Goal: Information Seeking & Learning: Learn about a topic

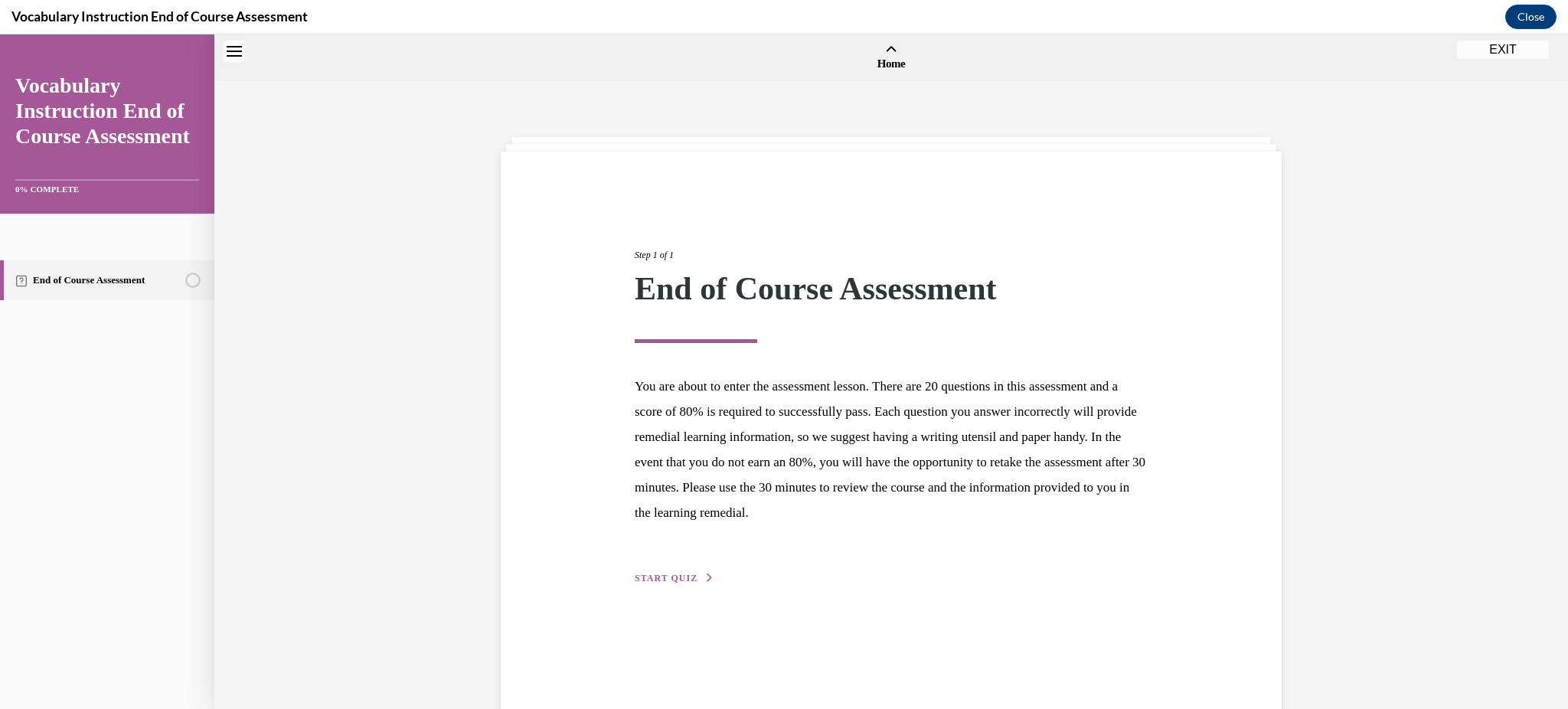
scroll to position [48, 0]
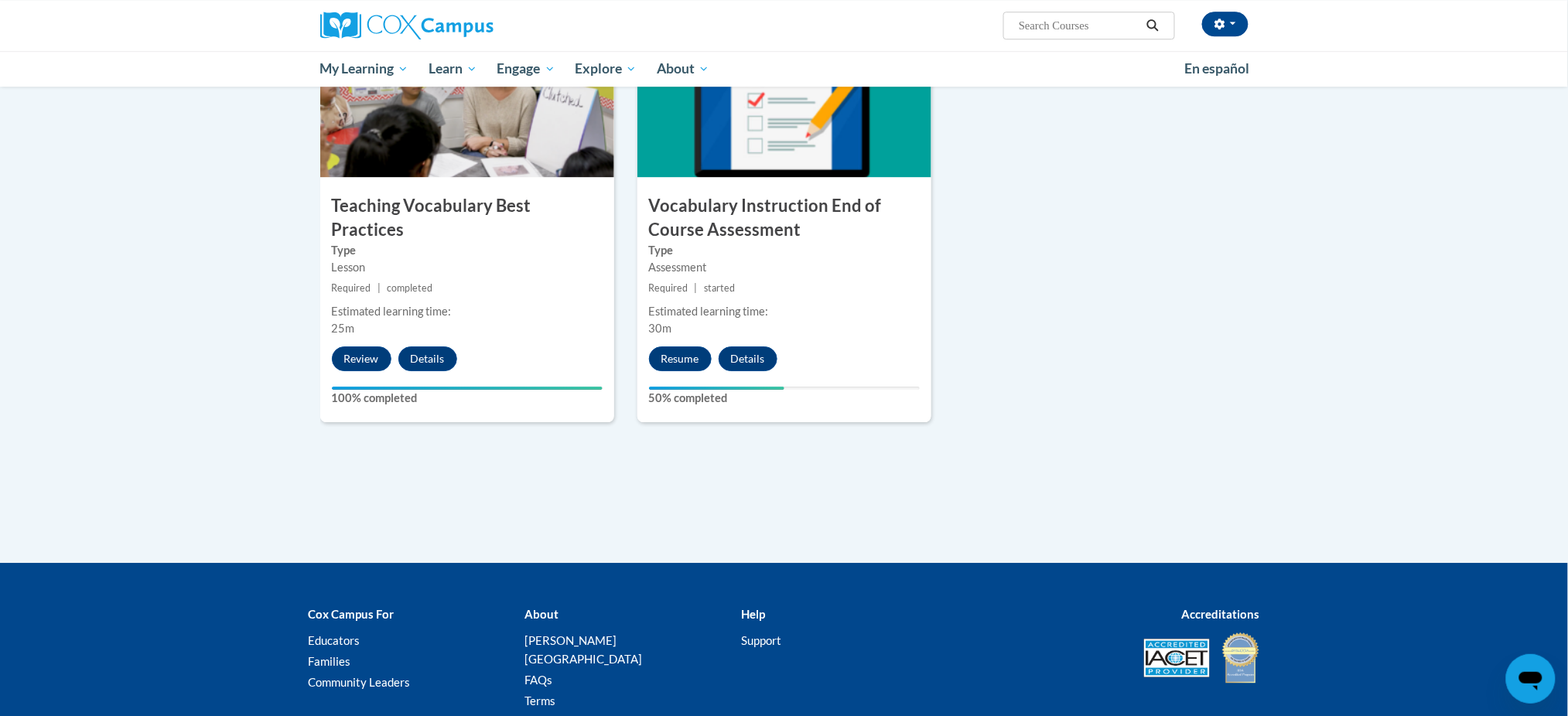
drag, startPoint x: 0, startPoint y: 0, endPoint x: 157, endPoint y: 381, distance: 412.1
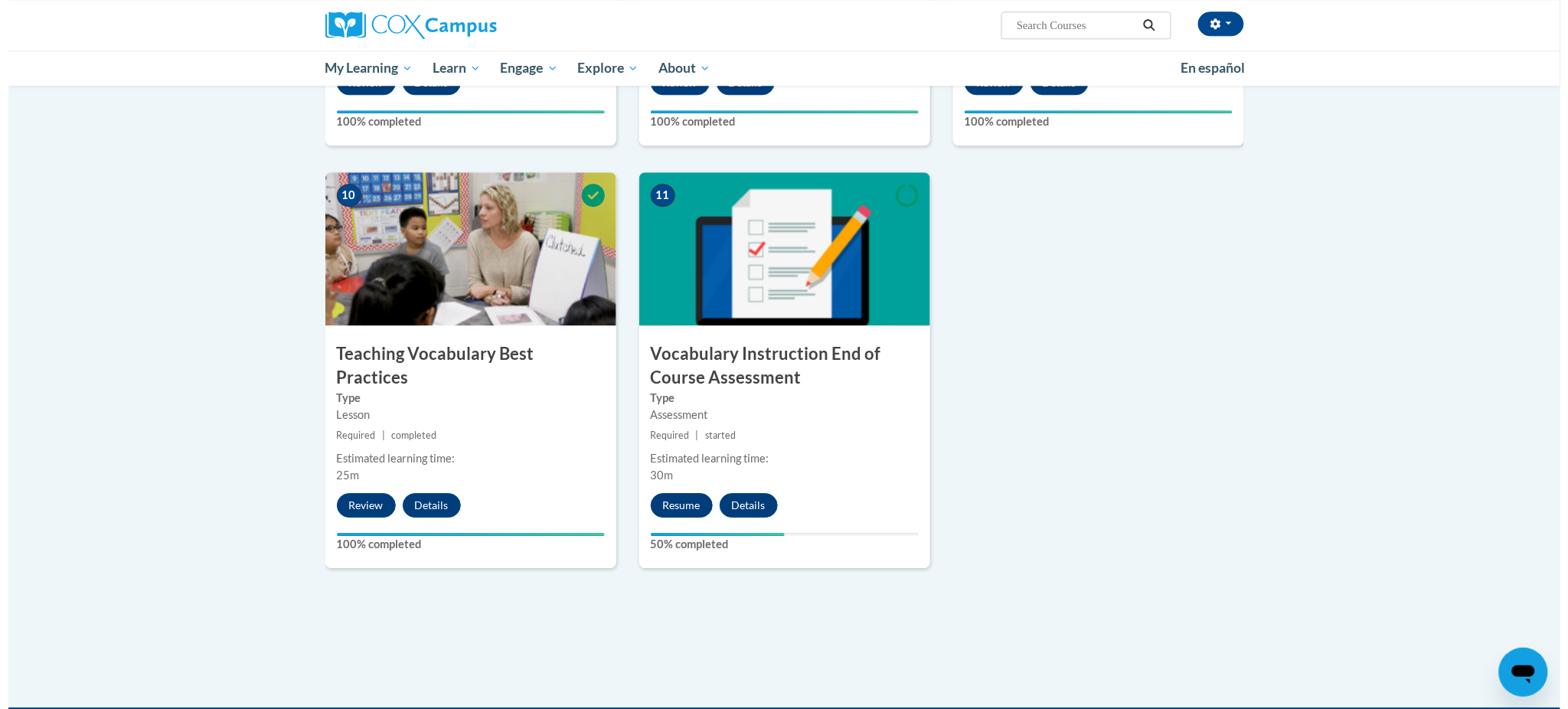
scroll to position [1499, 0]
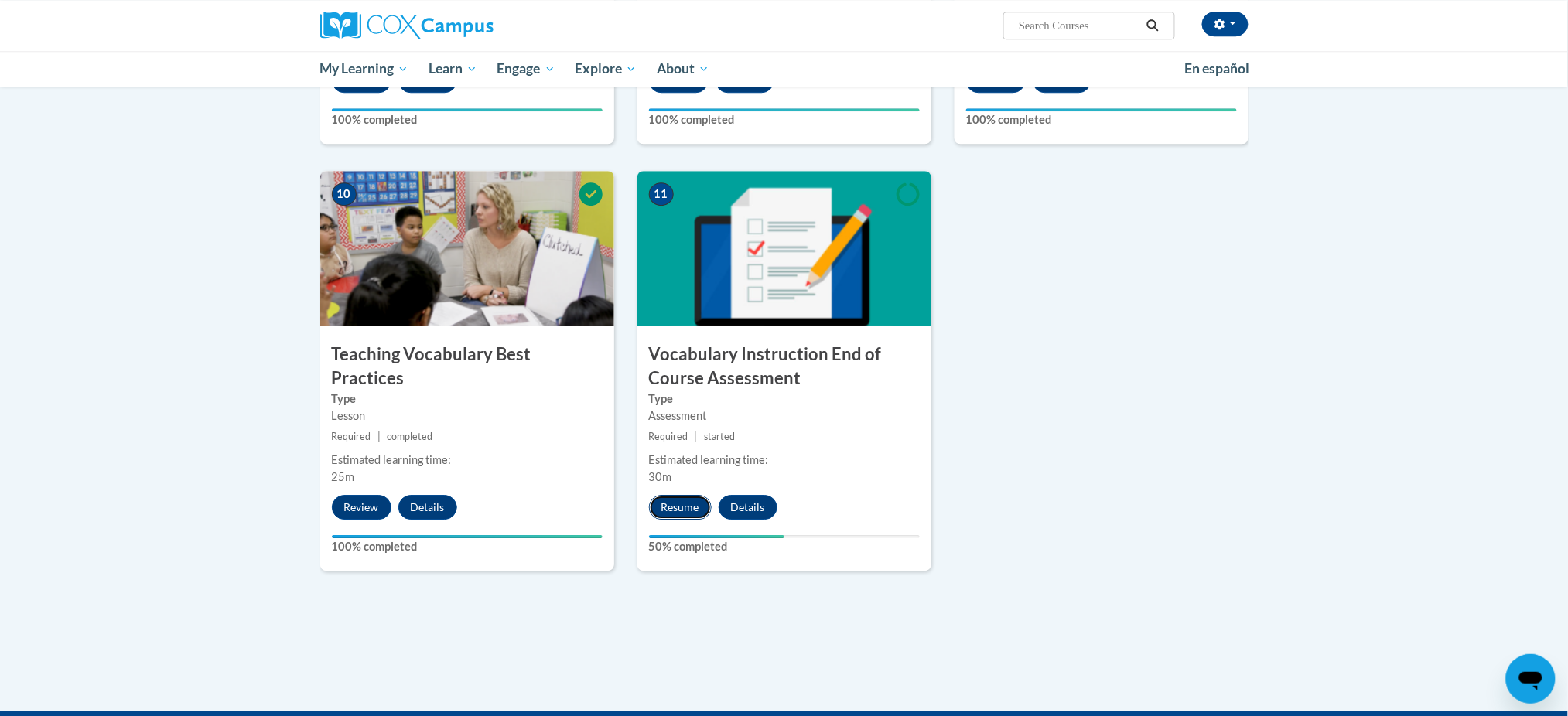
click at [683, 504] on button "Resume" at bounding box center [680, 507] width 63 height 25
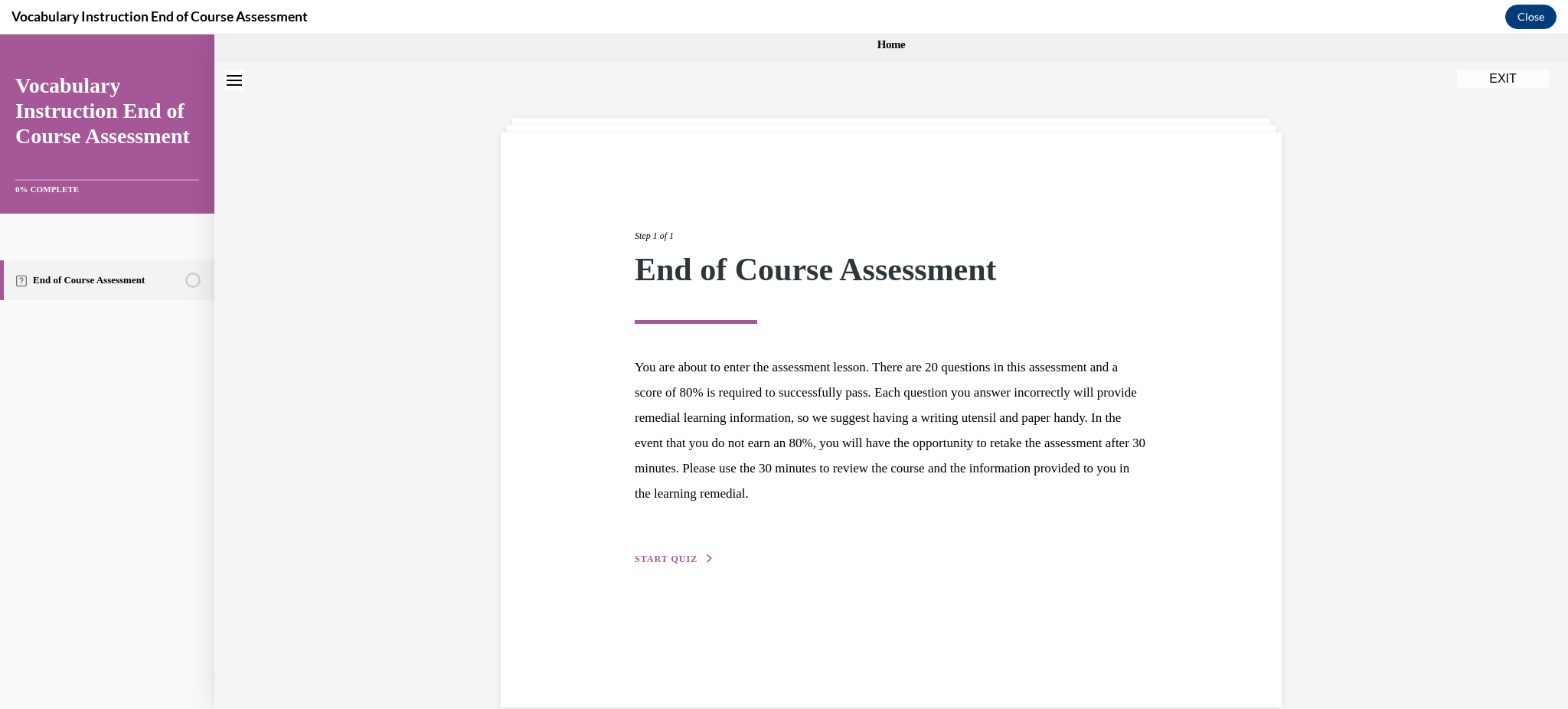
scroll to position [18, 0]
click at [679, 550] on div "Step 1 of 1 End of Course Assessment You are about to enter the assessment less…" at bounding box center [892, 382] width 536 height 374
click at [681, 560] on span "START QUIZ" at bounding box center [666, 561] width 63 height 11
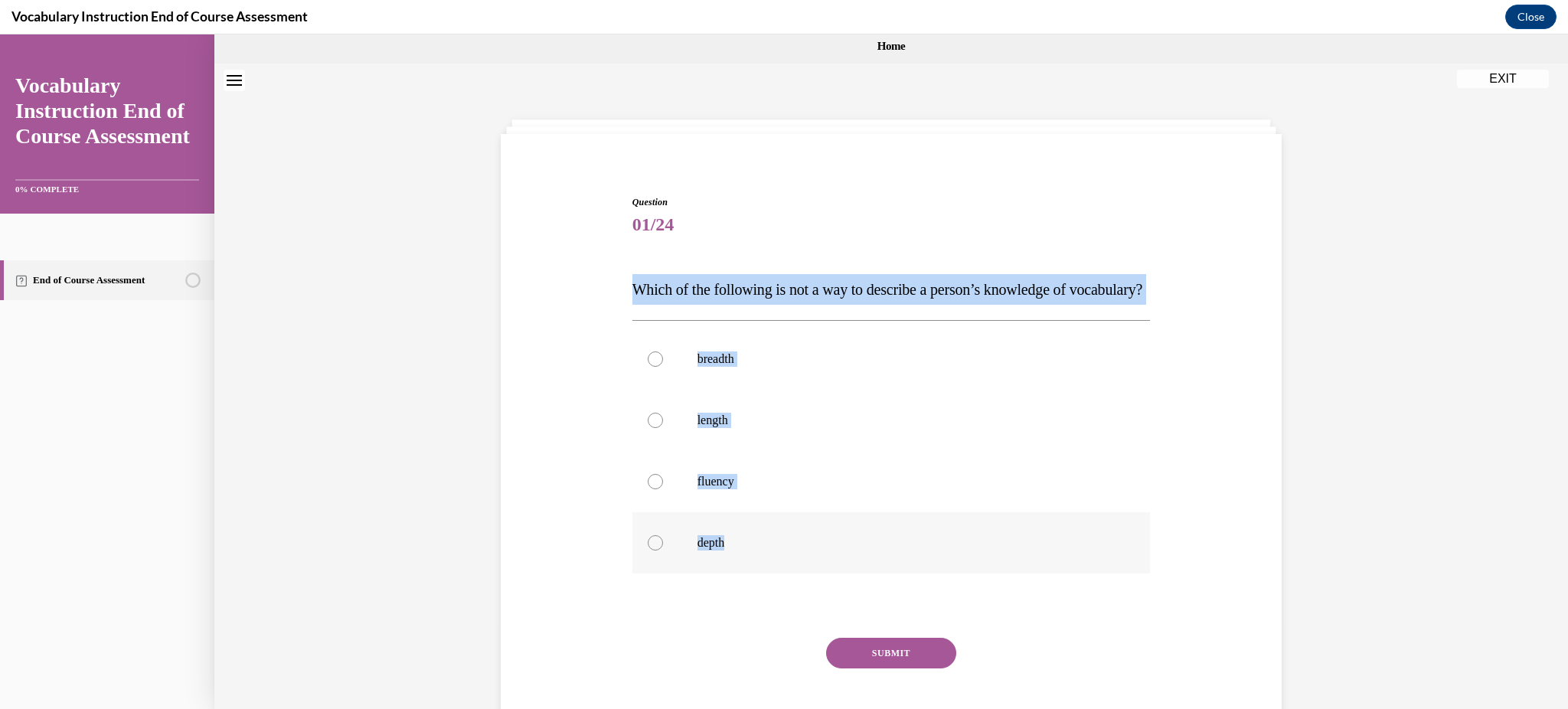
drag, startPoint x: 609, startPoint y: 283, endPoint x: 724, endPoint y: 560, distance: 299.9
click at [724, 560] on div "Question 01/24 Which of the following is not a way to describe a person’s knowl…" at bounding box center [891, 457] width 789 height 615
copy div "Which of the following is not a way to describe a person’s knowledge of vocabul…"
click at [651, 428] on div at bounding box center [655, 420] width 15 height 15
click at [651, 428] on input "length" at bounding box center [655, 420] width 15 height 15
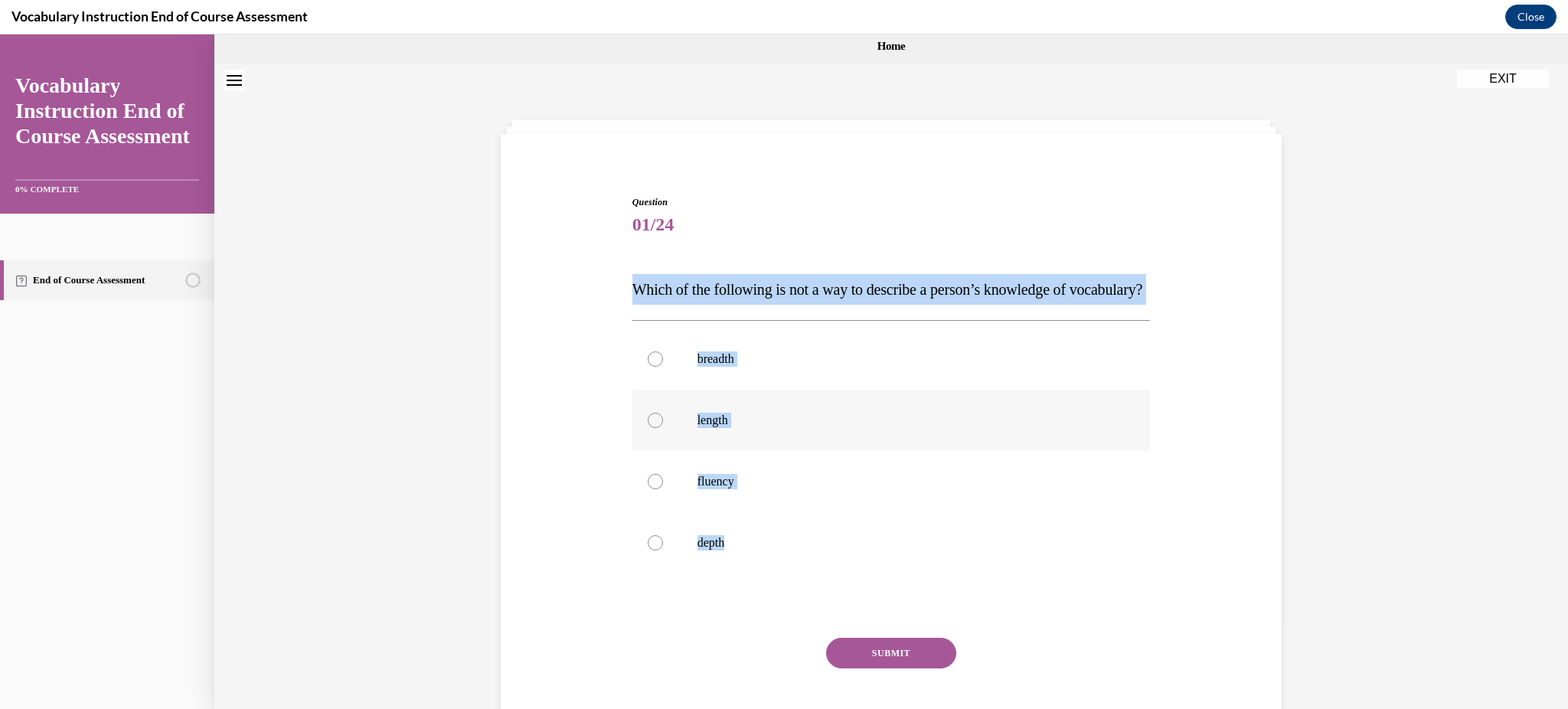
radio input "true"
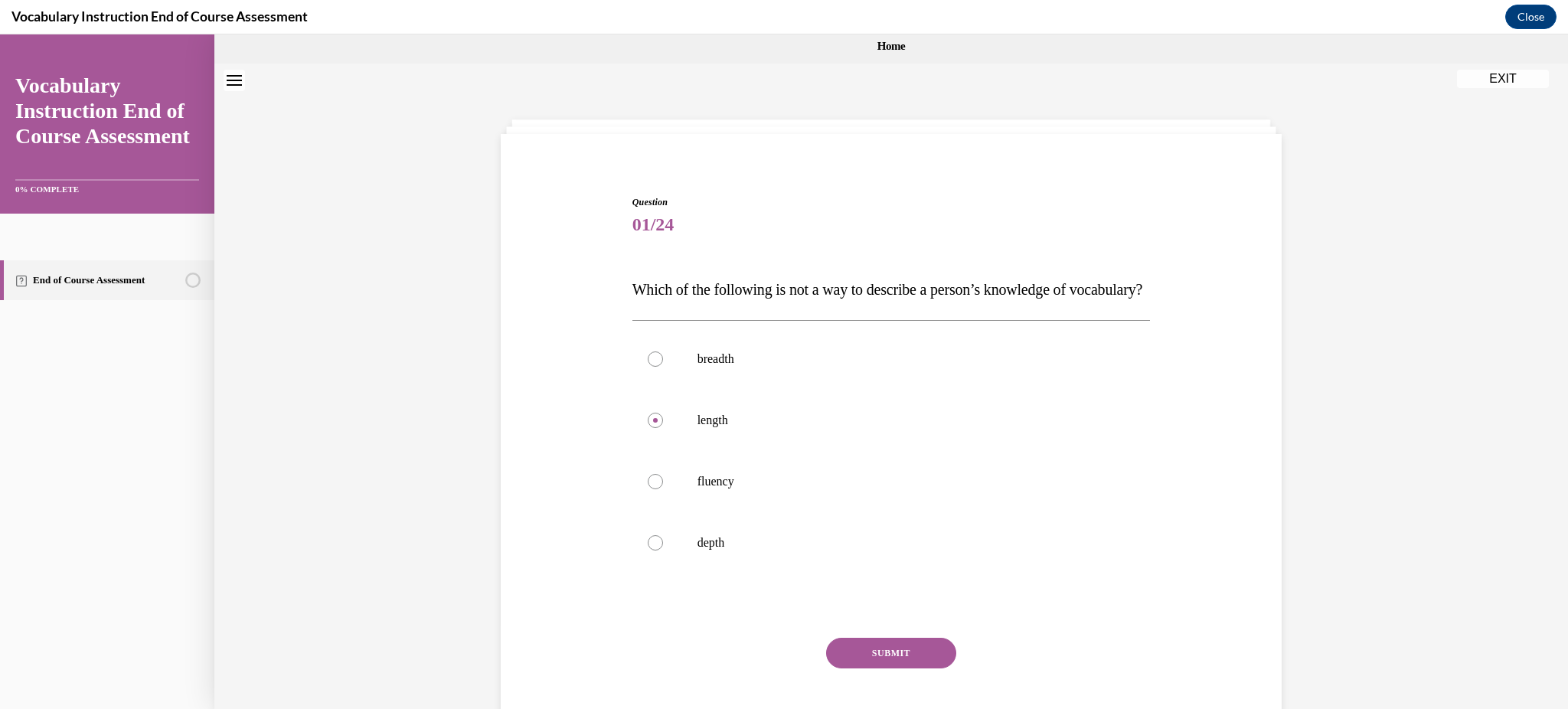
click at [873, 669] on button "SUBMIT" at bounding box center [891, 654] width 130 height 31
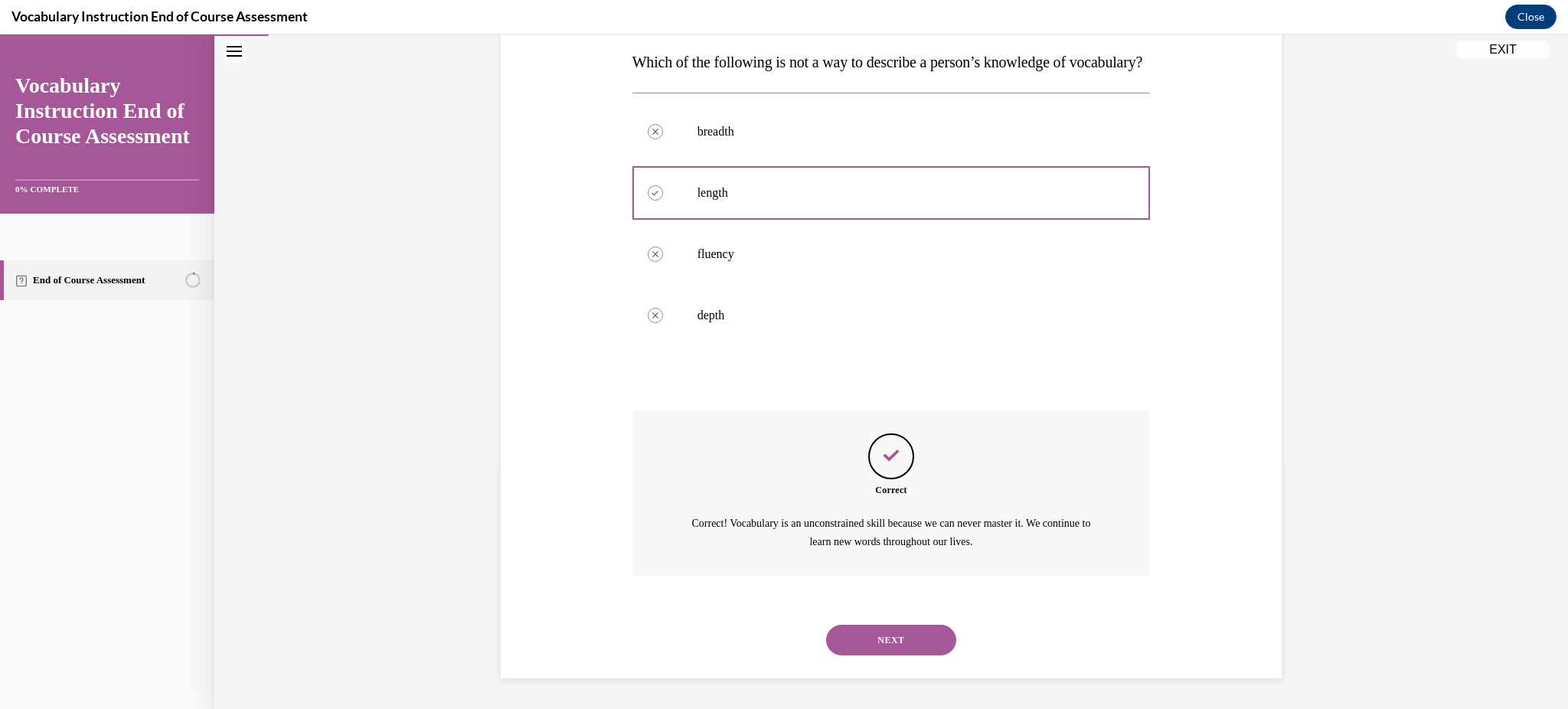
scroll to position [274, 0]
click at [883, 641] on button "NEXT" at bounding box center [891, 640] width 130 height 31
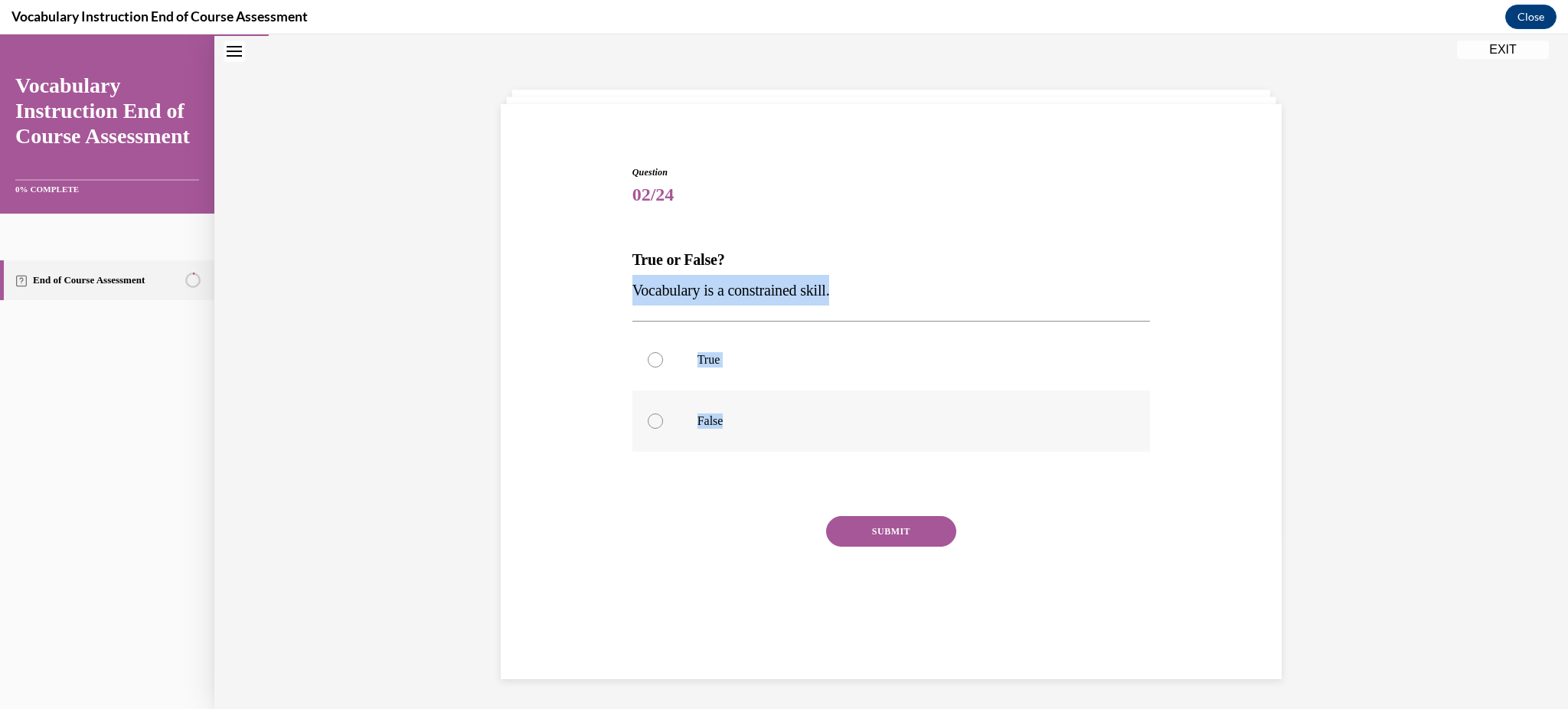
drag, startPoint x: 588, startPoint y: 287, endPoint x: 716, endPoint y: 420, distance: 184.6
click at [716, 420] on div "Question 02/24 True or False? Vocabulary is a constrained skill. True False Inc…" at bounding box center [891, 380] width 789 height 523
copy div "Vocabulary is a constrained skill. True False"
click at [728, 417] on p "False" at bounding box center [905, 421] width 415 height 15
click at [663, 417] on input "False" at bounding box center [655, 421] width 15 height 15
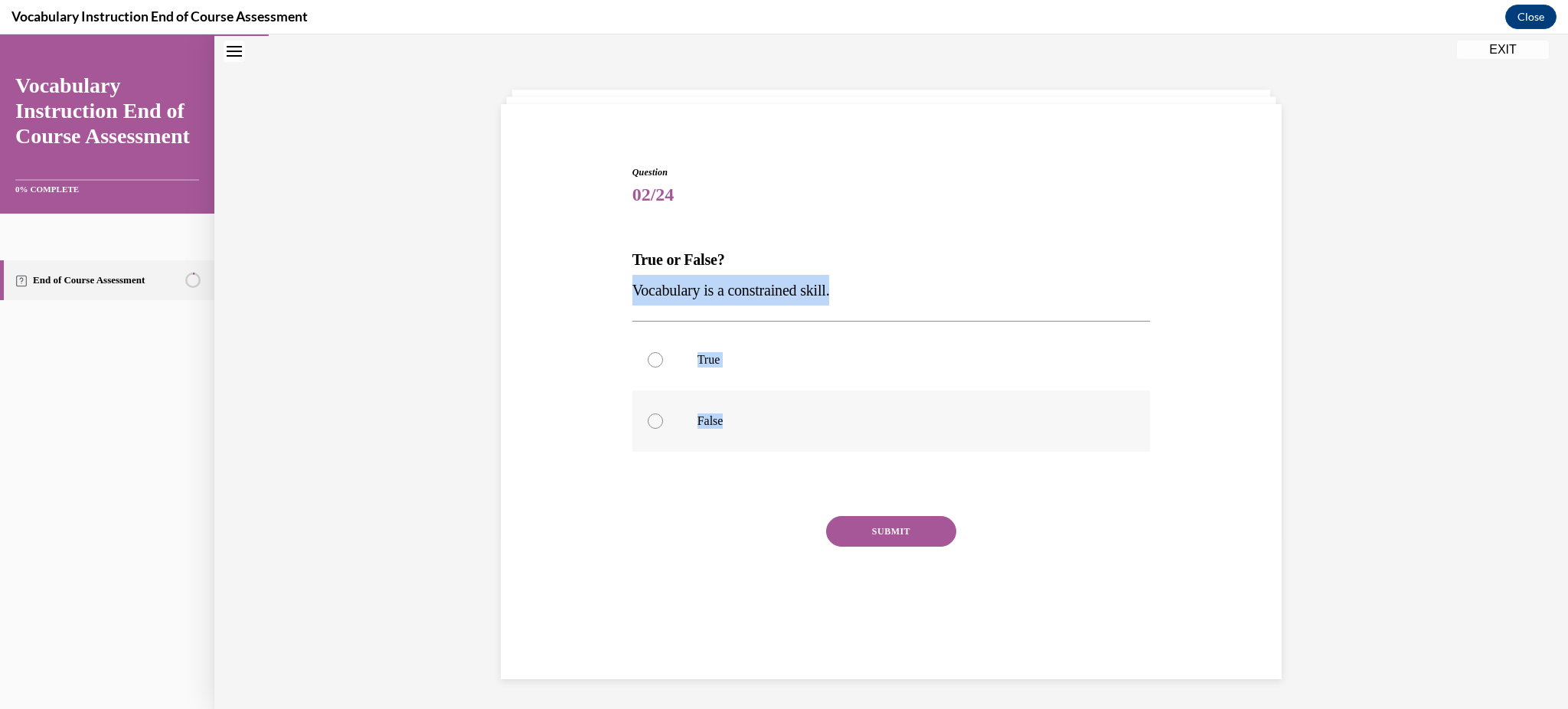
radio input "true"
click at [900, 535] on button "SUBMIT" at bounding box center [891, 532] width 130 height 31
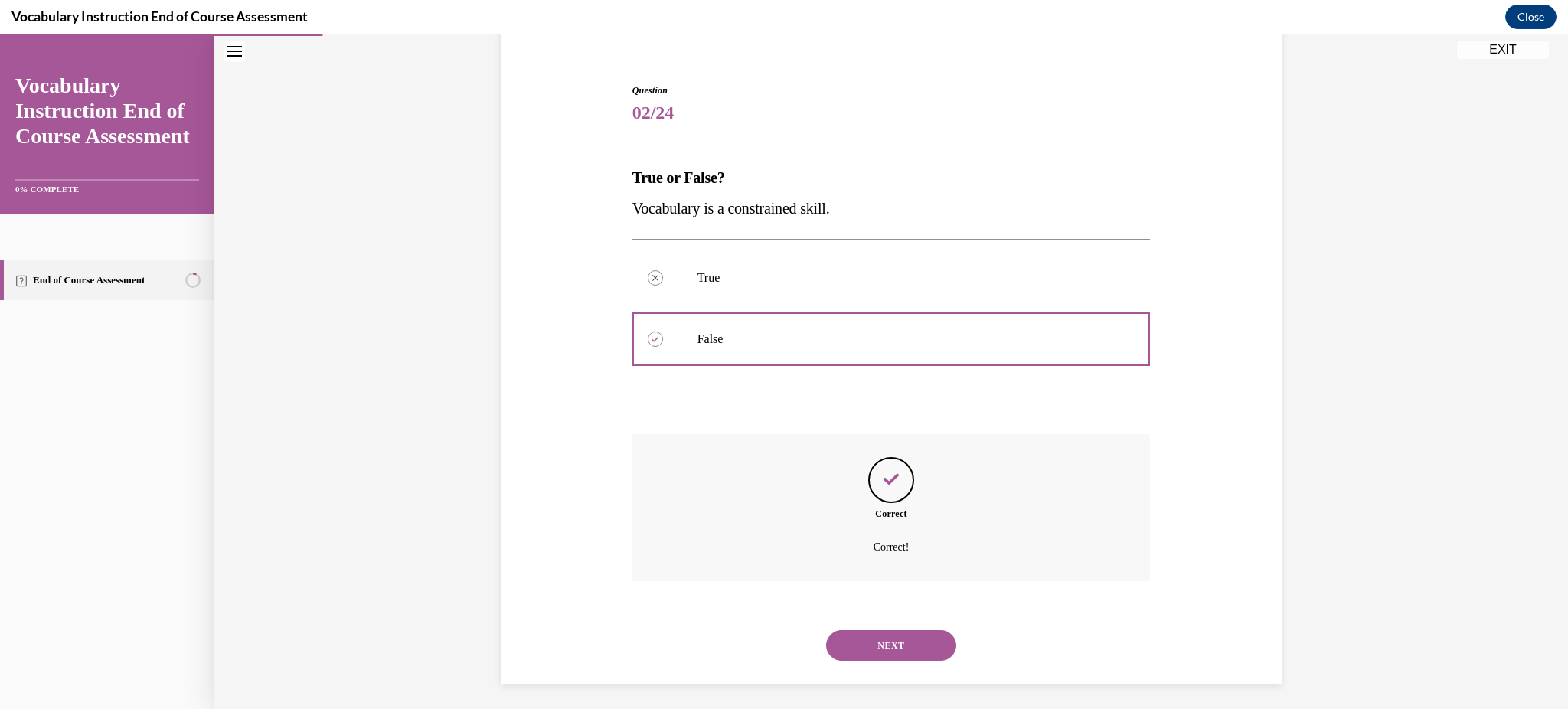
scroll to position [134, 0]
click at [885, 650] on button "NEXT" at bounding box center [891, 642] width 130 height 31
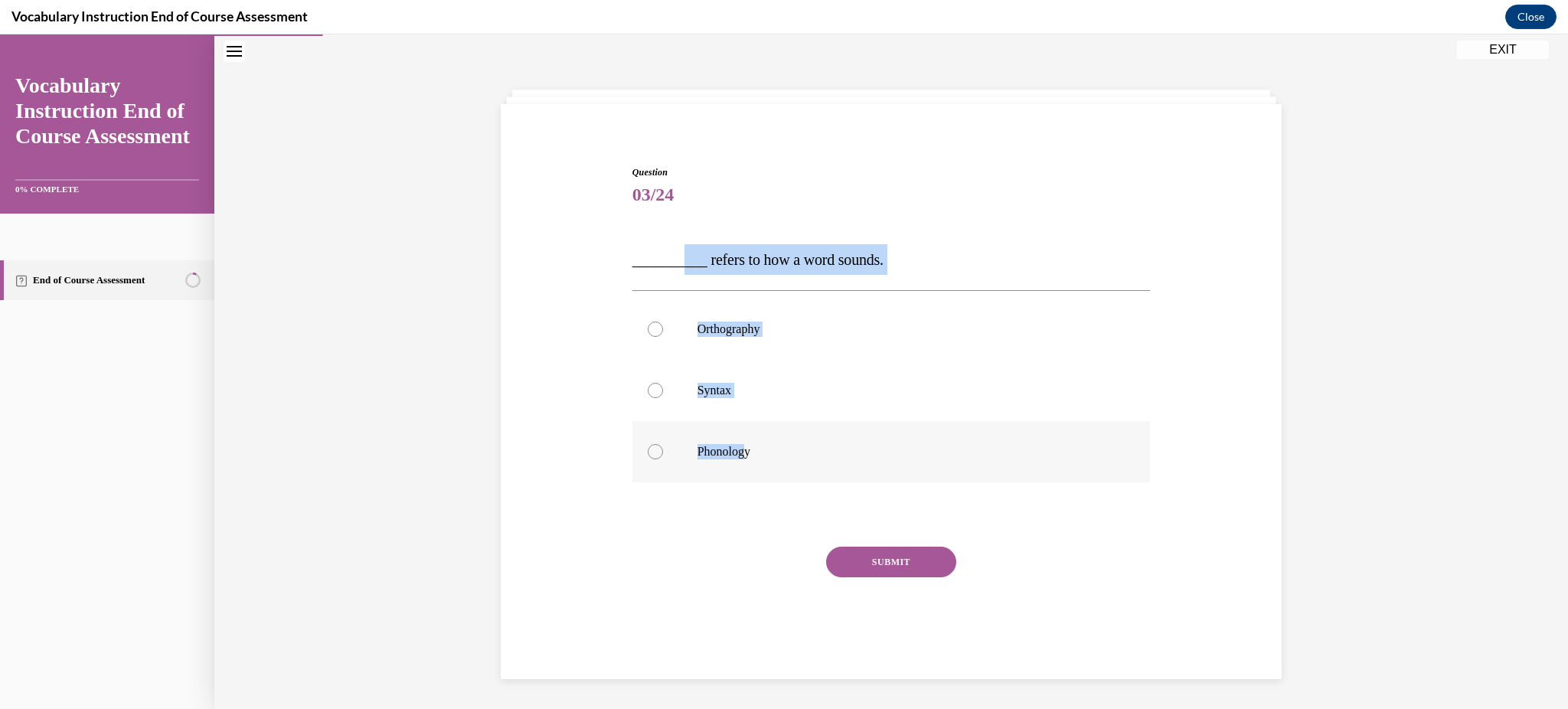
drag, startPoint x: 674, startPoint y: 253, endPoint x: 742, endPoint y: 461, distance: 218.8
click at [742, 461] on div "Question 03/24 __________ refers to how a word sounds. Orthography Syntax Phono…" at bounding box center [891, 419] width 518 height 507
copy div "___ refers to how a word sounds. Orthography Syntax Phonolog"
click at [683, 449] on label "Phonology" at bounding box center [891, 452] width 518 height 61
click at [663, 449] on input "Phonology" at bounding box center [655, 452] width 15 height 15
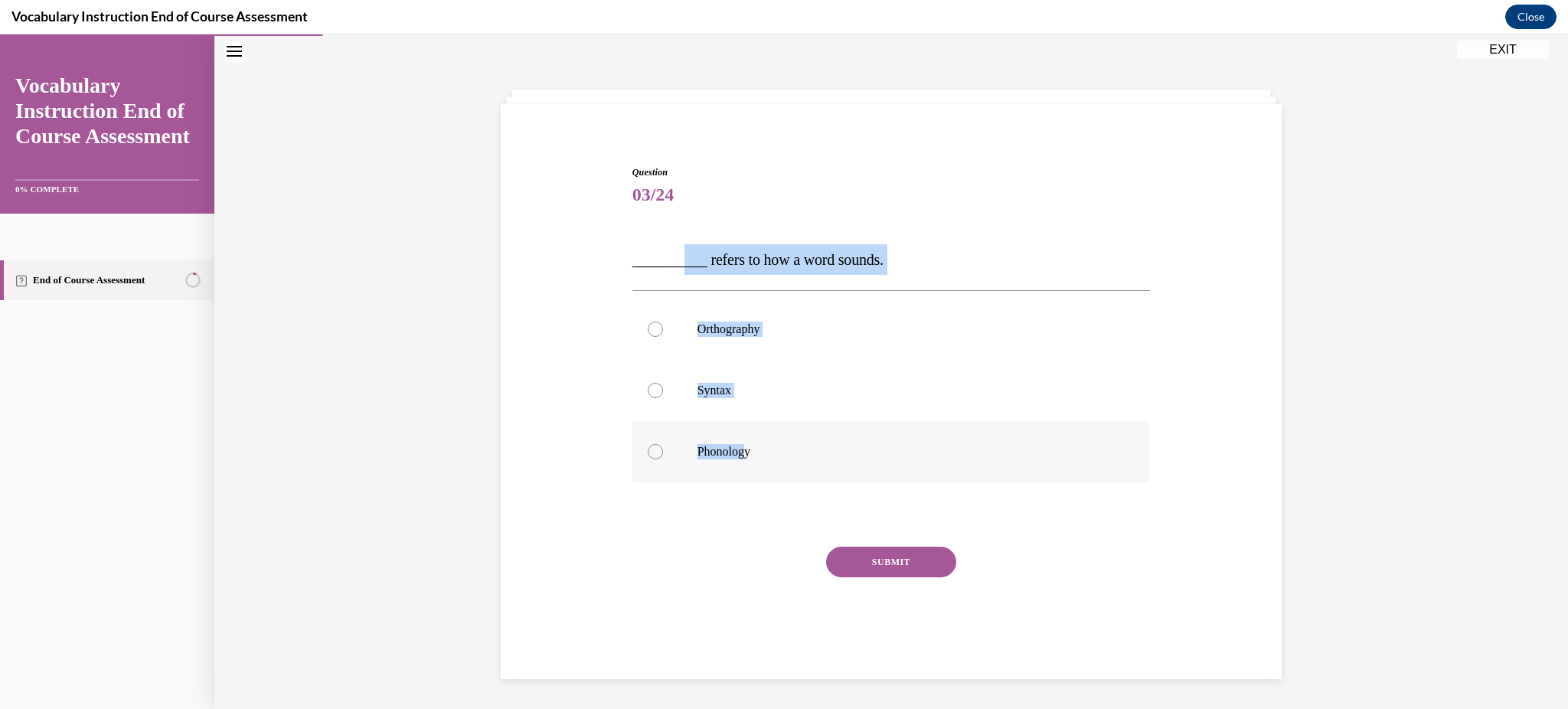
radio input "true"
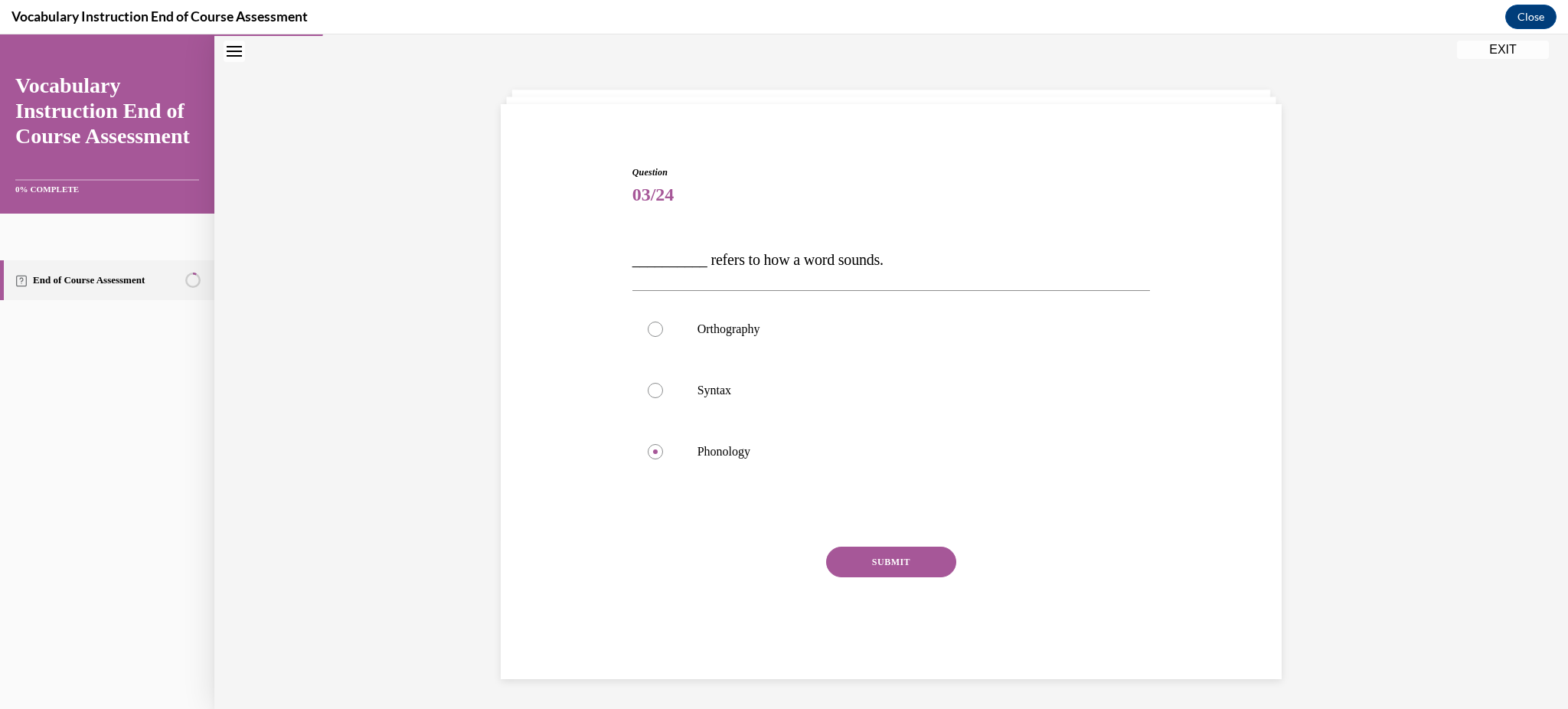
click at [863, 570] on button "SUBMIT" at bounding box center [891, 563] width 130 height 31
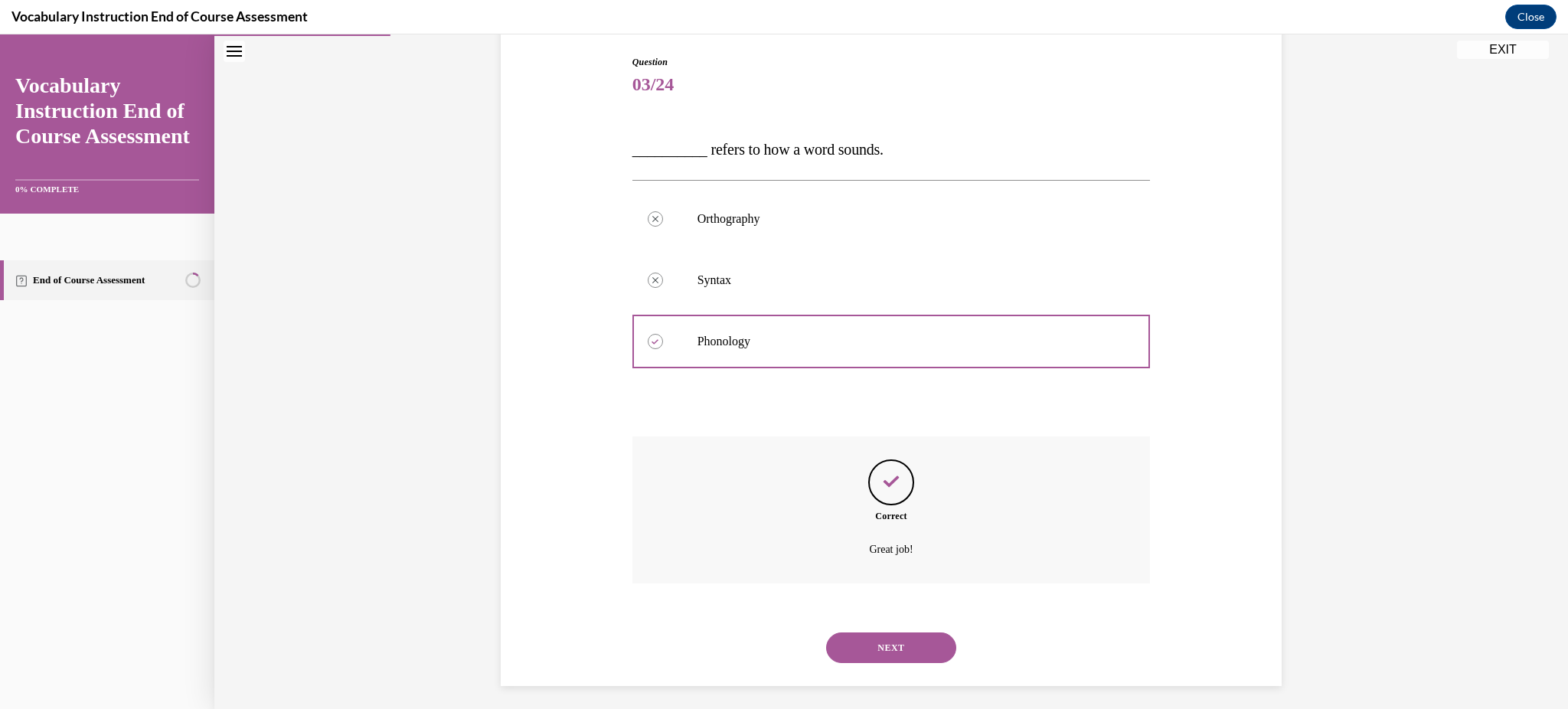
scroll to position [164, 0]
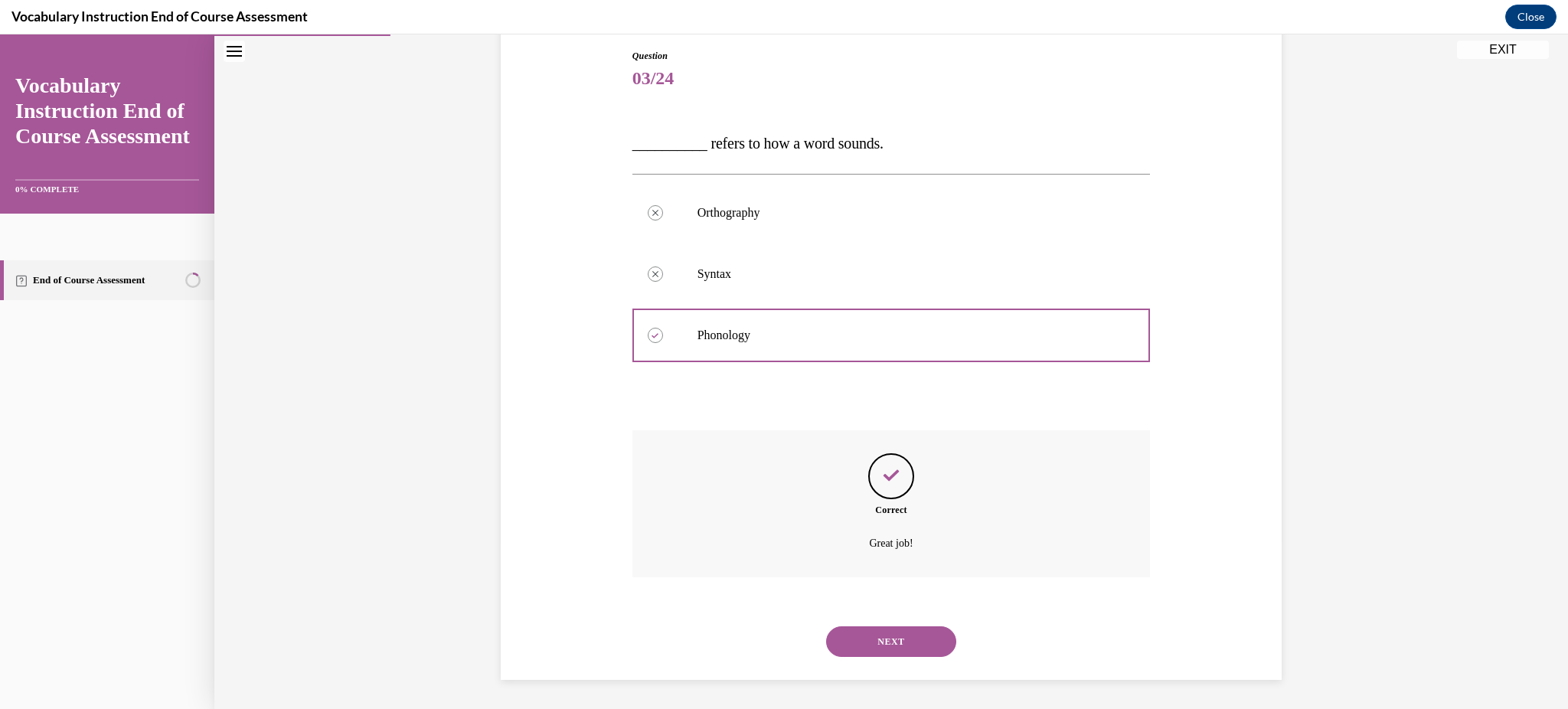
click at [899, 643] on button "NEXT" at bounding box center [891, 642] width 130 height 31
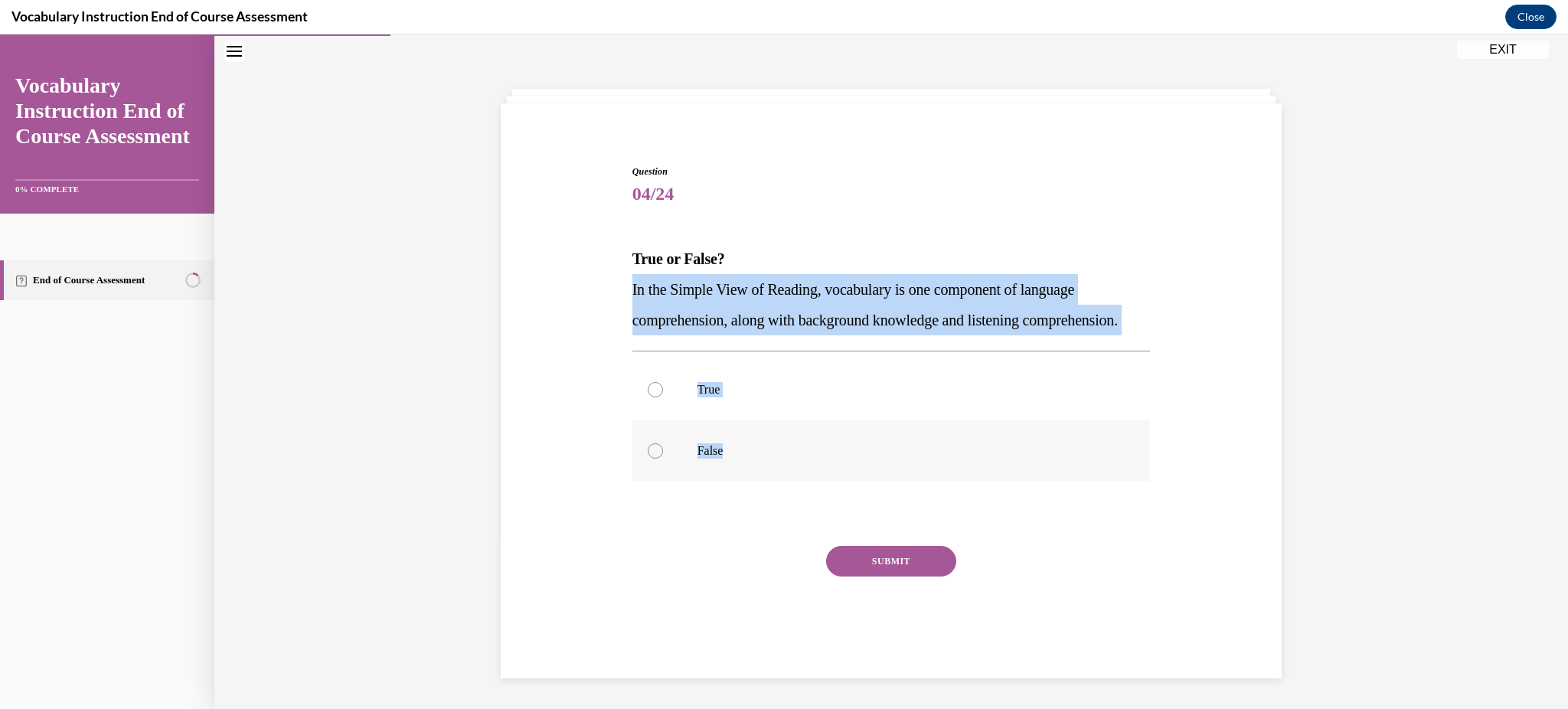
drag, startPoint x: 617, startPoint y: 256, endPoint x: 739, endPoint y: 466, distance: 242.9
click at [739, 466] on div "Question 04/24 True or False? In the Simple View of Reading, vocabulary is one …" at bounding box center [891, 396] width 789 height 553
copy div "In the Simple View of Reading, vocabulary is one component of language comprehe…"
click at [647, 392] on div at bounding box center [655, 390] width 15 height 15
click at [647, 392] on input "True" at bounding box center [655, 390] width 15 height 15
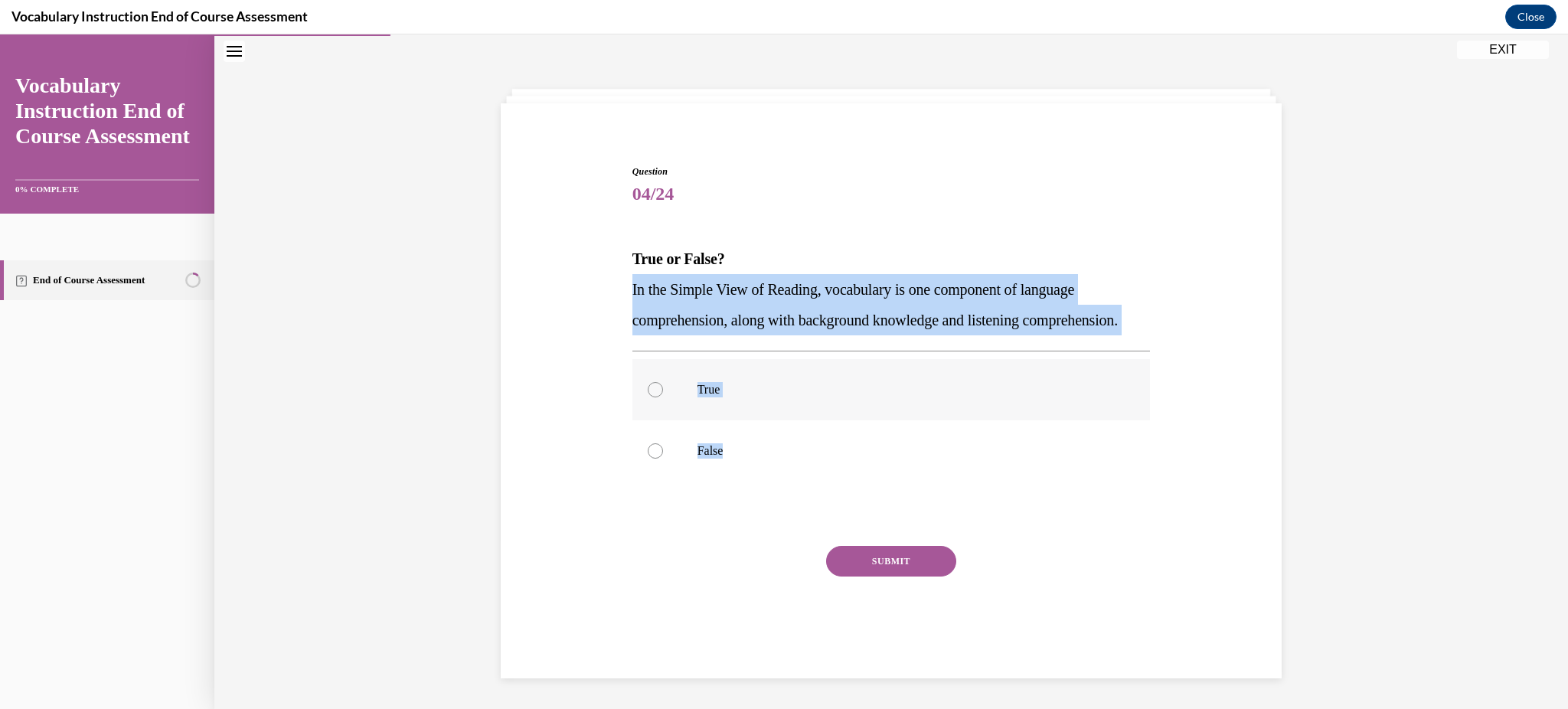
radio input "true"
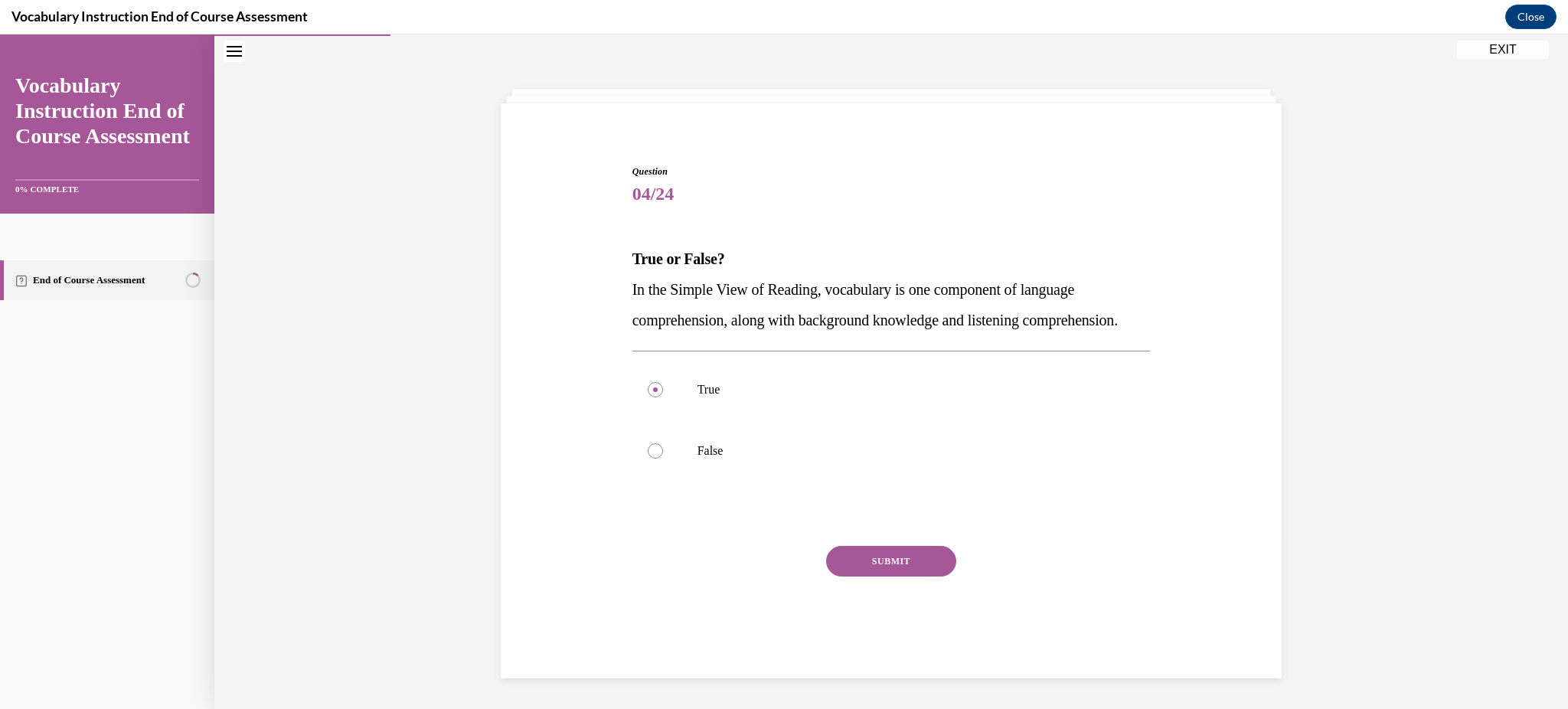
click at [914, 569] on button "SUBMIT" at bounding box center [891, 562] width 130 height 31
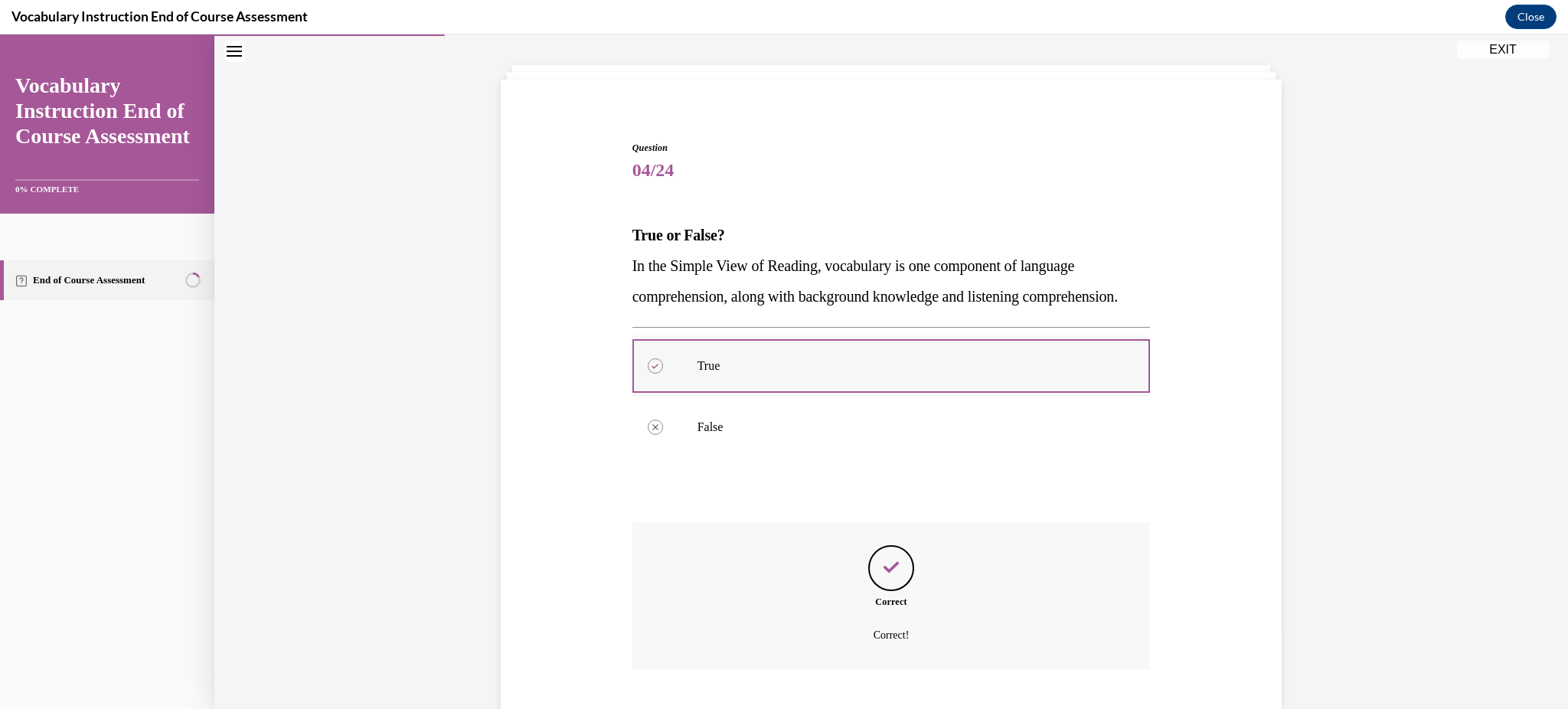
scroll to position [195, 0]
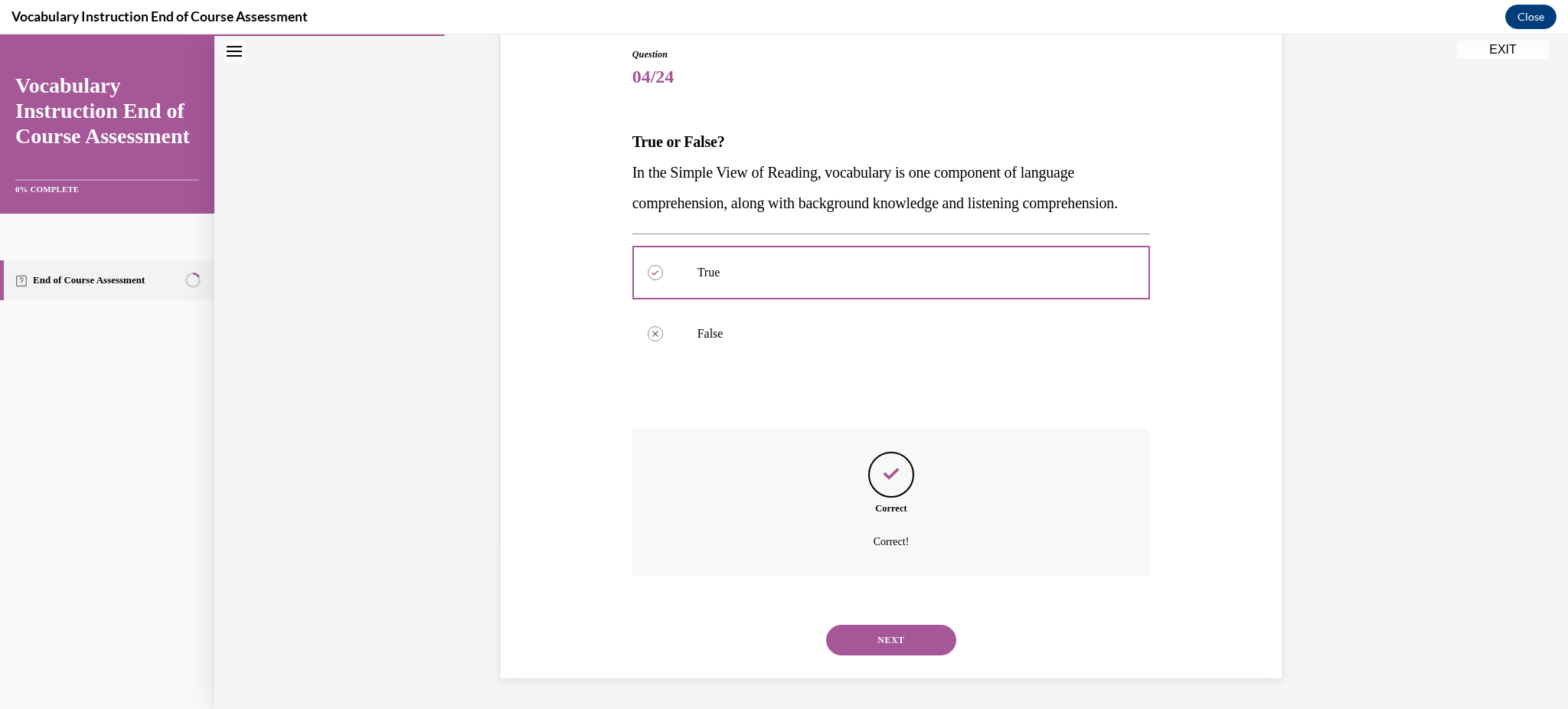
click at [900, 638] on button "NEXT" at bounding box center [891, 640] width 130 height 31
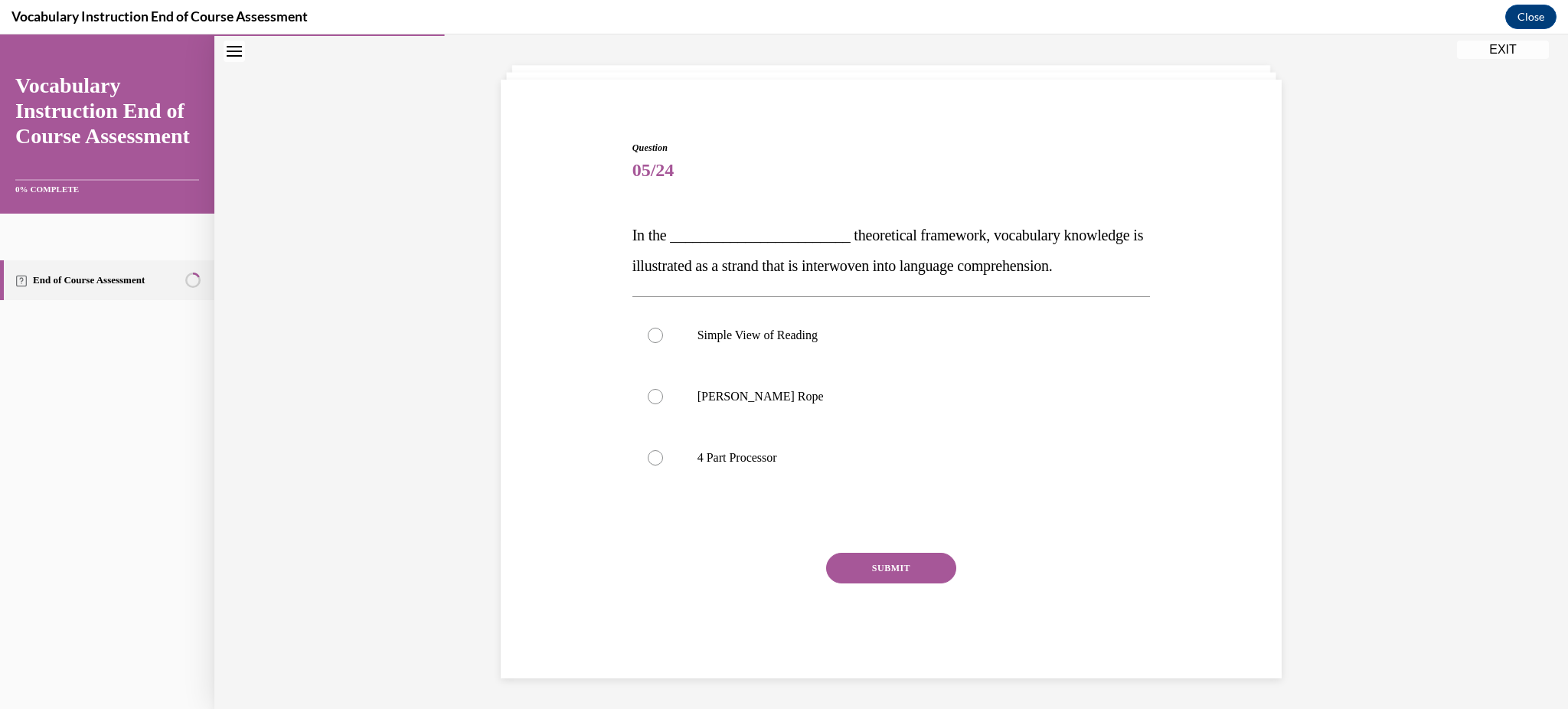
scroll to position [71, 0]
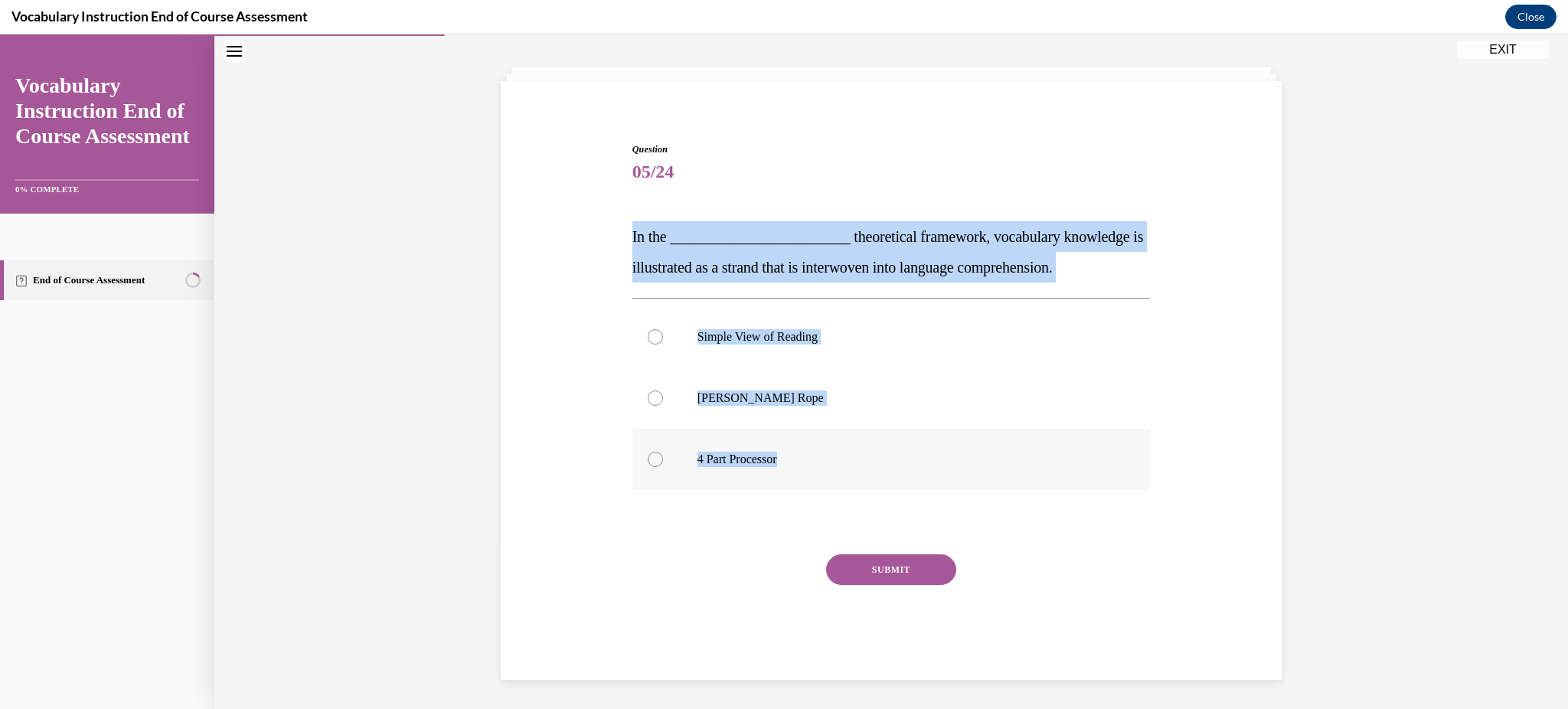
drag, startPoint x: 605, startPoint y: 233, endPoint x: 790, endPoint y: 455, distance: 289.0
click at [790, 455] on div "Question 05/24 In the ________________________ theoretical framework, vocabular…" at bounding box center [891, 388] width 789 height 584
copy div "In the ________________________ theoretical framework, vocabulary knowledge is …"
click at [853, 405] on label "[PERSON_NAME] Rope" at bounding box center [891, 398] width 518 height 61
click at [663, 405] on input "[PERSON_NAME] Rope" at bounding box center [655, 398] width 15 height 15
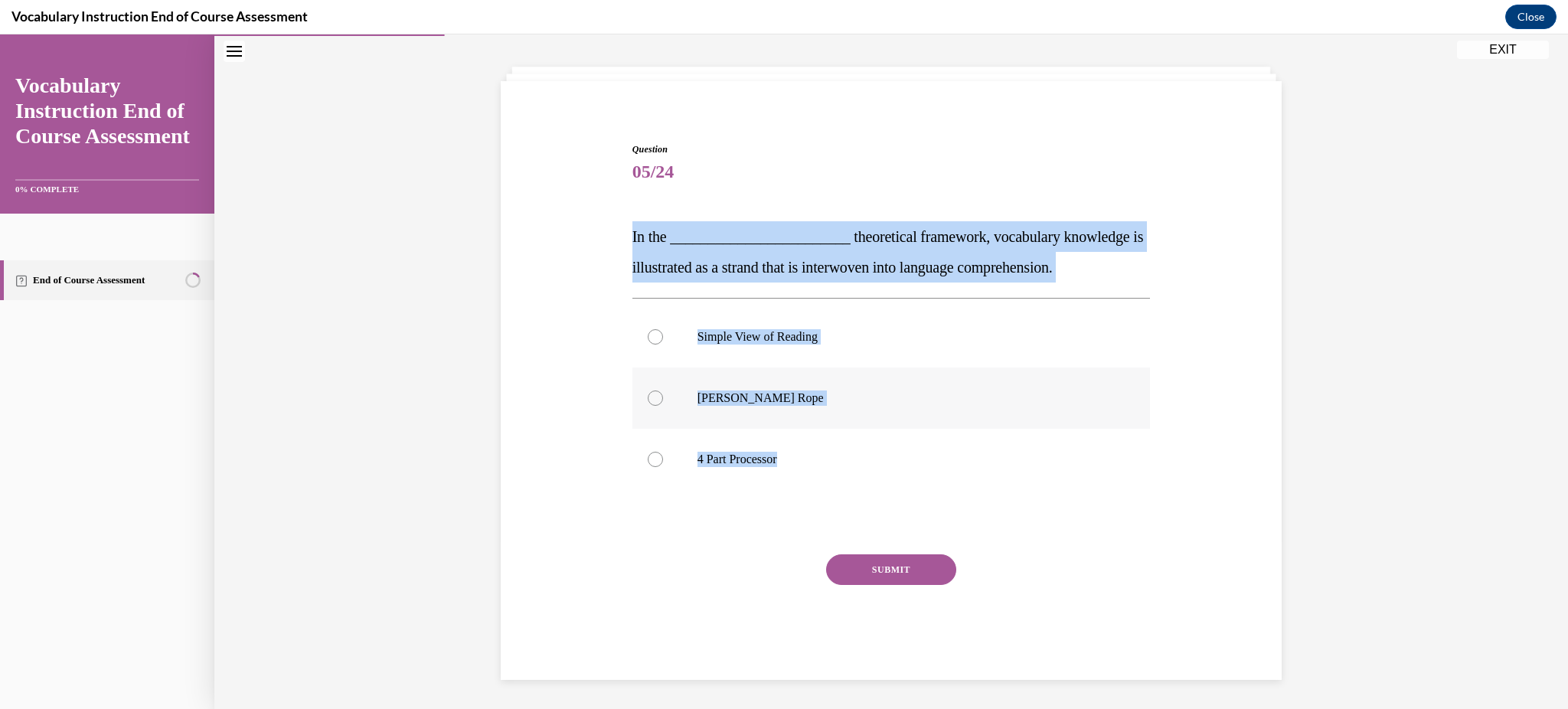
radio input "true"
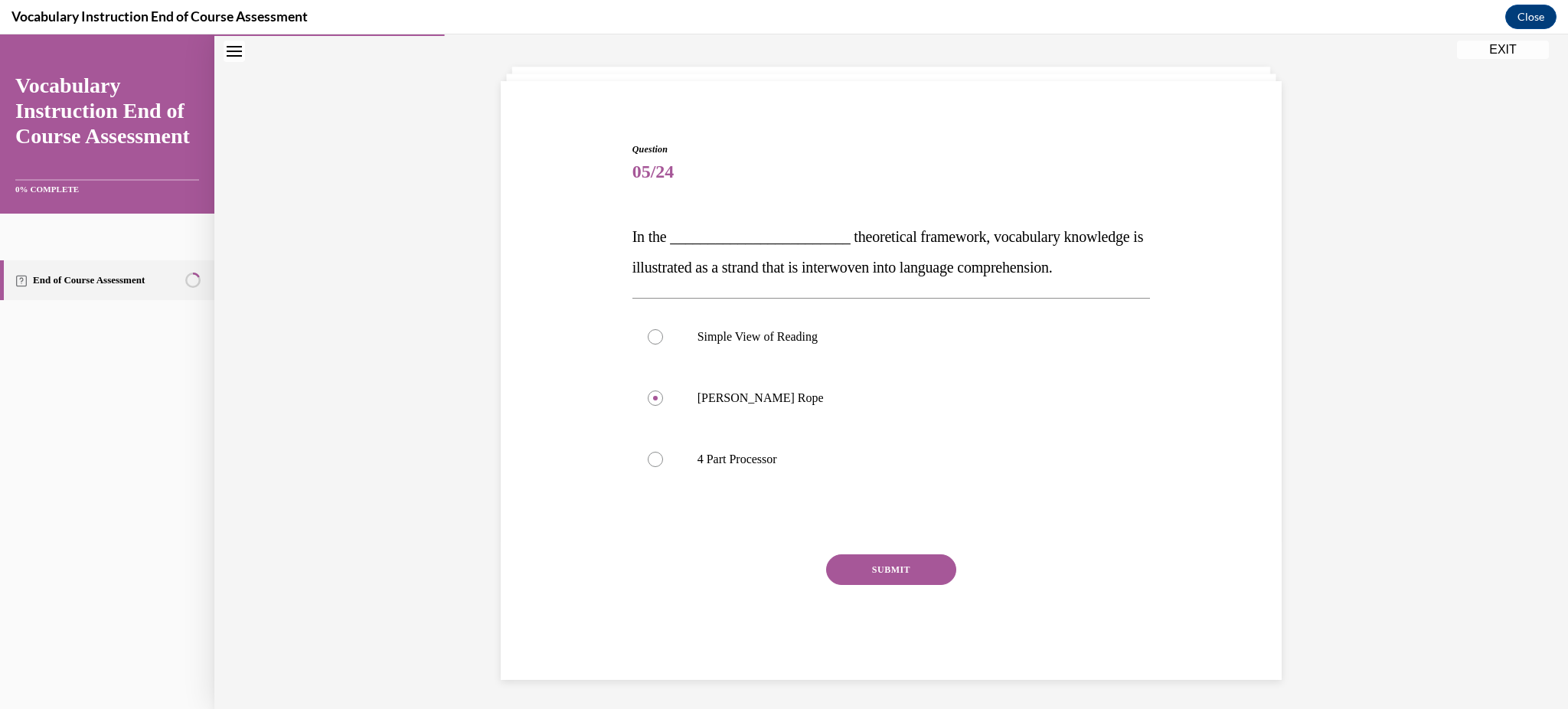
click at [887, 558] on button "SUBMIT" at bounding box center [891, 570] width 130 height 31
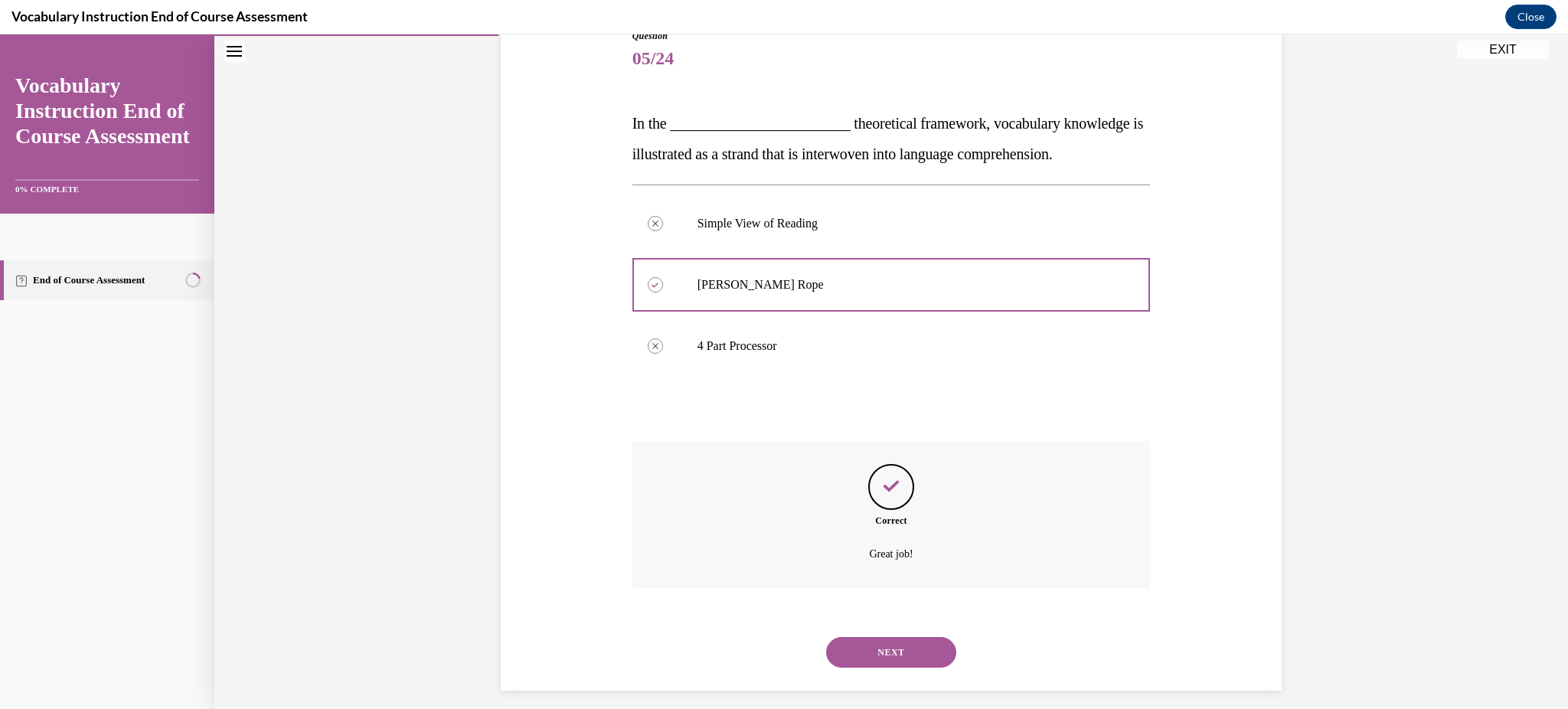
scroll to position [195, 0]
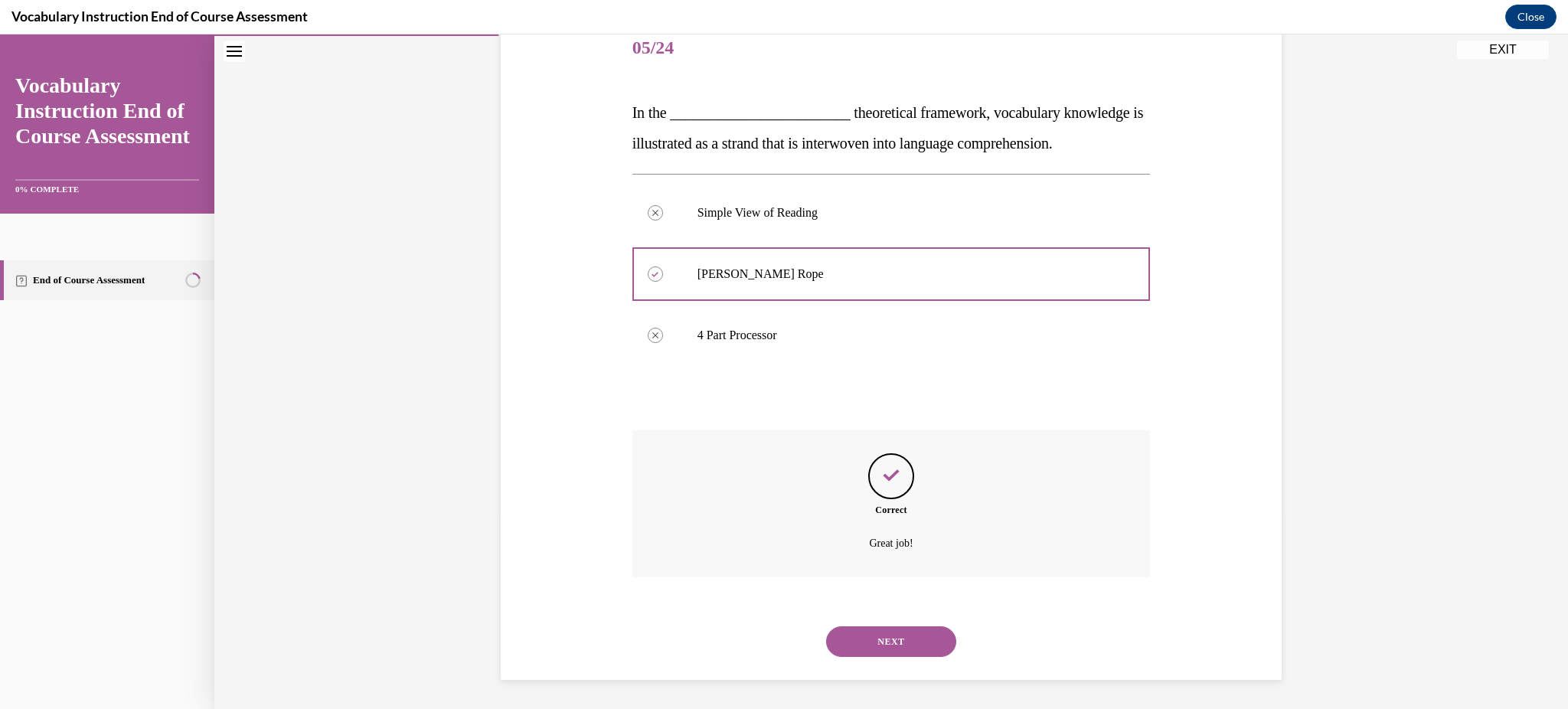
click at [867, 650] on button "NEXT" at bounding box center [891, 642] width 130 height 31
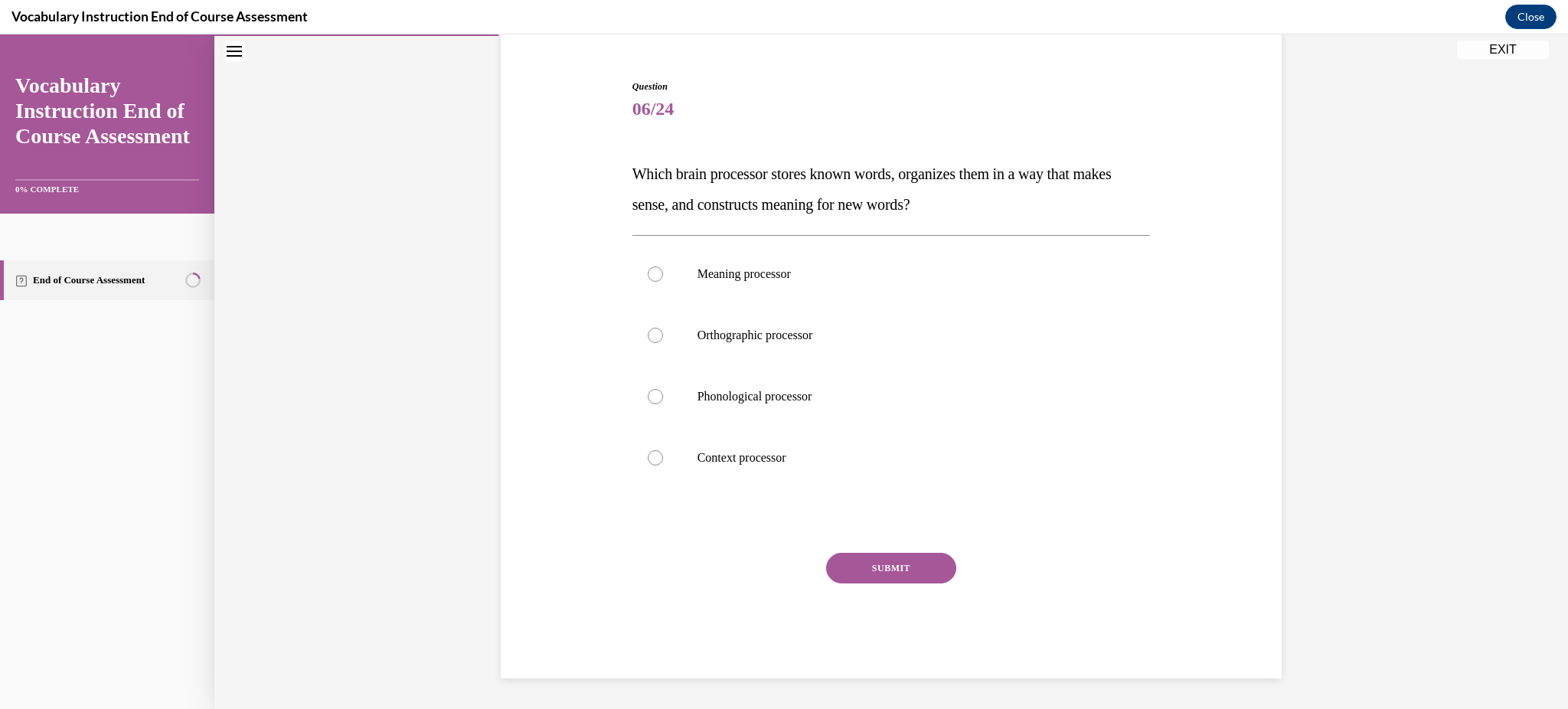
scroll to position [132, 0]
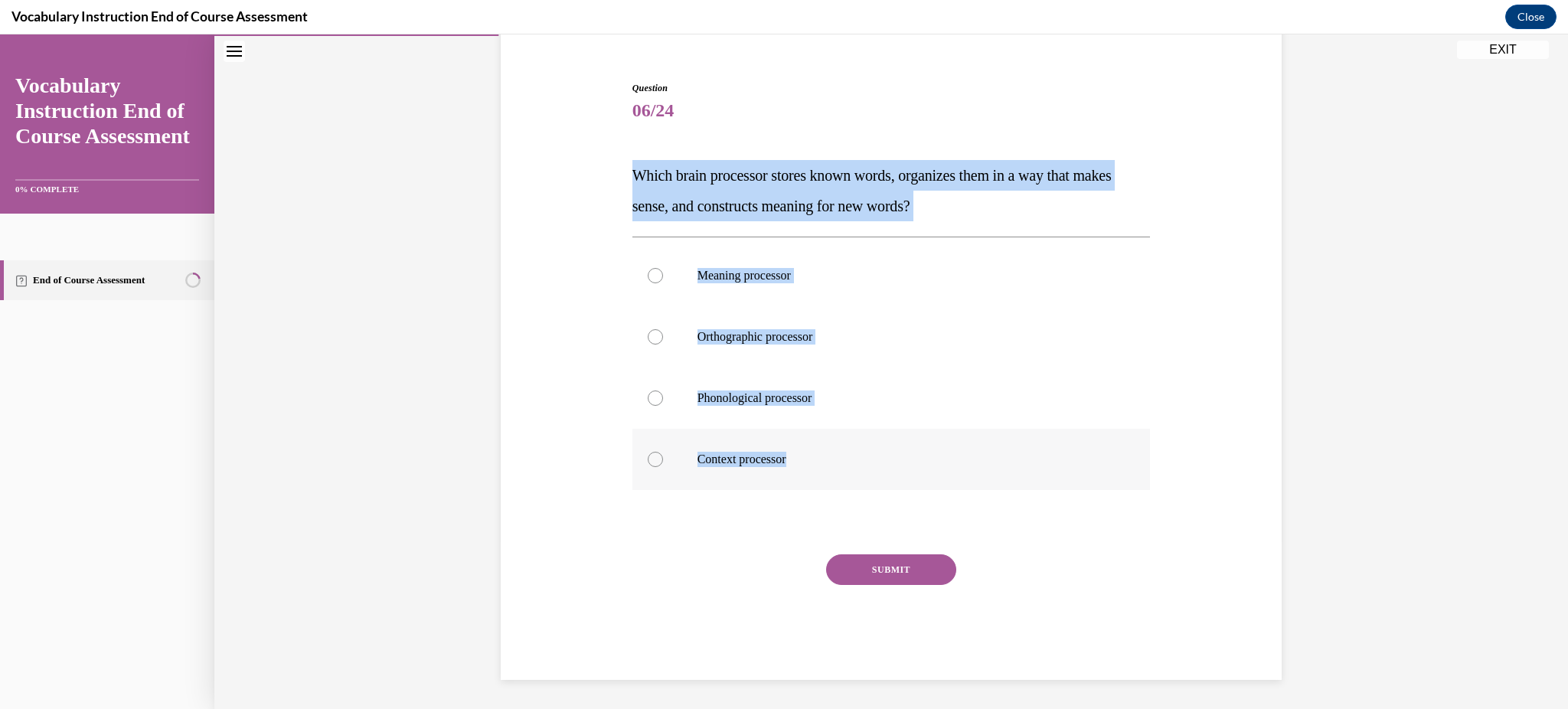
drag, startPoint x: 602, startPoint y: 183, endPoint x: 831, endPoint y: 476, distance: 371.9
click at [831, 476] on div "Question 06/24 Which brain processor stores known words, organizes them in a wa…" at bounding box center [891, 357] width 789 height 645
click at [721, 273] on p "Meaning processor" at bounding box center [905, 276] width 415 height 15
click at [663, 273] on input "Meaning processor" at bounding box center [655, 276] width 15 height 15
radio input "true"
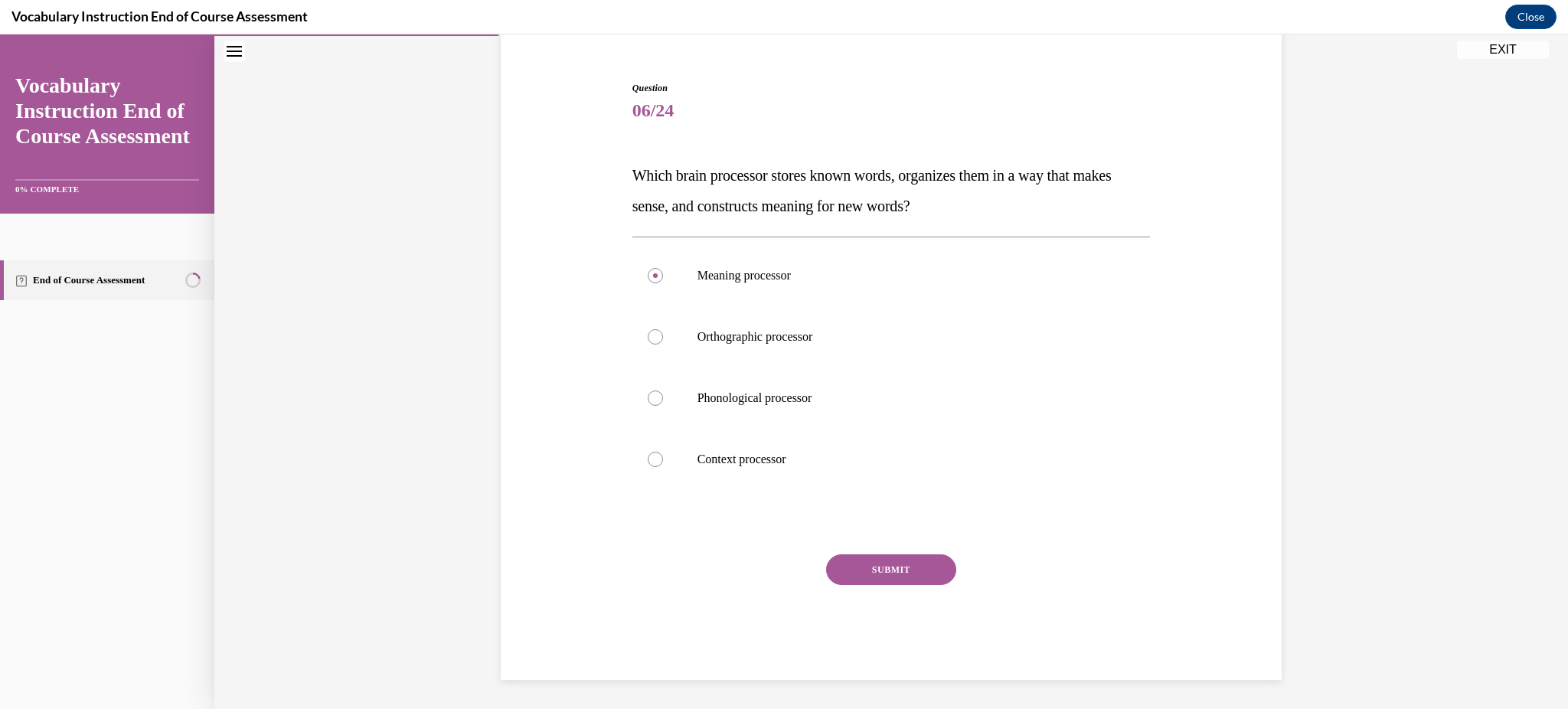
click at [897, 574] on button "SUBMIT" at bounding box center [891, 570] width 130 height 31
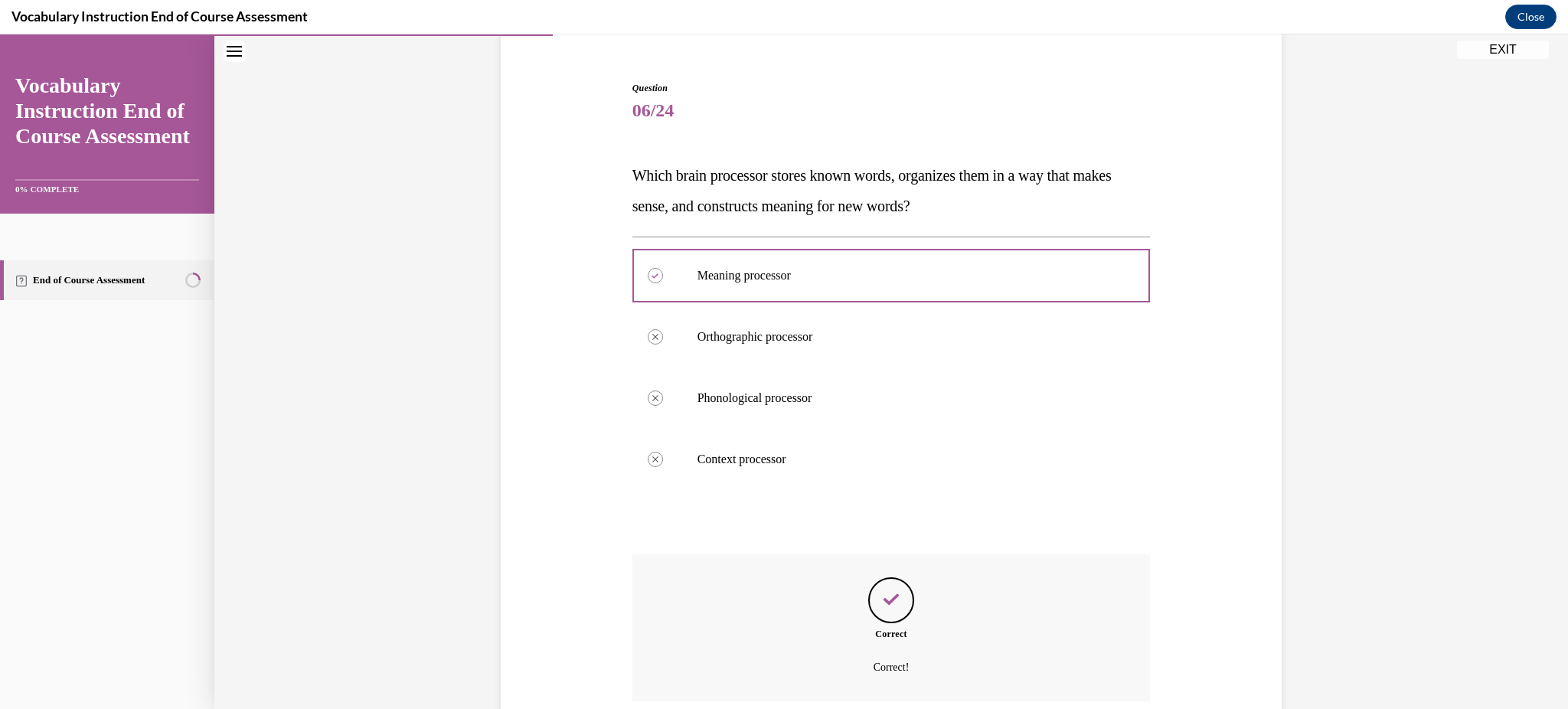
scroll to position [256, 0]
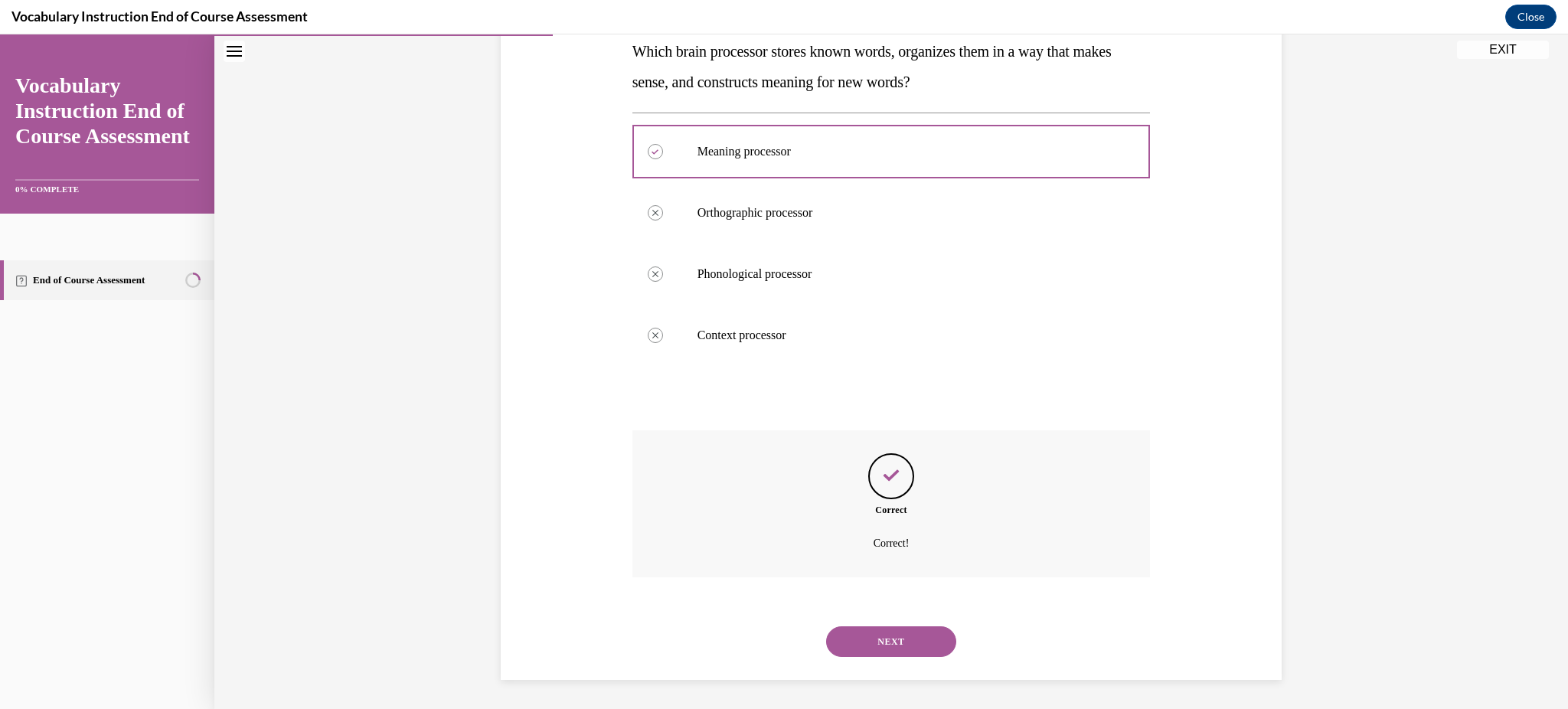
click at [894, 637] on button "NEXT" at bounding box center [891, 642] width 130 height 31
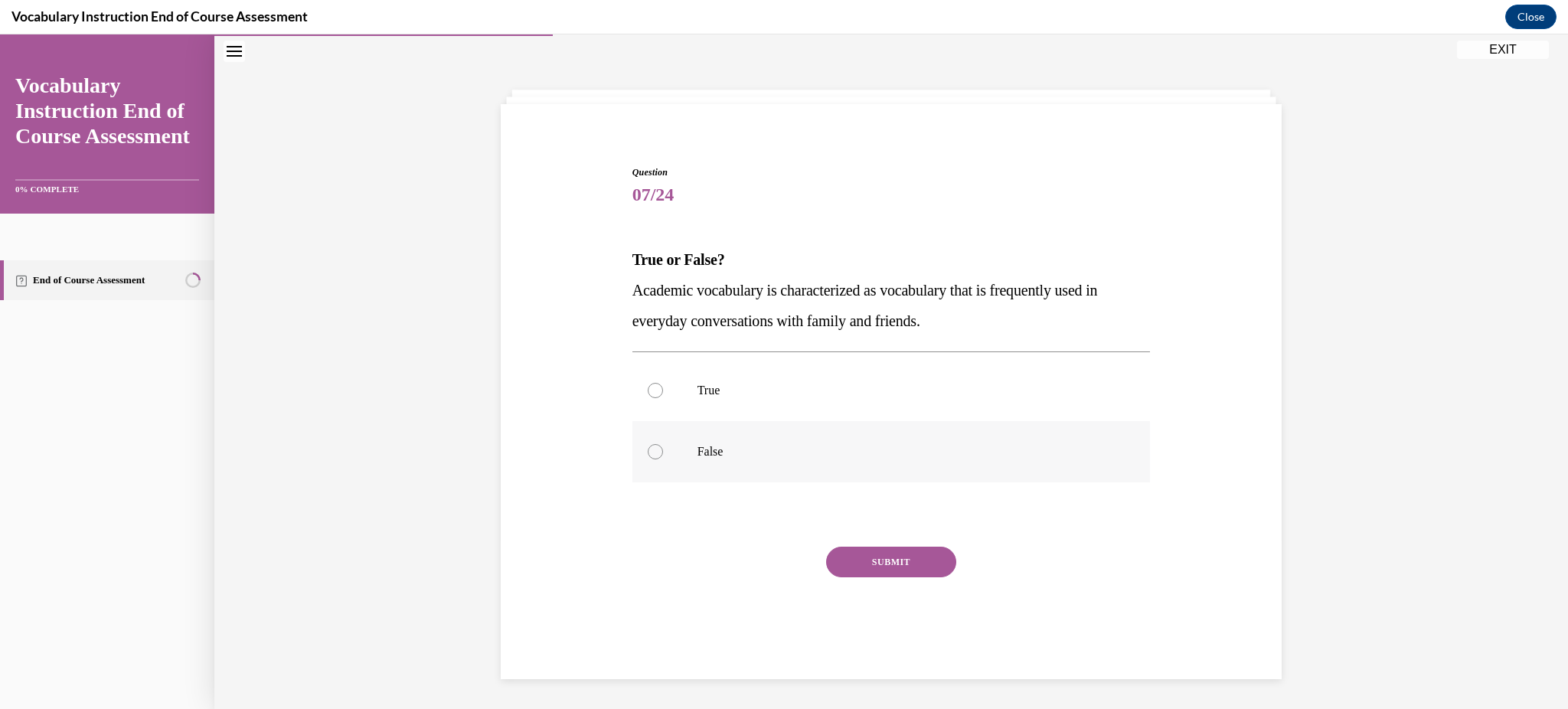
click at [730, 458] on p "False" at bounding box center [905, 452] width 415 height 15
click at [663, 458] on input "False" at bounding box center [655, 452] width 15 height 15
radio input "true"
click at [865, 561] on button "SUBMIT" at bounding box center [891, 563] width 130 height 31
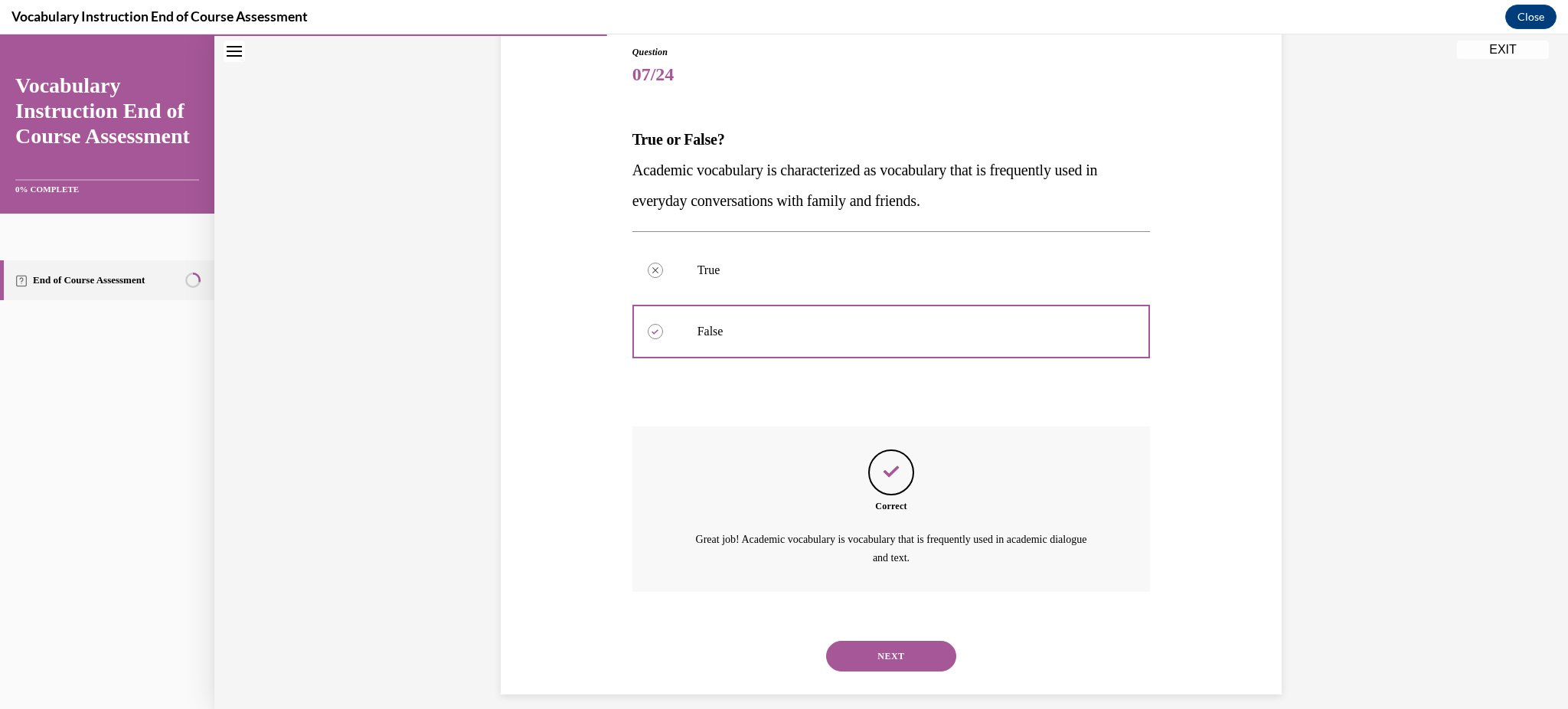
scroll to position [182, 0]
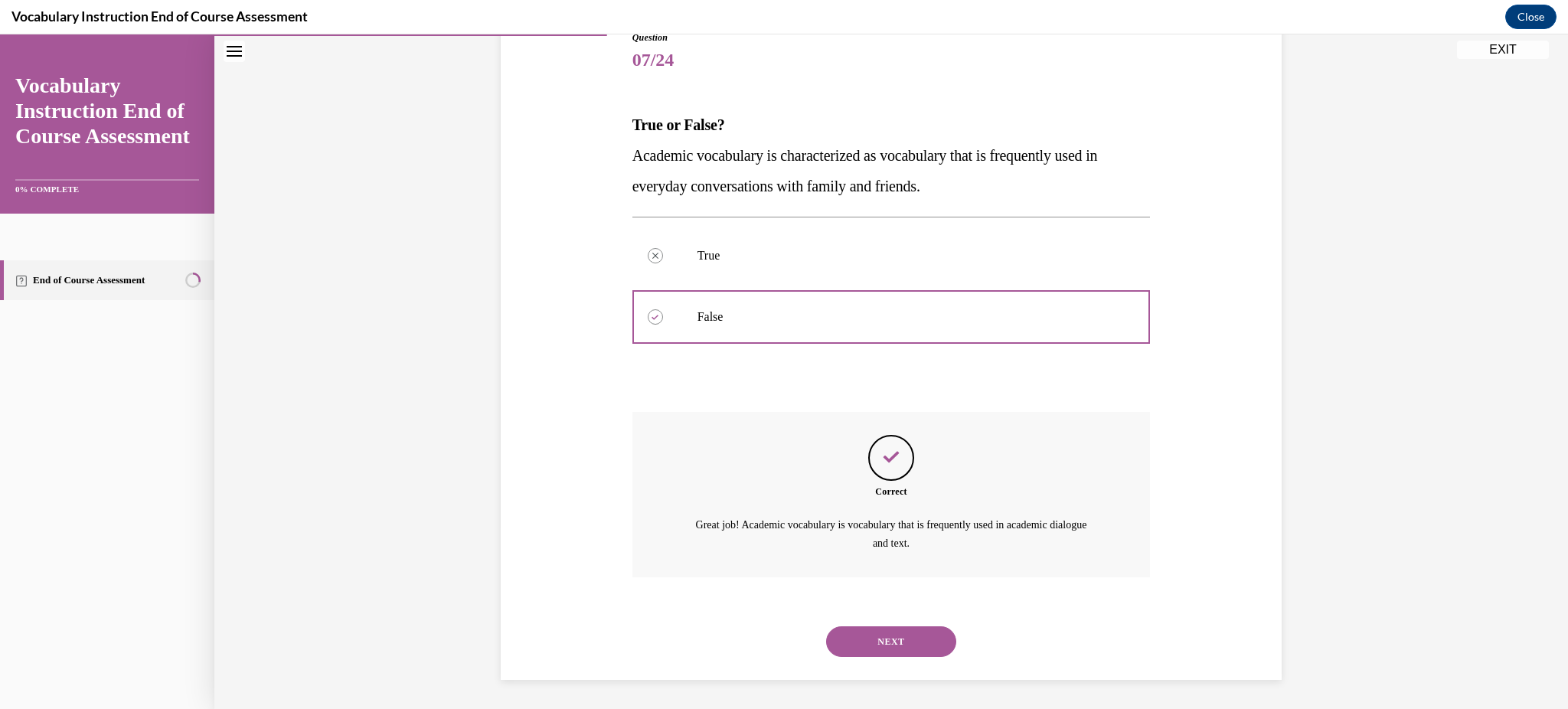
click at [900, 640] on button "NEXT" at bounding box center [891, 642] width 130 height 31
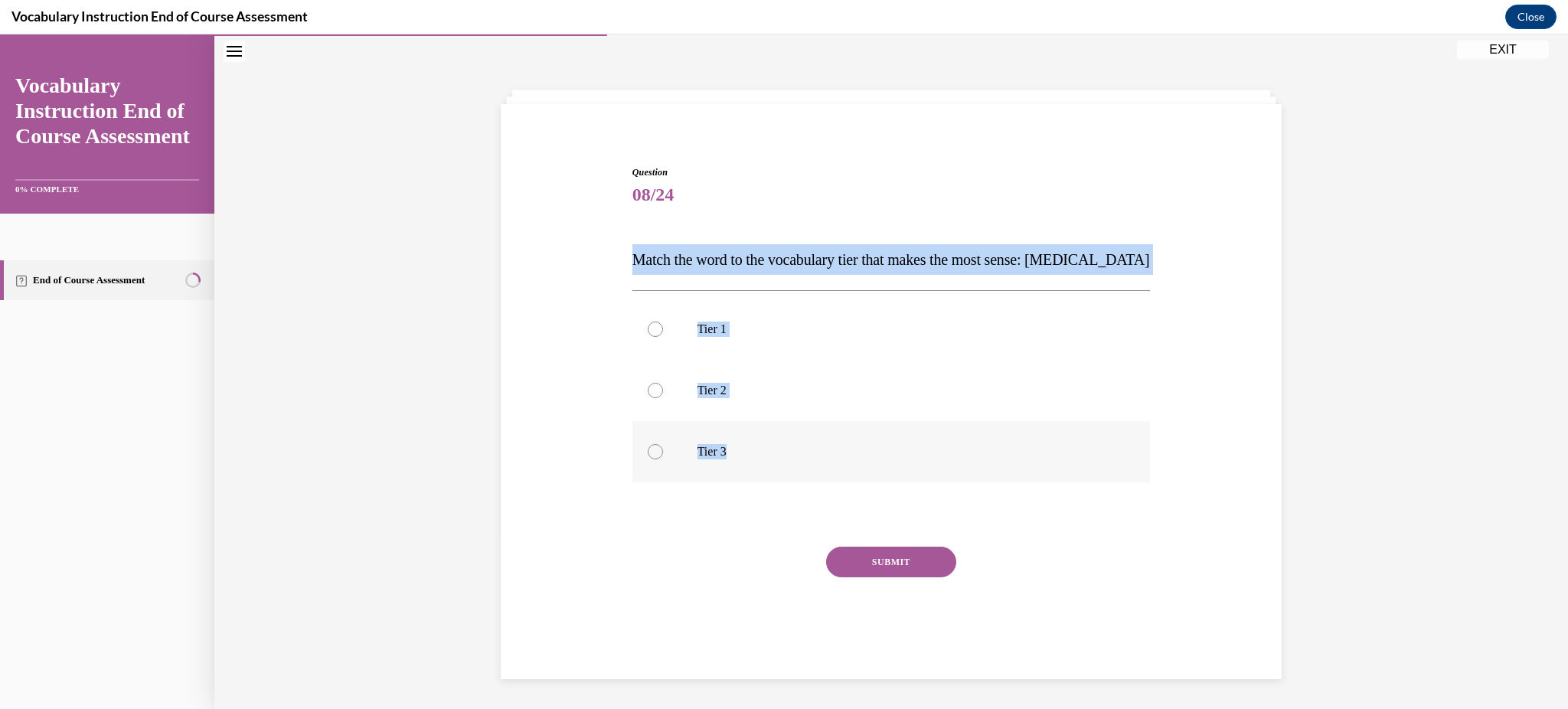
drag, startPoint x: 623, startPoint y: 254, endPoint x: 732, endPoint y: 438, distance: 213.9
click at [732, 438] on div "Question 08/24 Match the word to the vocabulary tier that makes the most sense:…" at bounding box center [892, 407] width 526 height 530
copy div "Match the word to the vocabulary tier that makes the most sense: [MEDICAL_DATA]…"
click at [698, 446] on p "Tier 3" at bounding box center [905, 452] width 415 height 15
click at [663, 446] on input "Tier 3" at bounding box center [655, 452] width 15 height 15
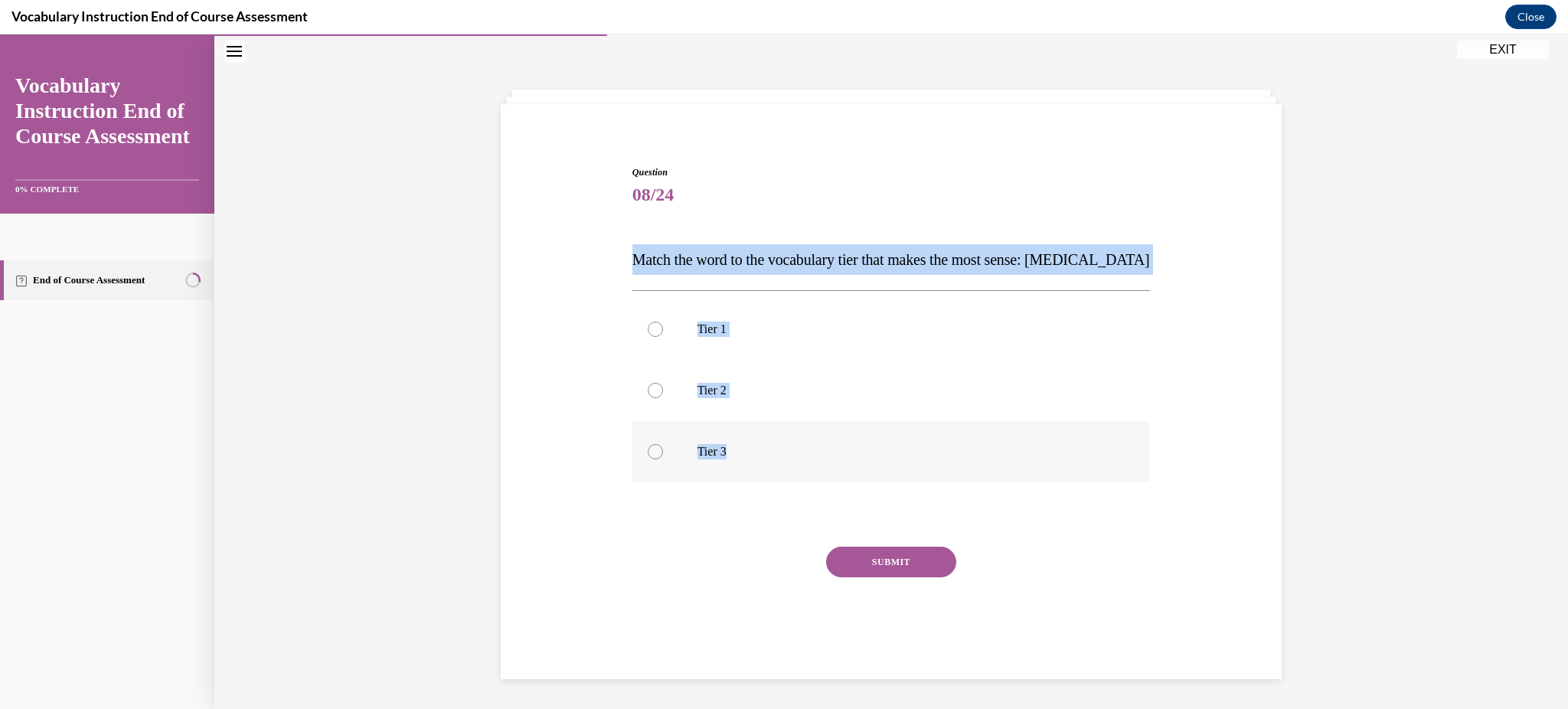
radio input "true"
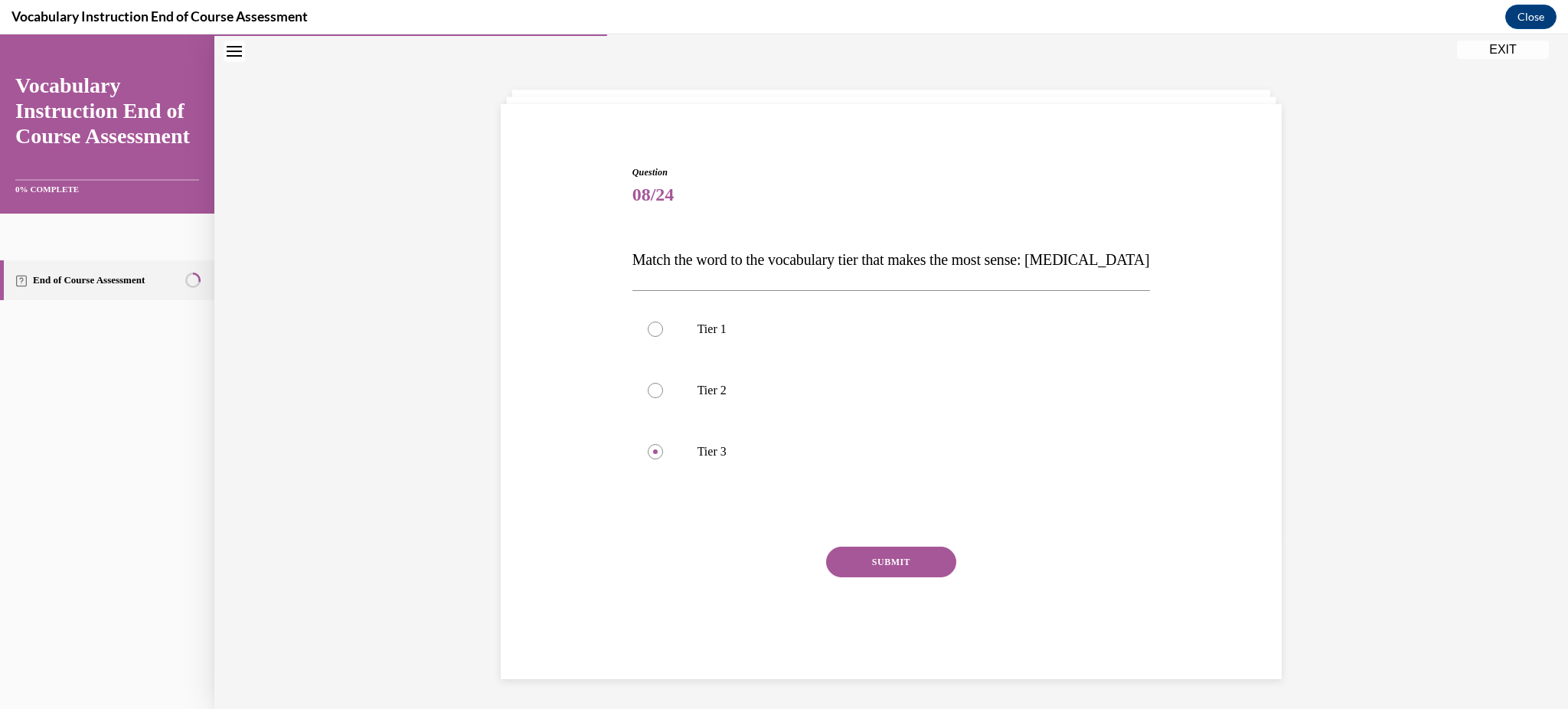
click at [881, 557] on button "SUBMIT" at bounding box center [891, 563] width 130 height 31
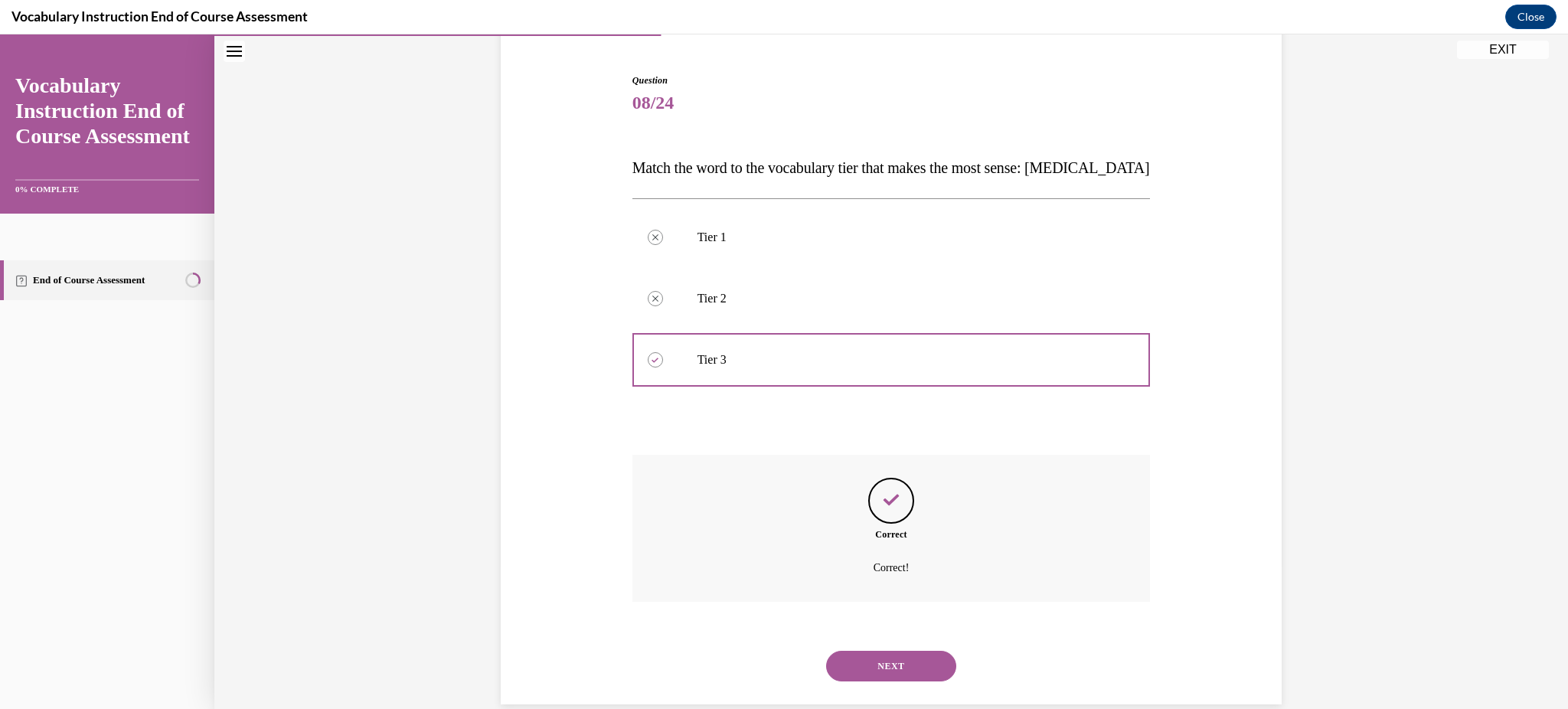
scroll to position [164, 0]
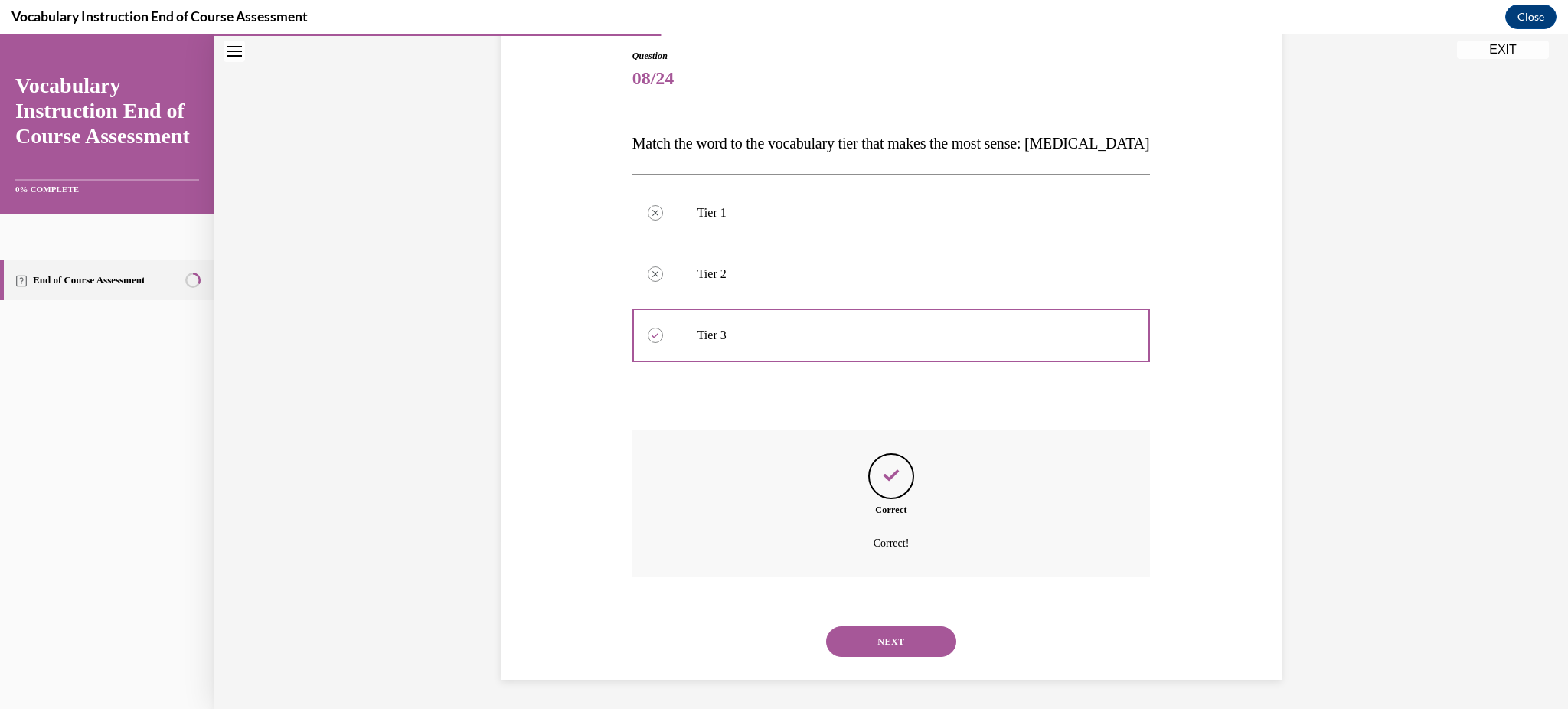
click at [881, 557] on div "Correct Correct!" at bounding box center [891, 504] width 518 height 147
click at [891, 642] on button "NEXT" at bounding box center [891, 642] width 130 height 31
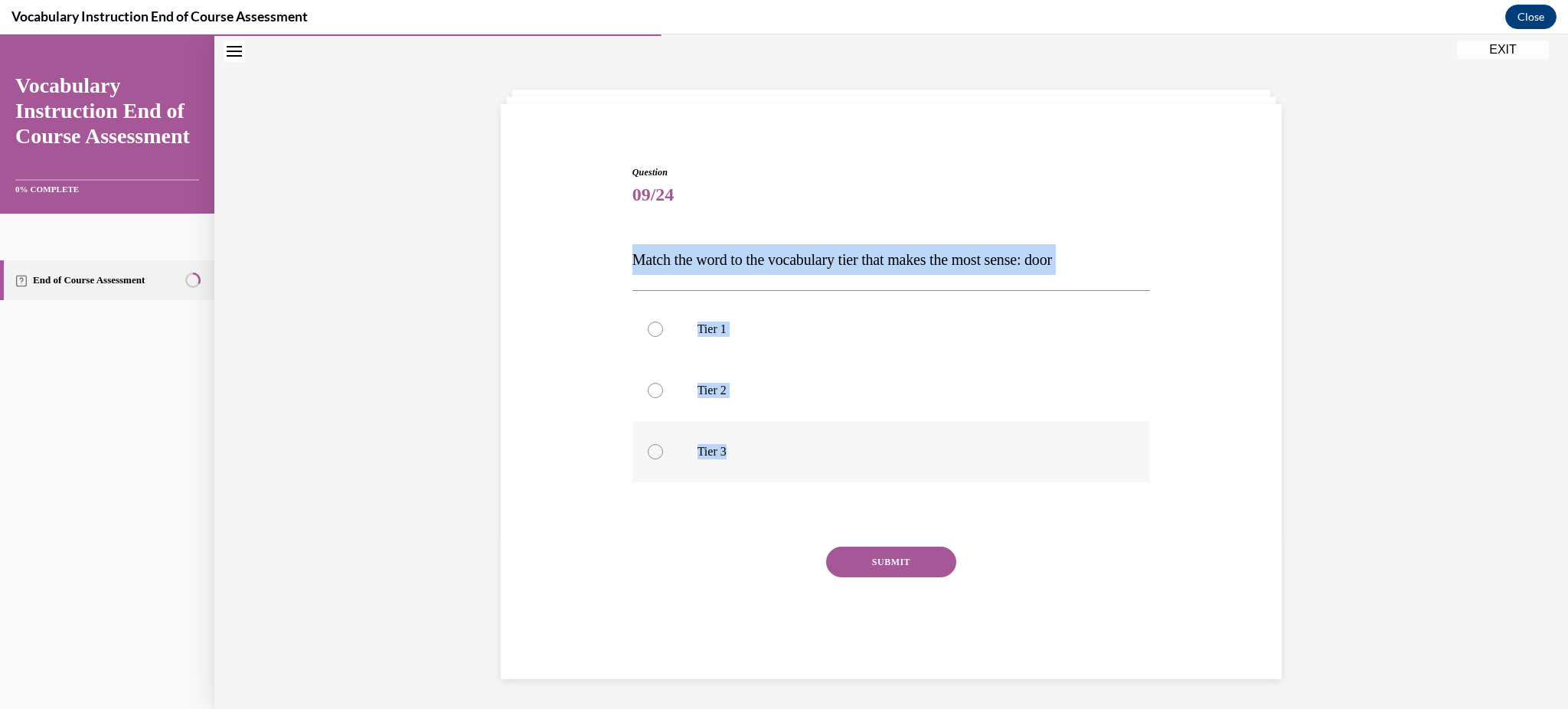
drag, startPoint x: 623, startPoint y: 265, endPoint x: 748, endPoint y: 472, distance: 241.8
click at [748, 472] on div "Question 09/24 Match the word to the vocabulary tier that makes the most sense:…" at bounding box center [892, 407] width 526 height 530
copy div "Match the word to the vocabulary tier that makes the most sense: door Tier 1 Ti…"
click at [719, 323] on p "Tier 1" at bounding box center [905, 329] width 415 height 15
click at [663, 323] on input "Tier 1" at bounding box center [655, 329] width 15 height 15
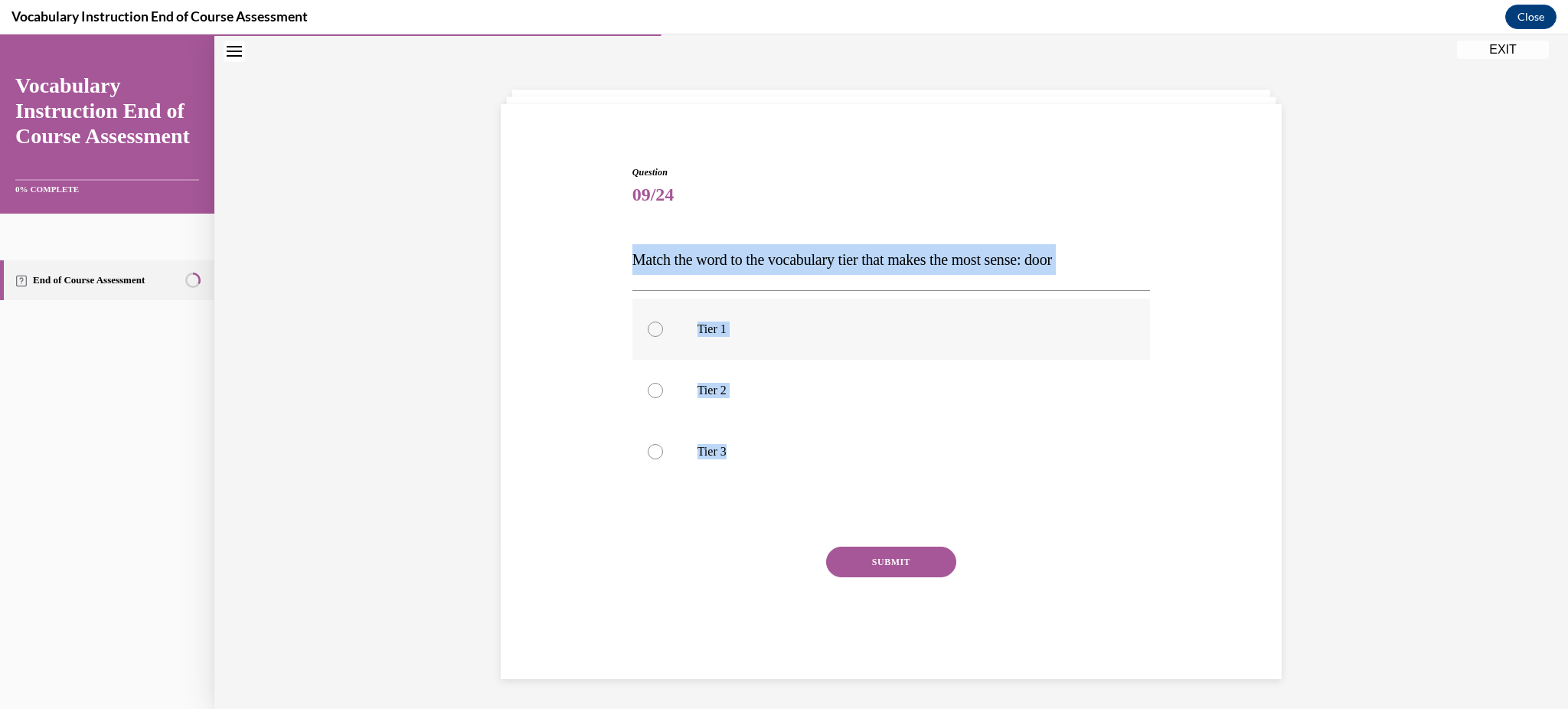
radio input "true"
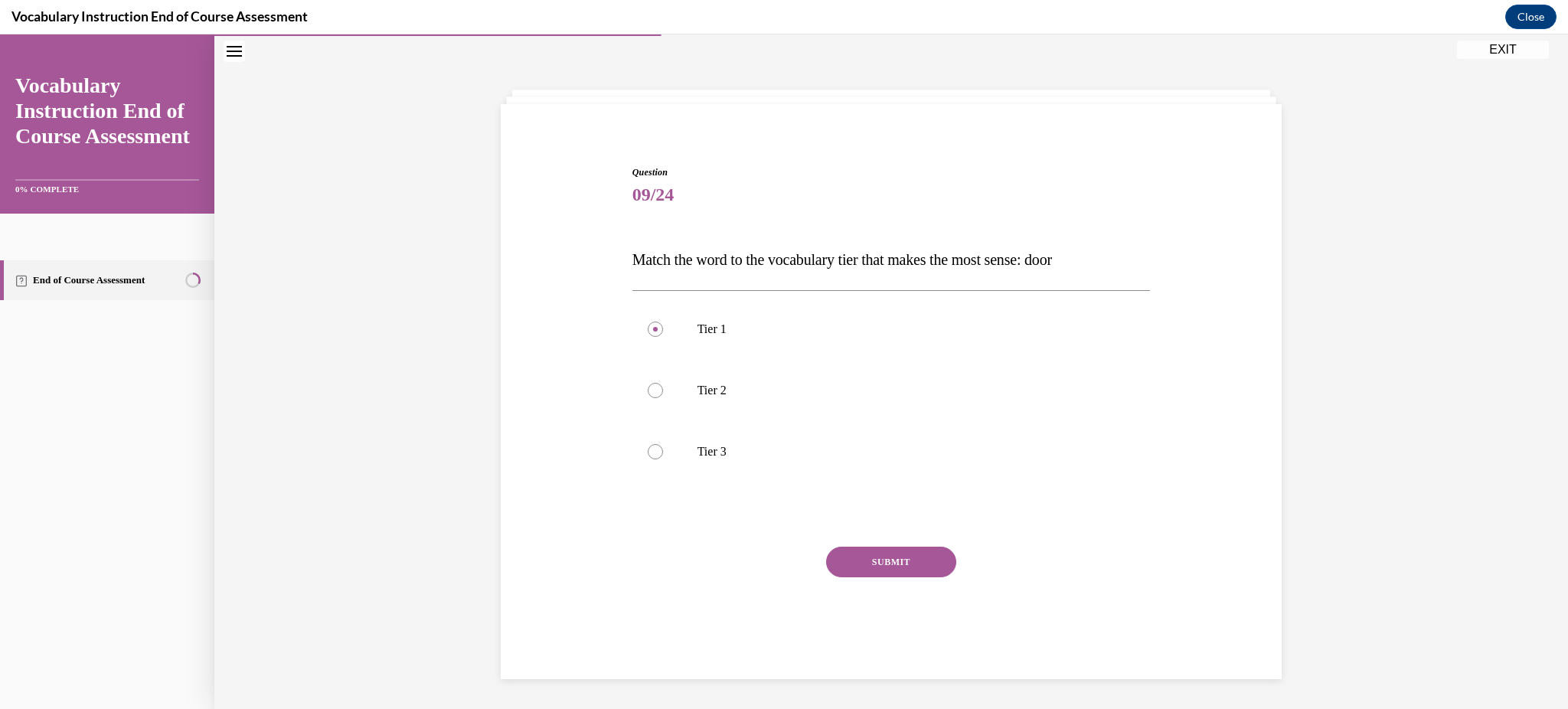
click at [860, 556] on button "SUBMIT" at bounding box center [891, 563] width 130 height 31
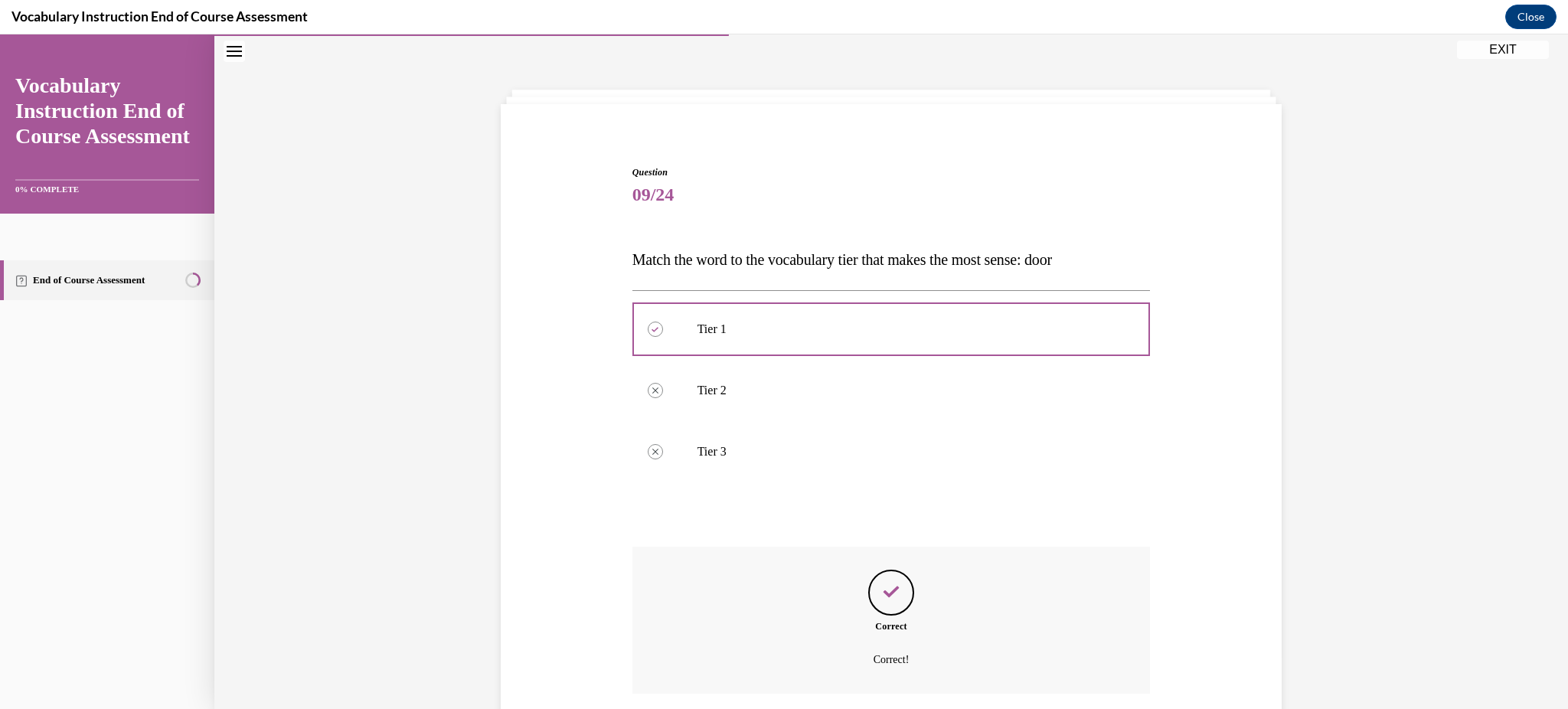
scroll to position [164, 0]
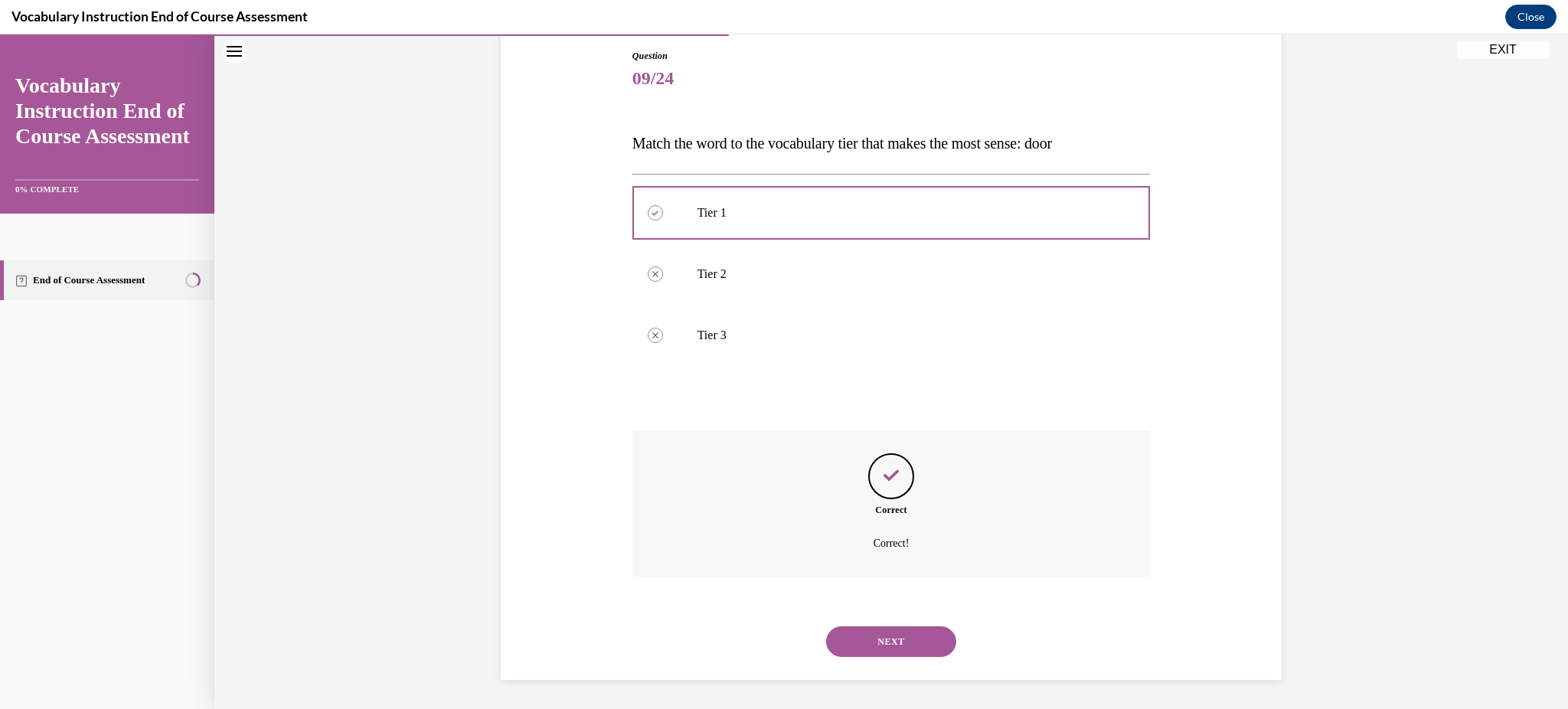
click at [882, 642] on button "NEXT" at bounding box center [891, 642] width 130 height 31
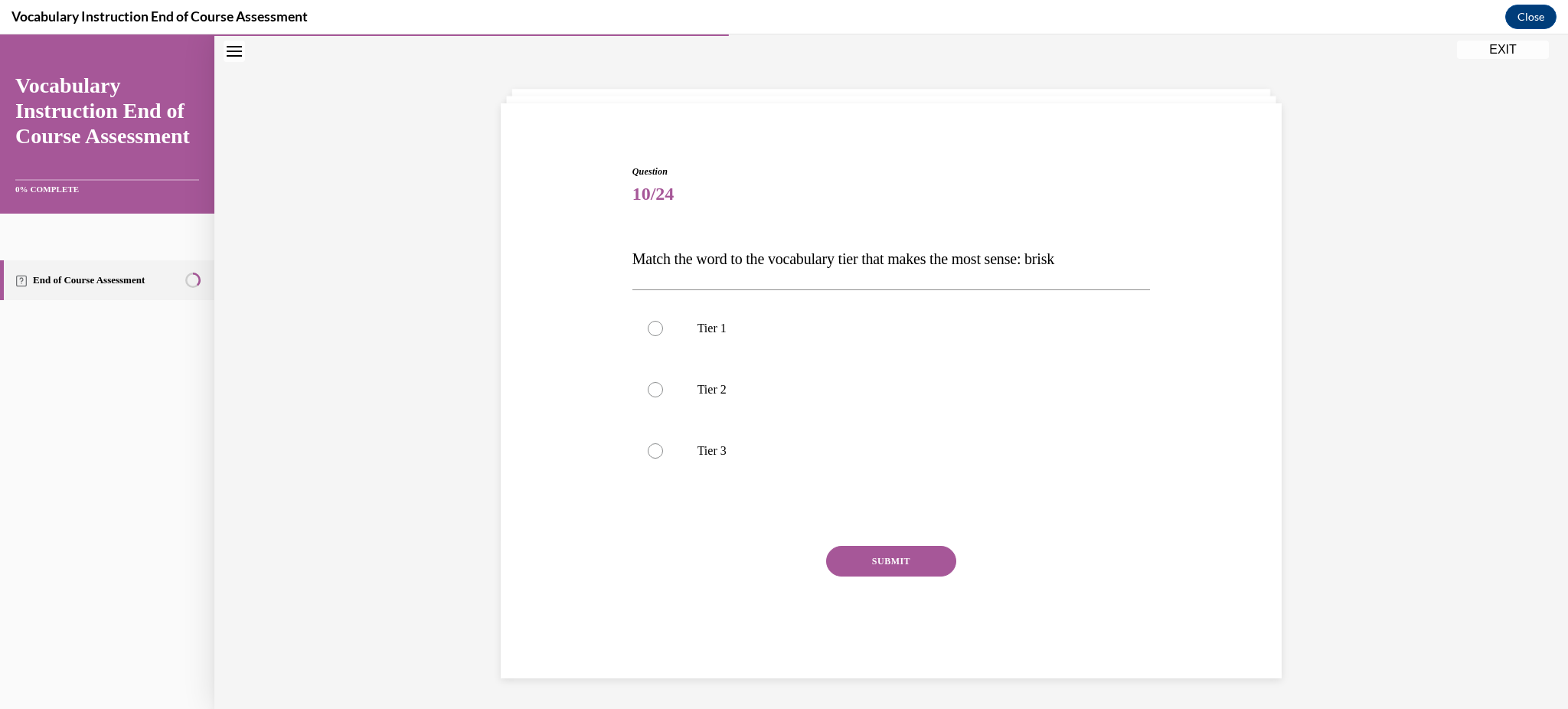
scroll to position [48, 0]
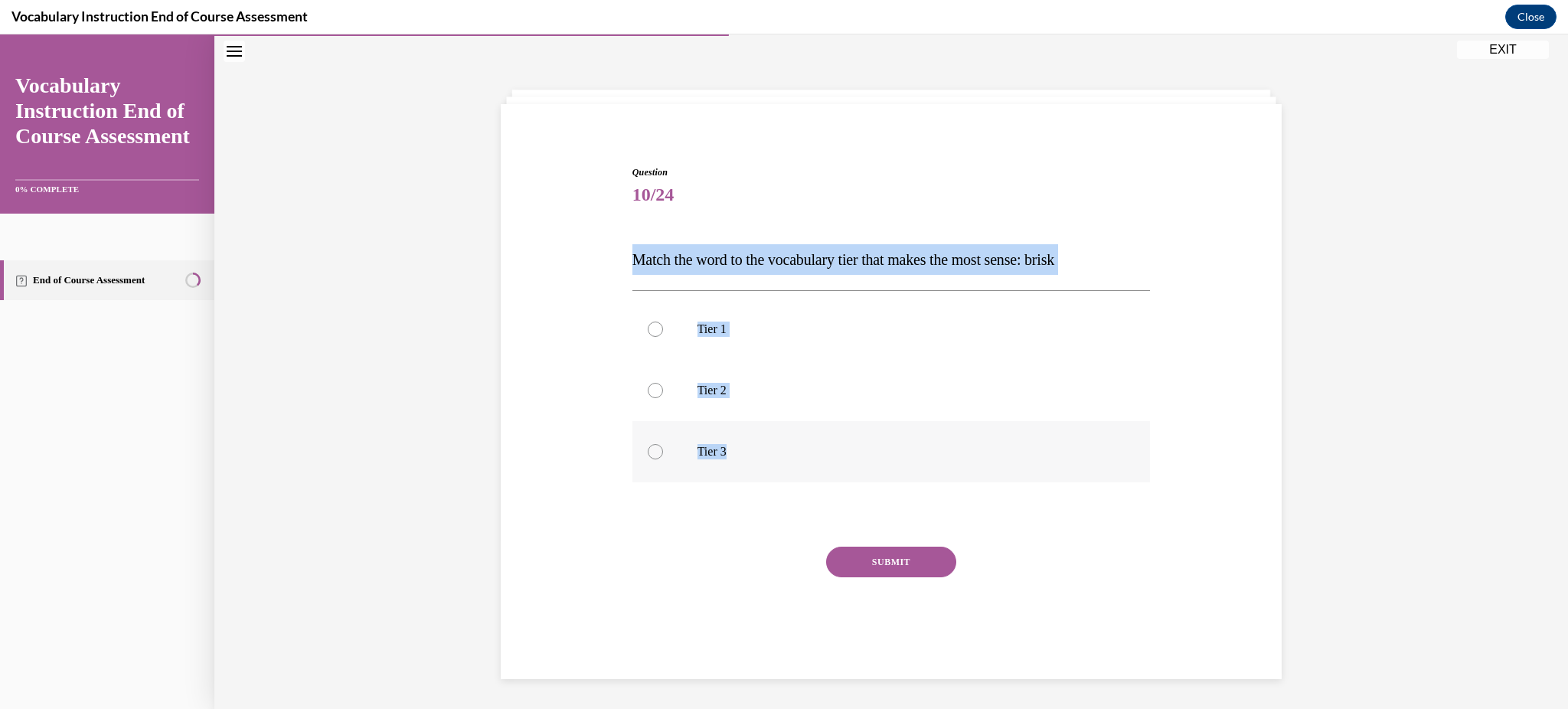
drag, startPoint x: 607, startPoint y: 244, endPoint x: 740, endPoint y: 457, distance: 251.1
click at [740, 457] on div "Question 10/24 Match the word to the vocabulary tier that makes the most sense:…" at bounding box center [891, 396] width 789 height 553
copy div "Match the word to the vocabulary tier that makes the most sense: brisk Tier 1 T…"
click at [705, 412] on label "Tier 2" at bounding box center [891, 391] width 518 height 61
click at [663, 398] on input "Tier 2" at bounding box center [655, 391] width 15 height 15
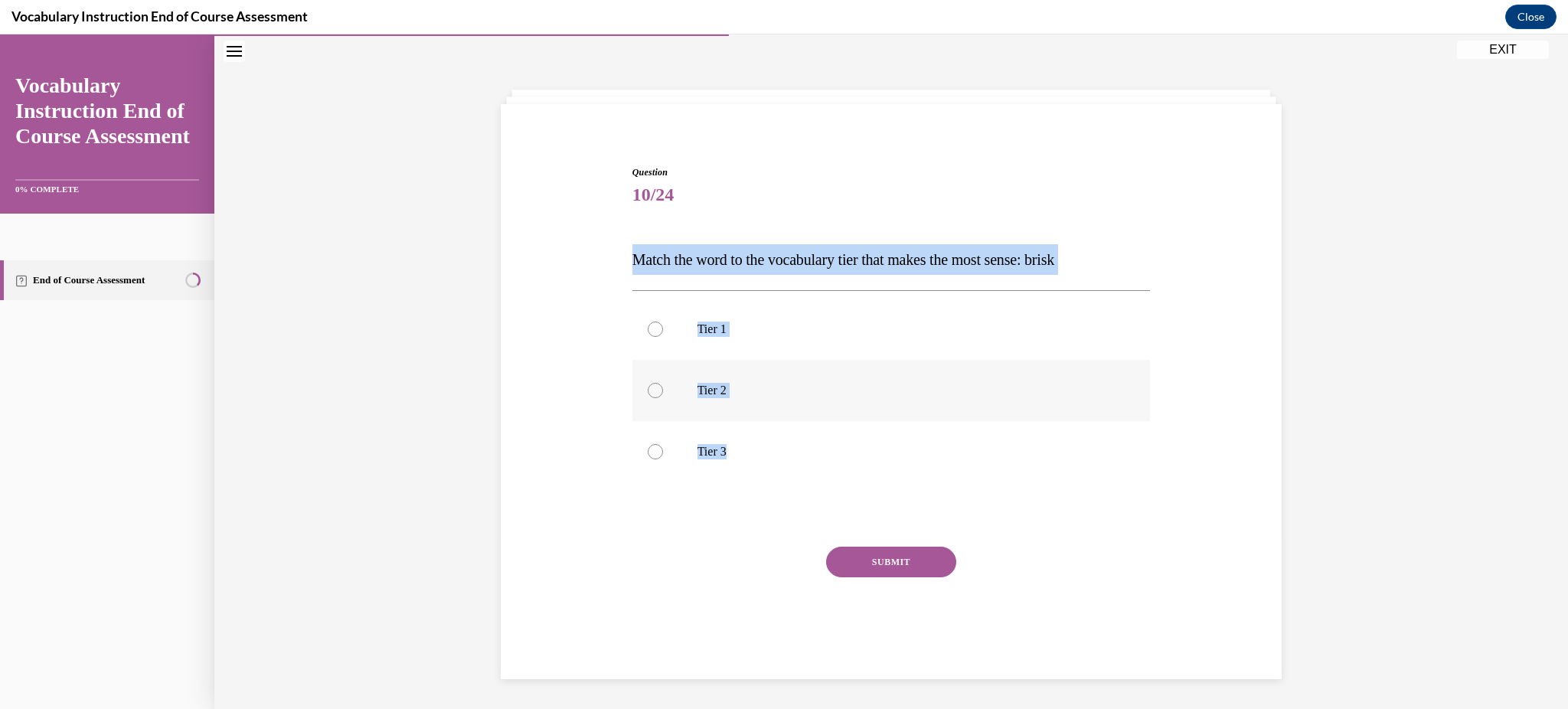
radio input "true"
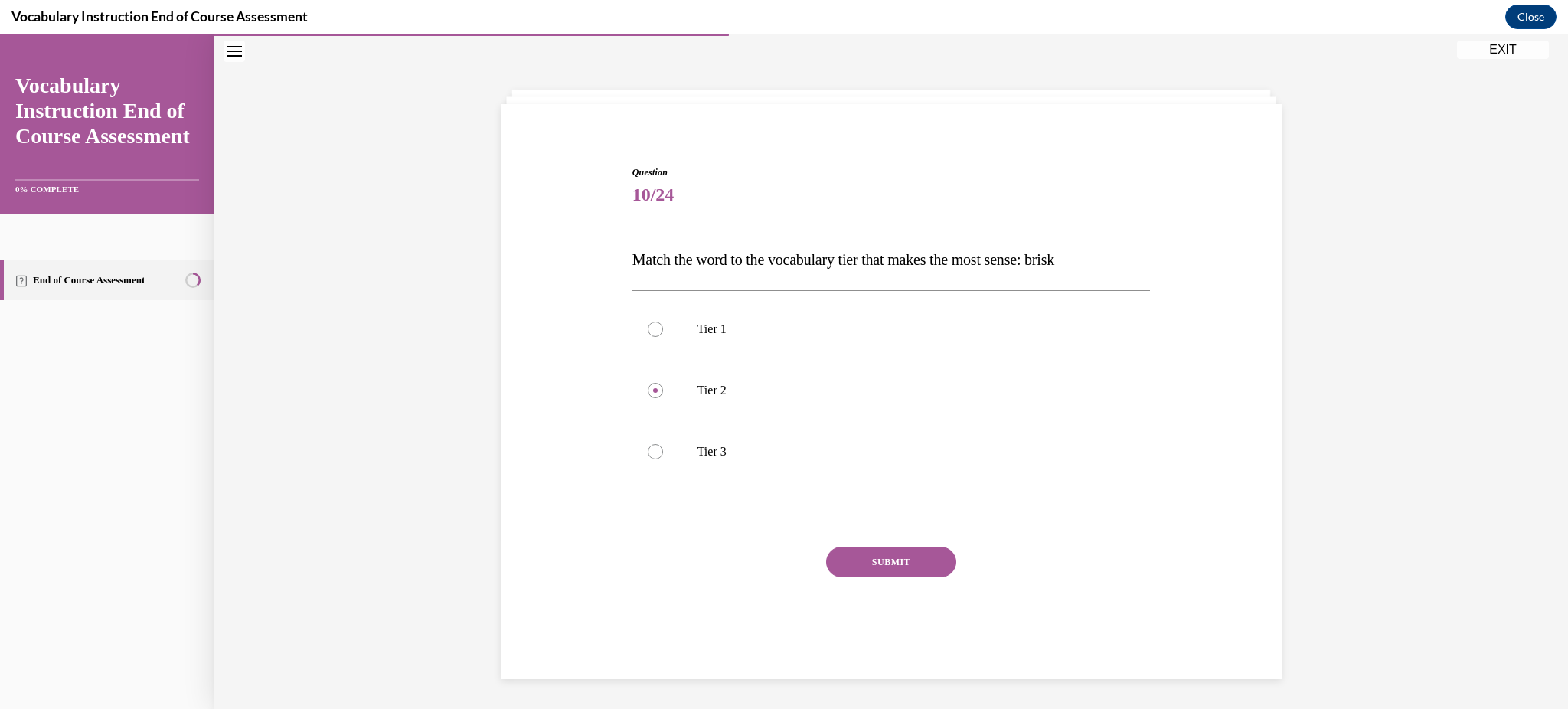
click at [899, 552] on button "SUBMIT" at bounding box center [891, 563] width 130 height 31
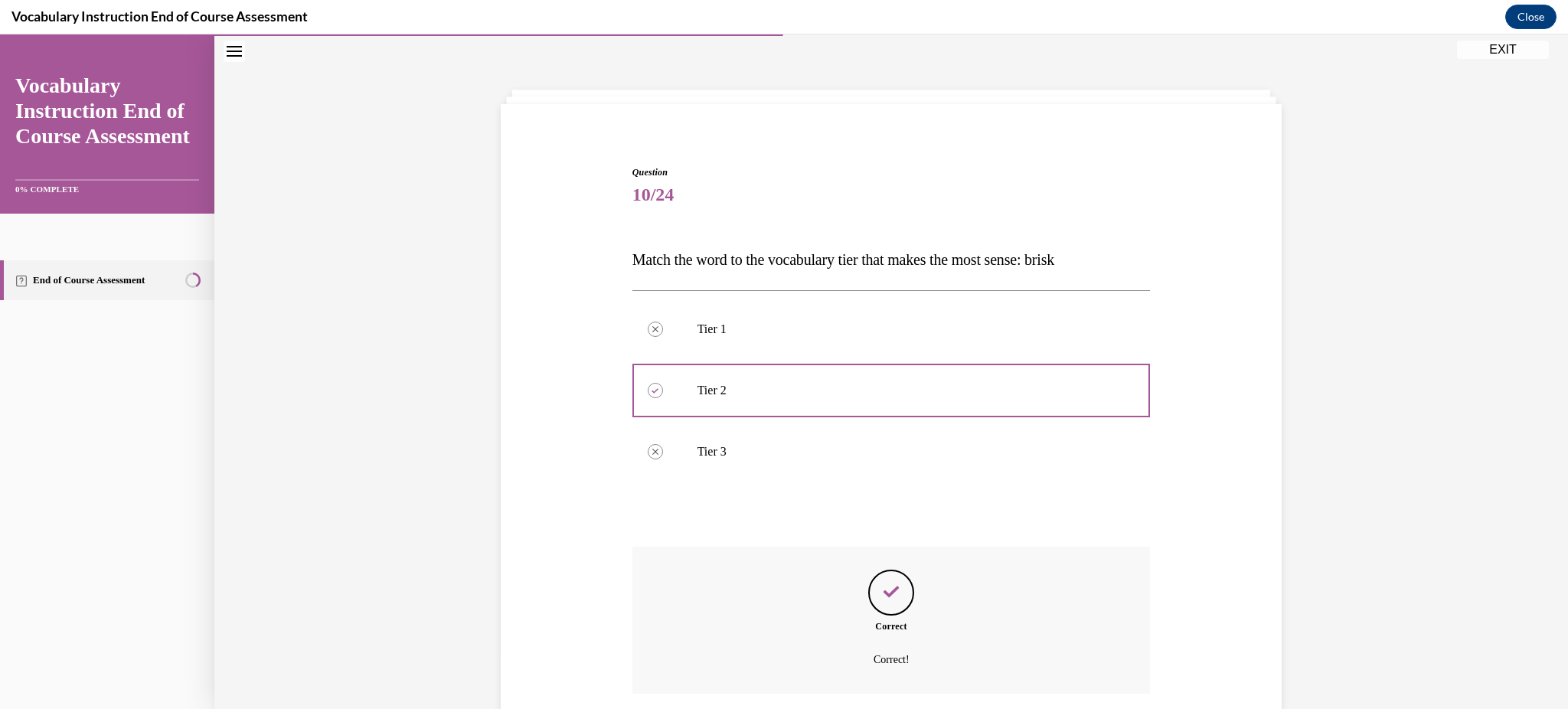
scroll to position [164, 0]
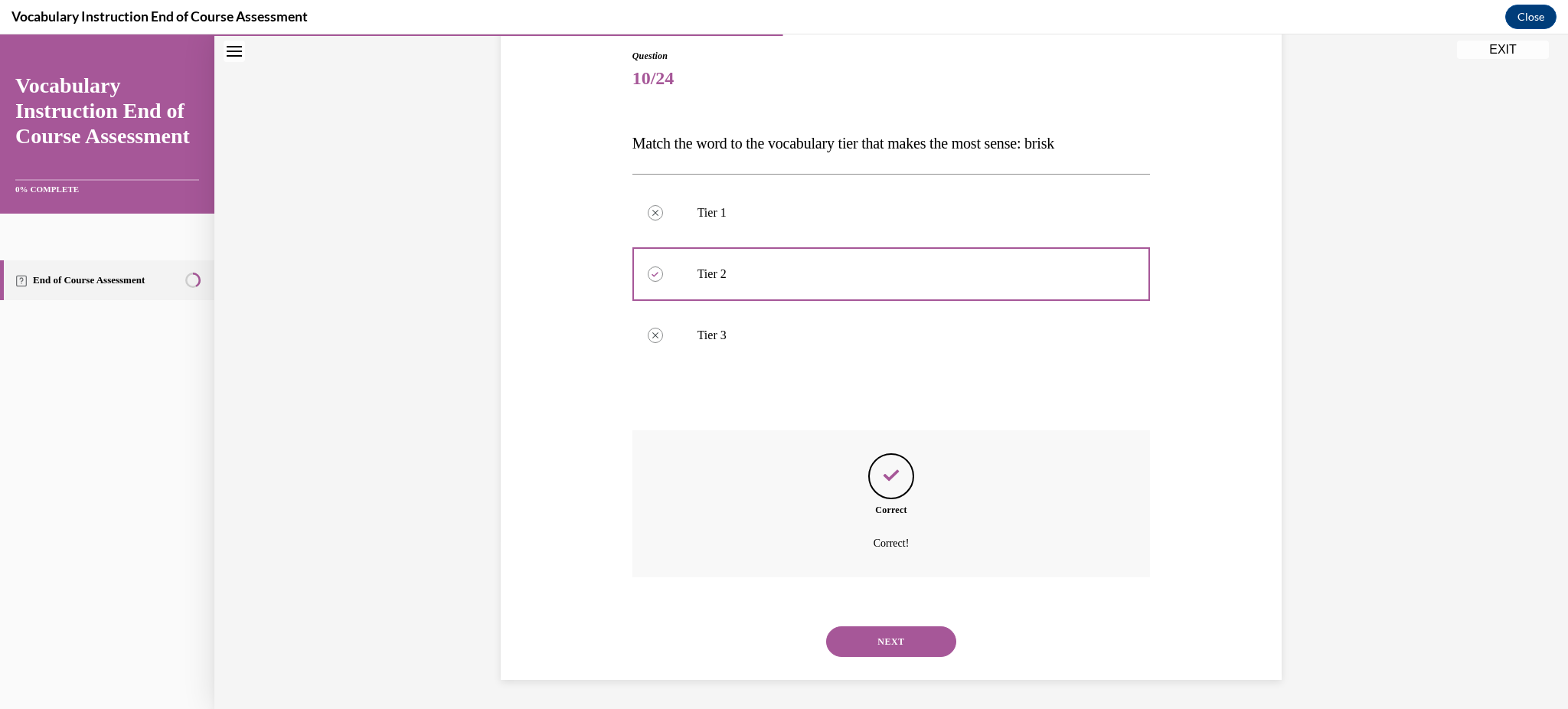
click at [887, 639] on button "NEXT" at bounding box center [891, 642] width 130 height 31
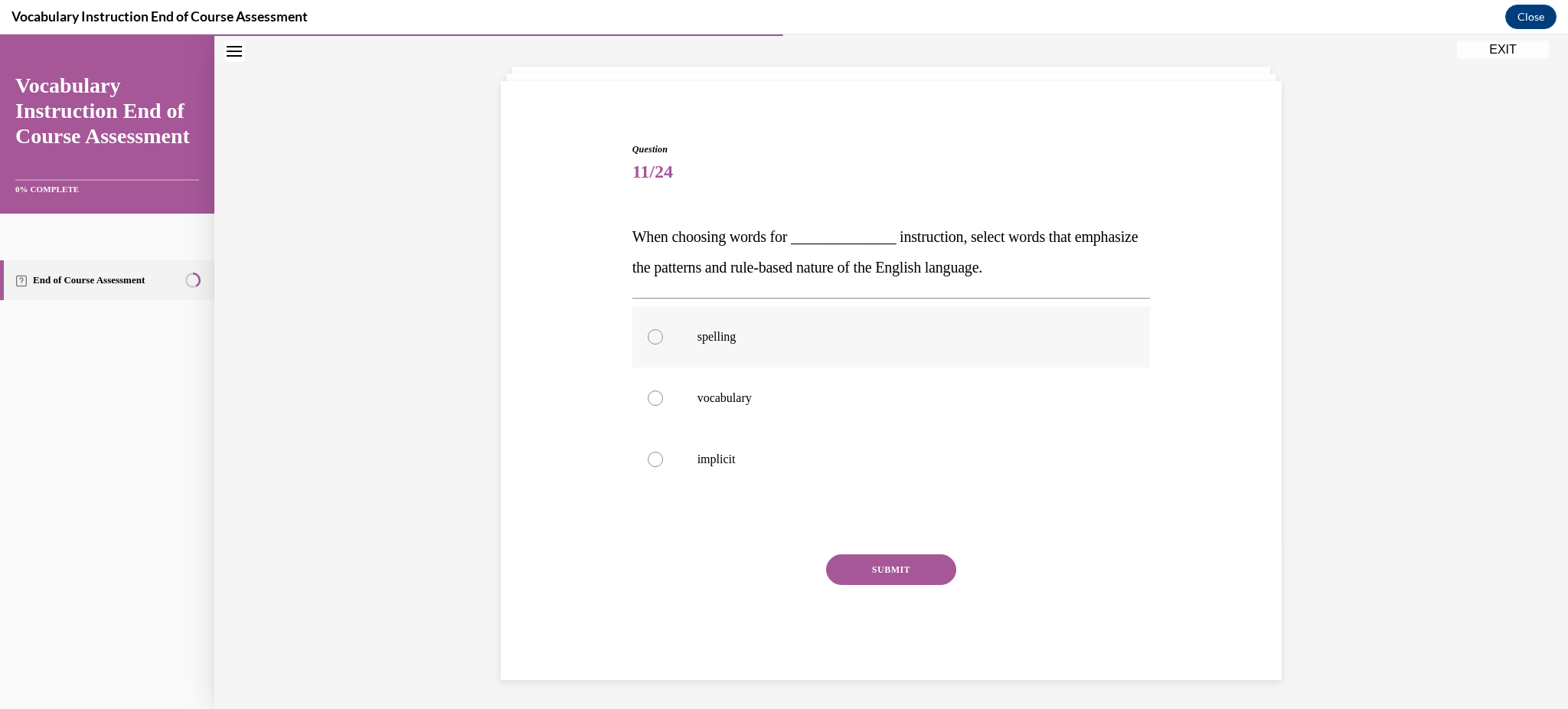
click at [659, 326] on label "spelling" at bounding box center [891, 337] width 518 height 61
click at [659, 329] on input "spelling" at bounding box center [655, 337] width 15 height 15
radio input "true"
click at [861, 563] on button "SUBMIT" at bounding box center [891, 570] width 130 height 31
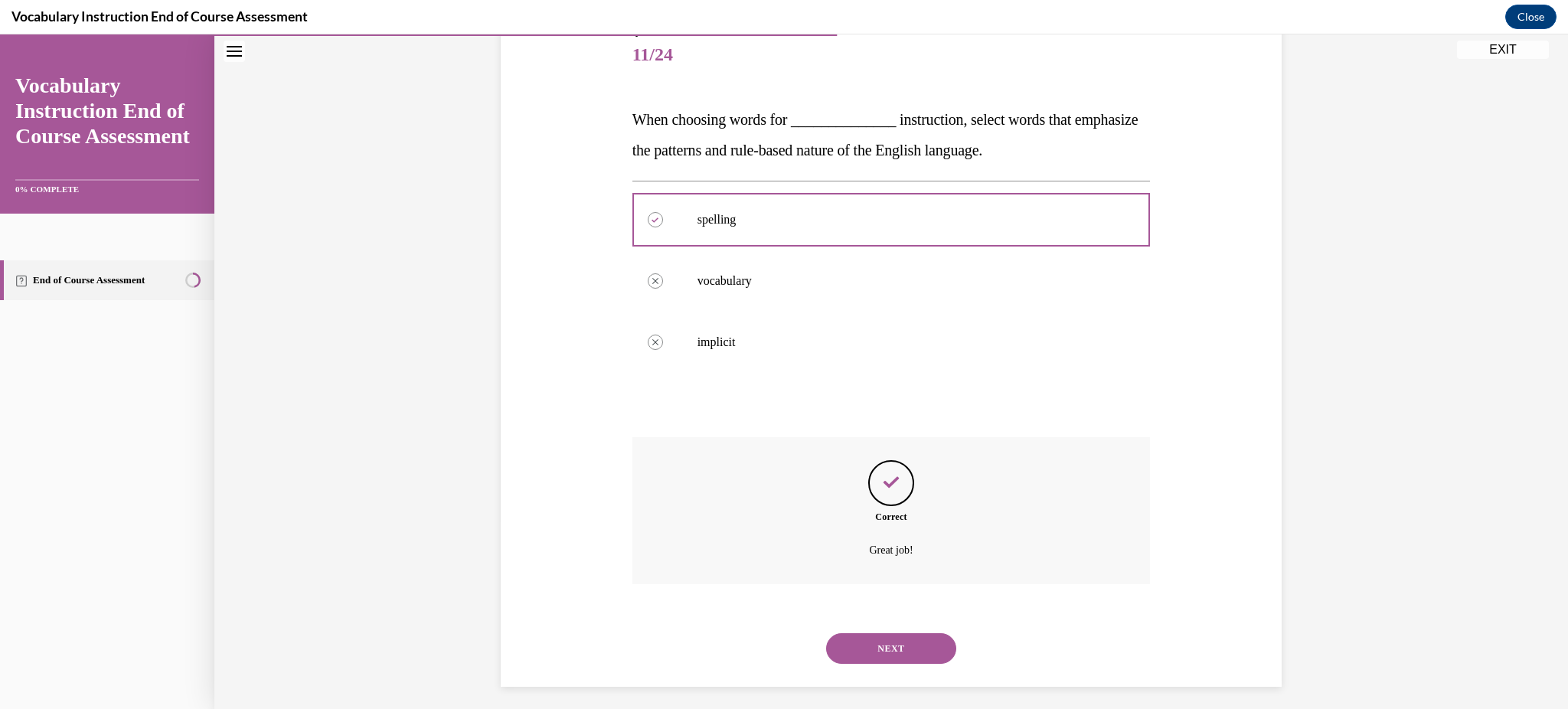
scroll to position [195, 0]
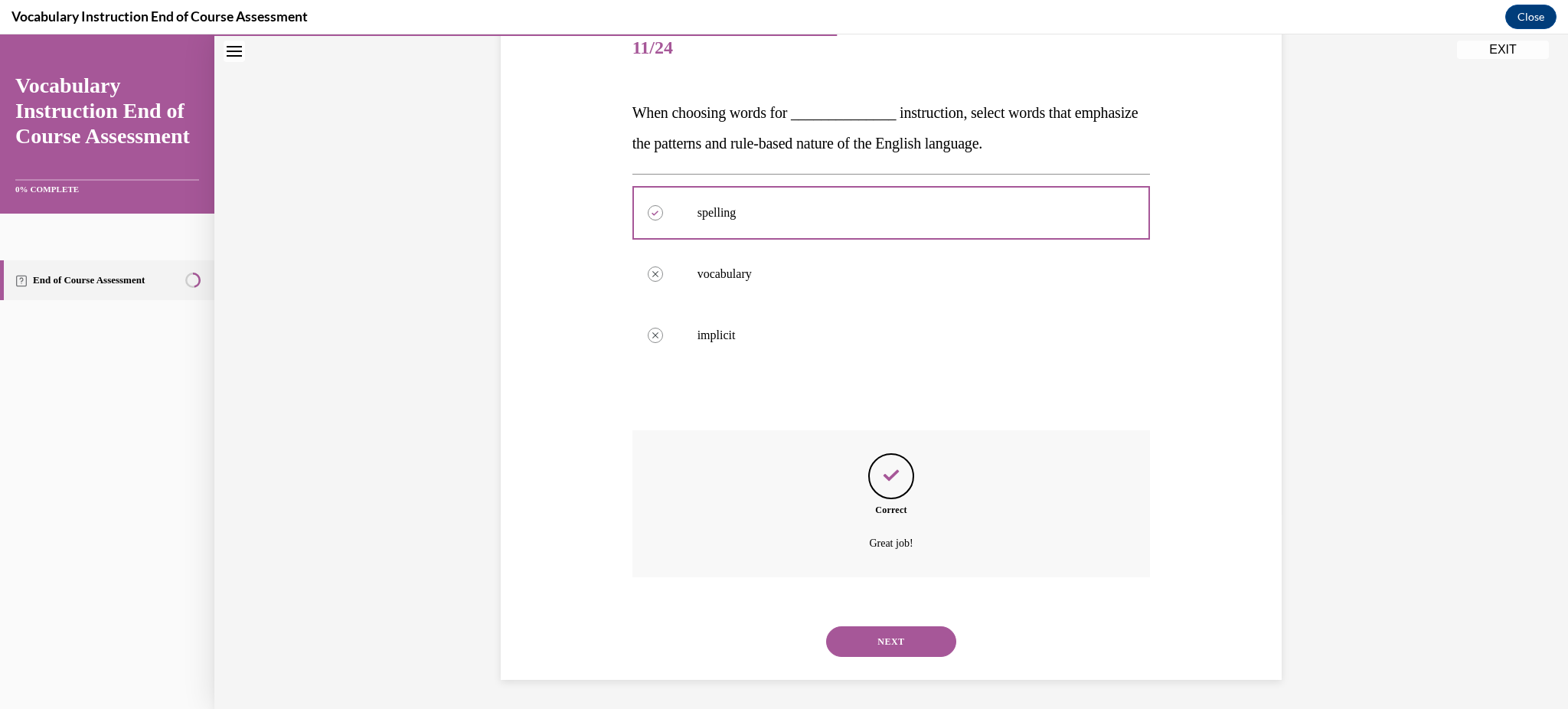
click at [915, 643] on button "NEXT" at bounding box center [891, 642] width 130 height 31
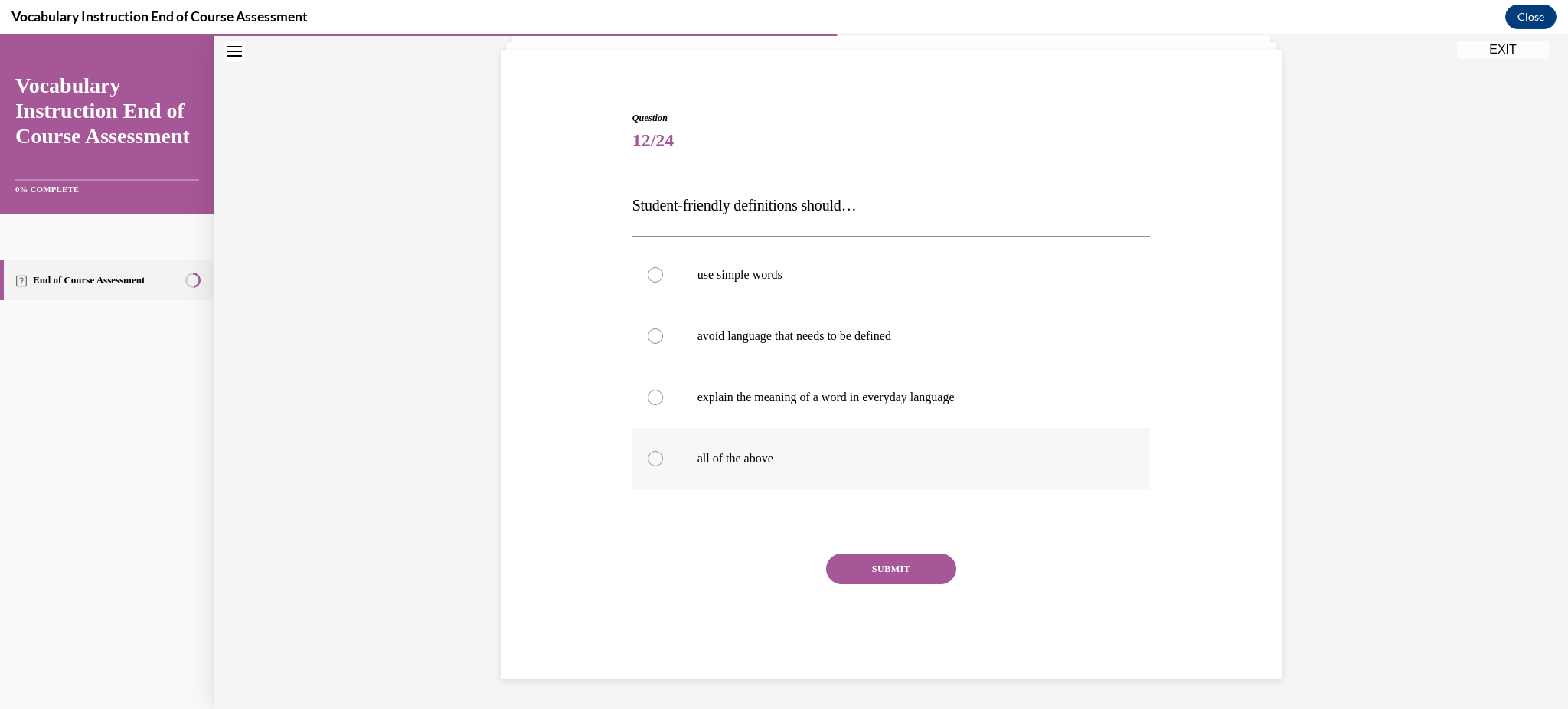
click at [733, 460] on p "all of the above" at bounding box center [905, 459] width 415 height 15
click at [663, 460] on input "all of the above" at bounding box center [655, 459] width 15 height 15
radio input "true"
click at [877, 565] on button "SUBMIT" at bounding box center [891, 569] width 130 height 31
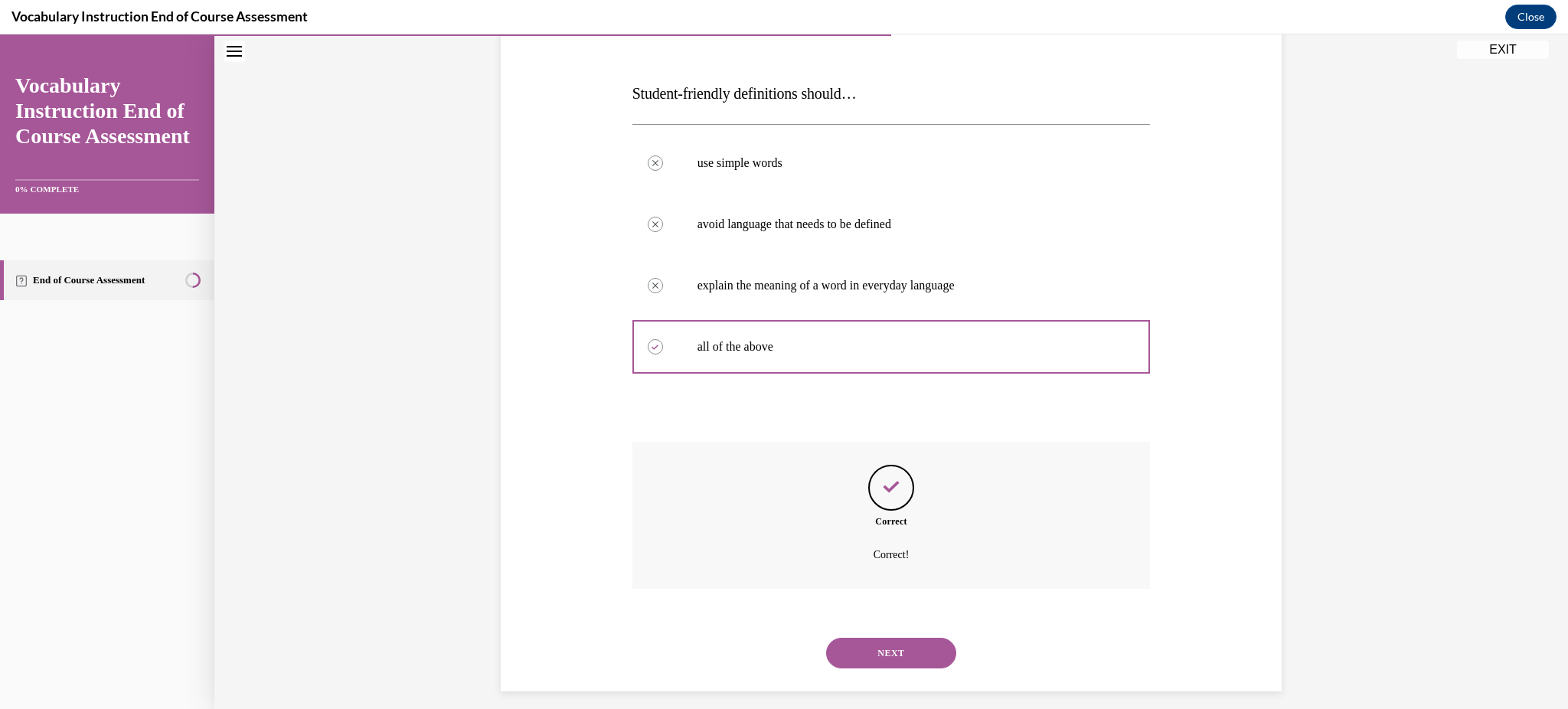
scroll to position [226, 0]
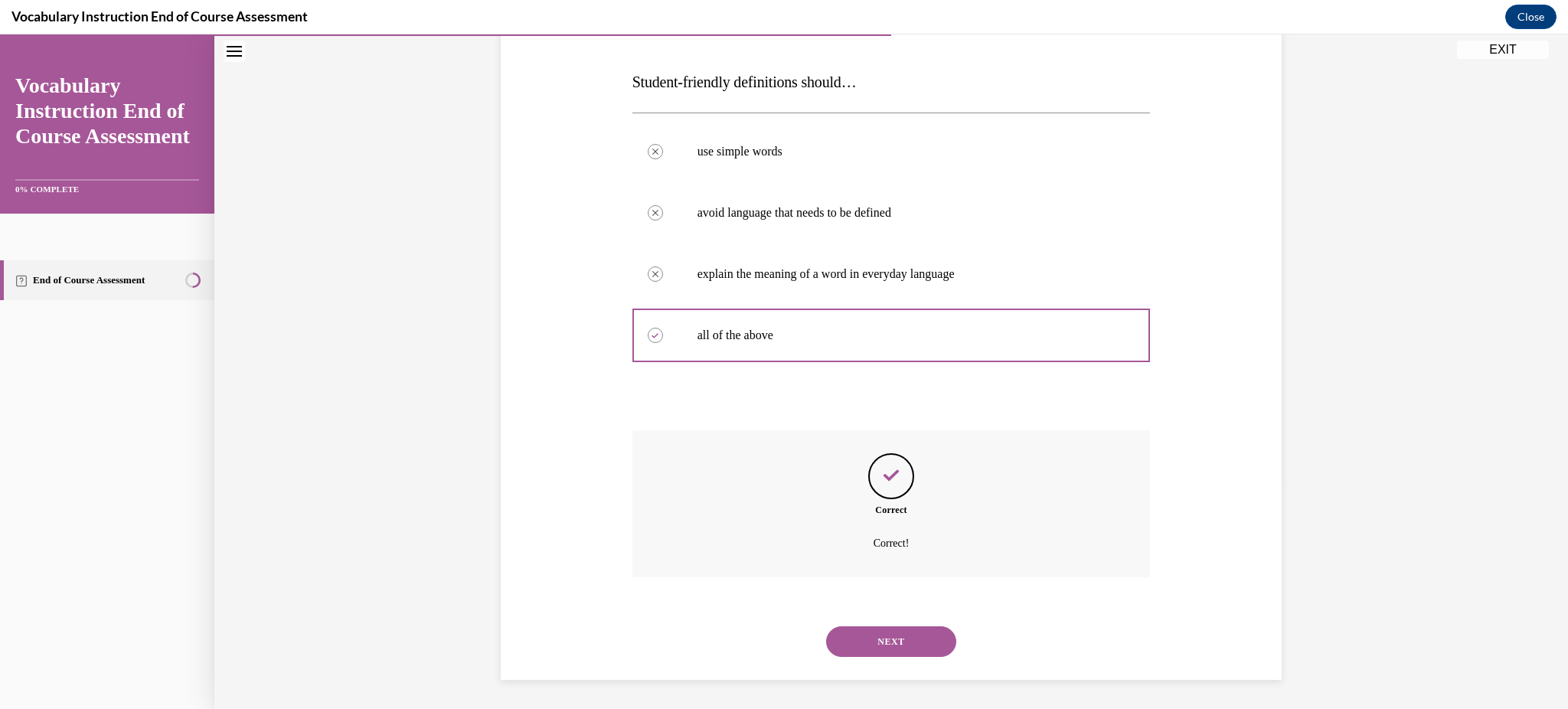
click at [910, 647] on button "NEXT" at bounding box center [891, 642] width 130 height 31
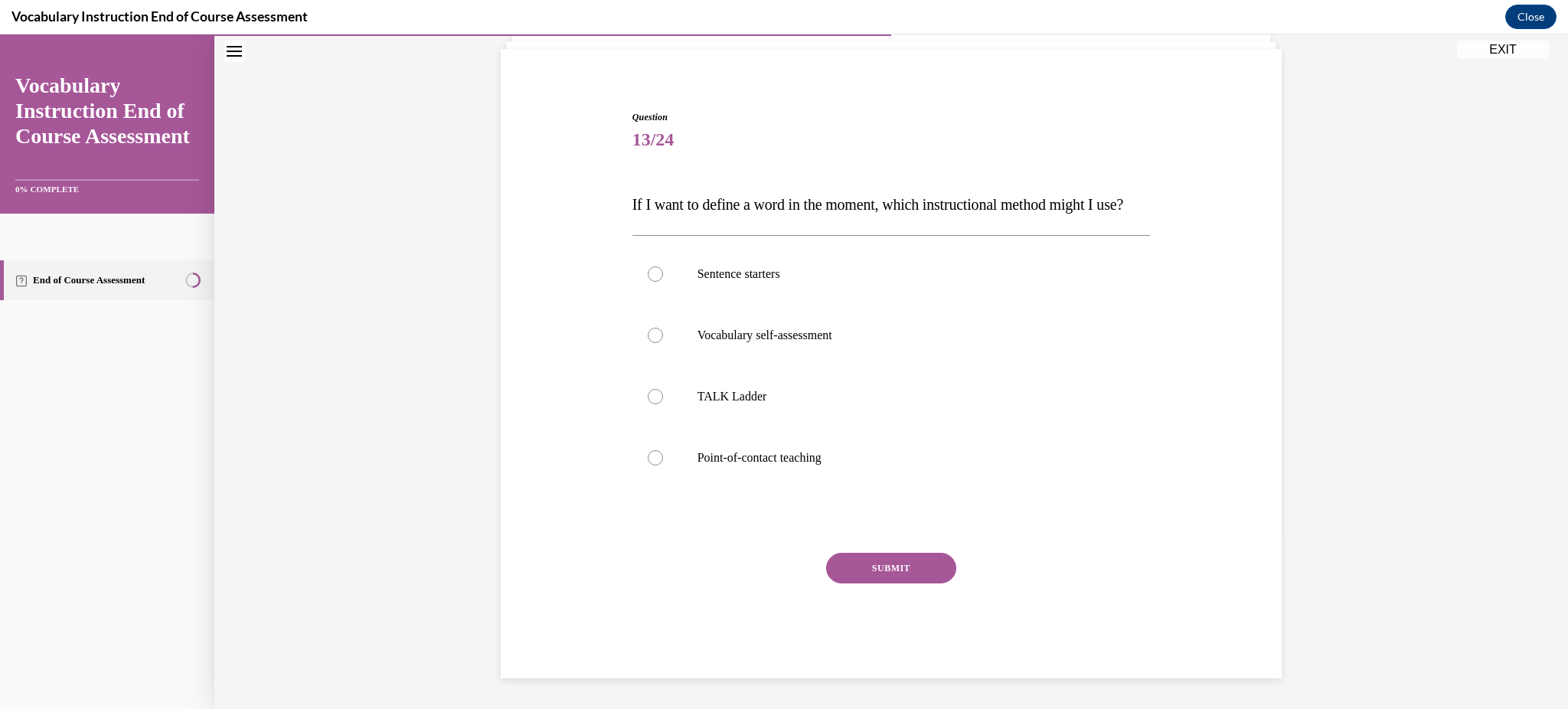
scroll to position [132, 0]
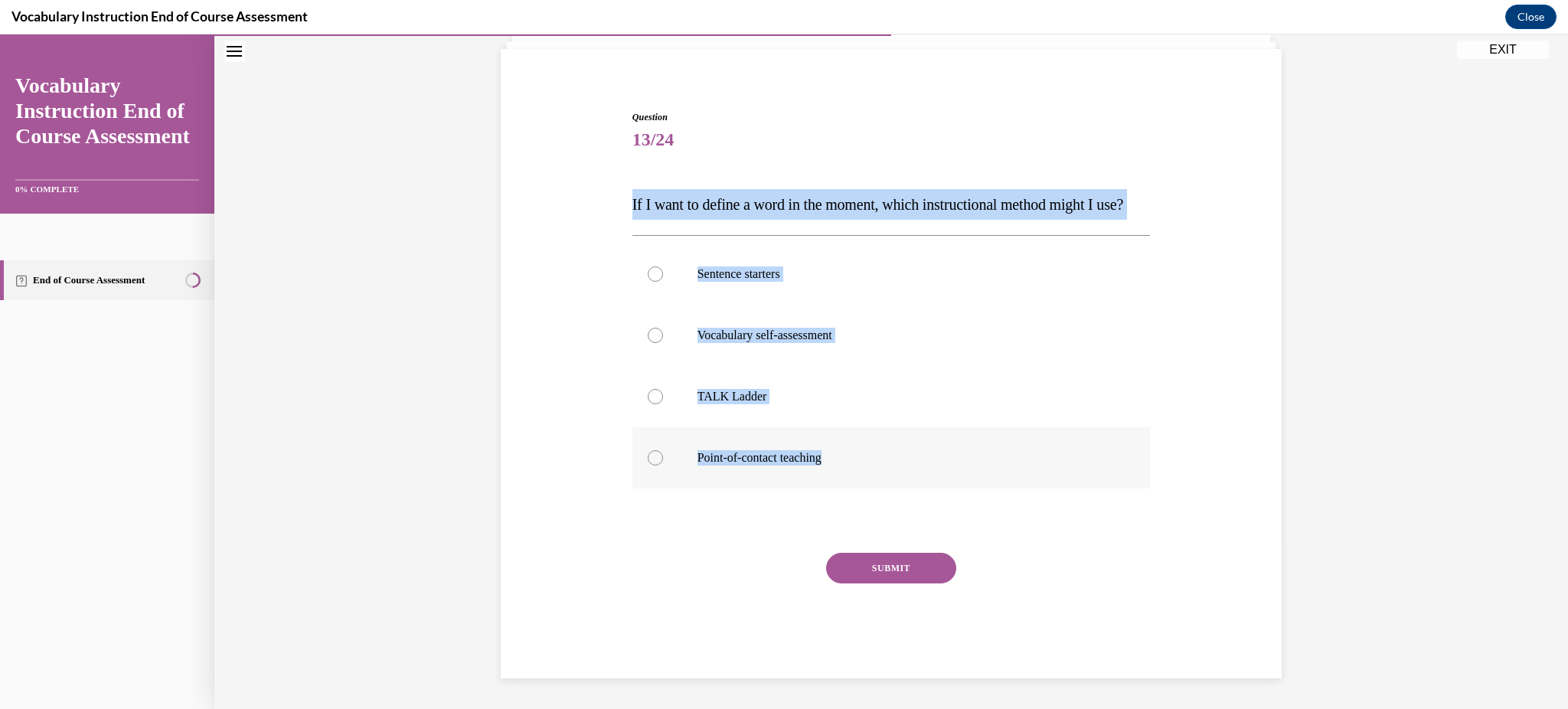
drag, startPoint x: 610, startPoint y: 163, endPoint x: 841, endPoint y: 454, distance: 371.5
click at [841, 454] on div "Question 13/24 If I want to define a word in the moment, which instructional me…" at bounding box center [891, 372] width 789 height 615
copy div "If I want to define a word in the moment, which instructional method might I us…"
click at [724, 464] on p "Point-of-contact teaching" at bounding box center [905, 458] width 415 height 15
click at [663, 464] on input "Point-of-contact teaching" at bounding box center [655, 458] width 15 height 15
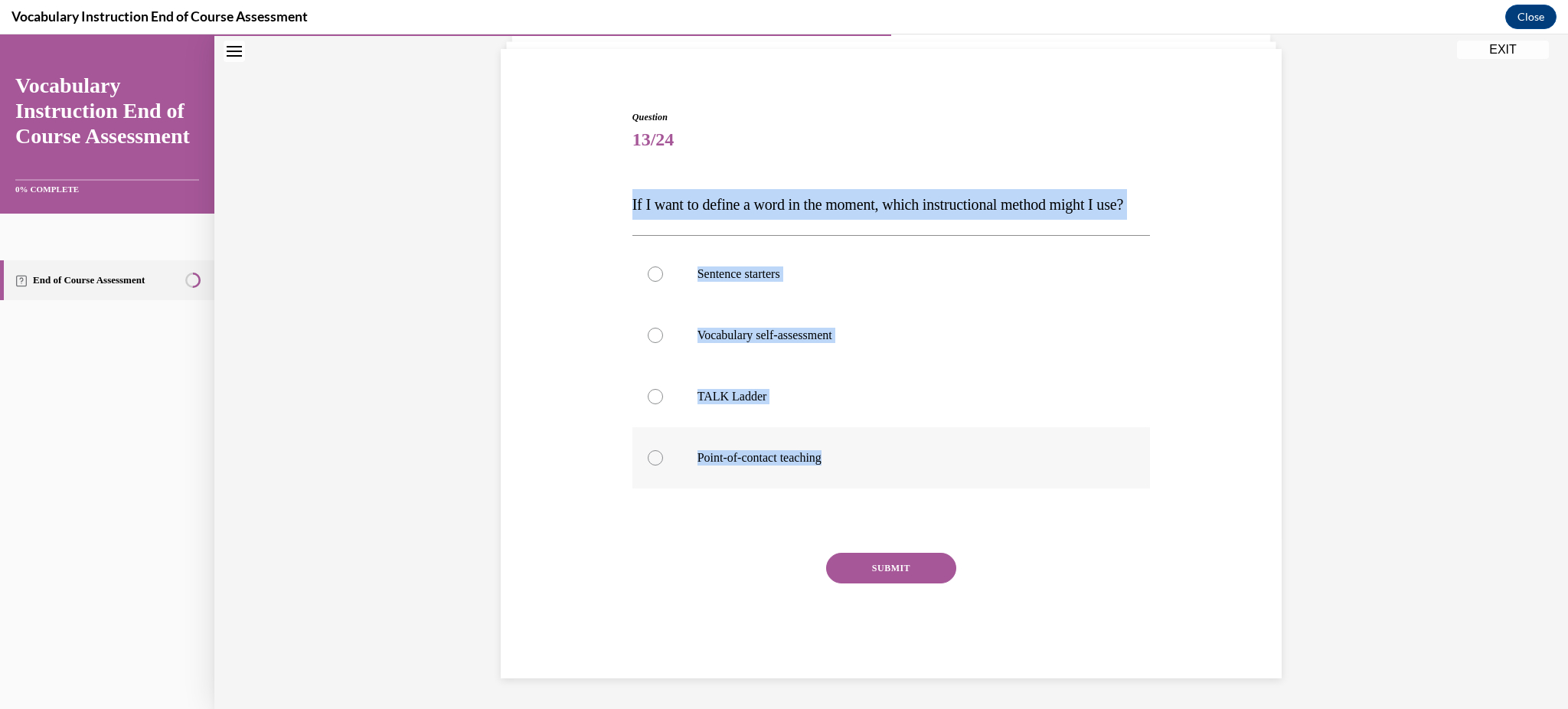
radio input "true"
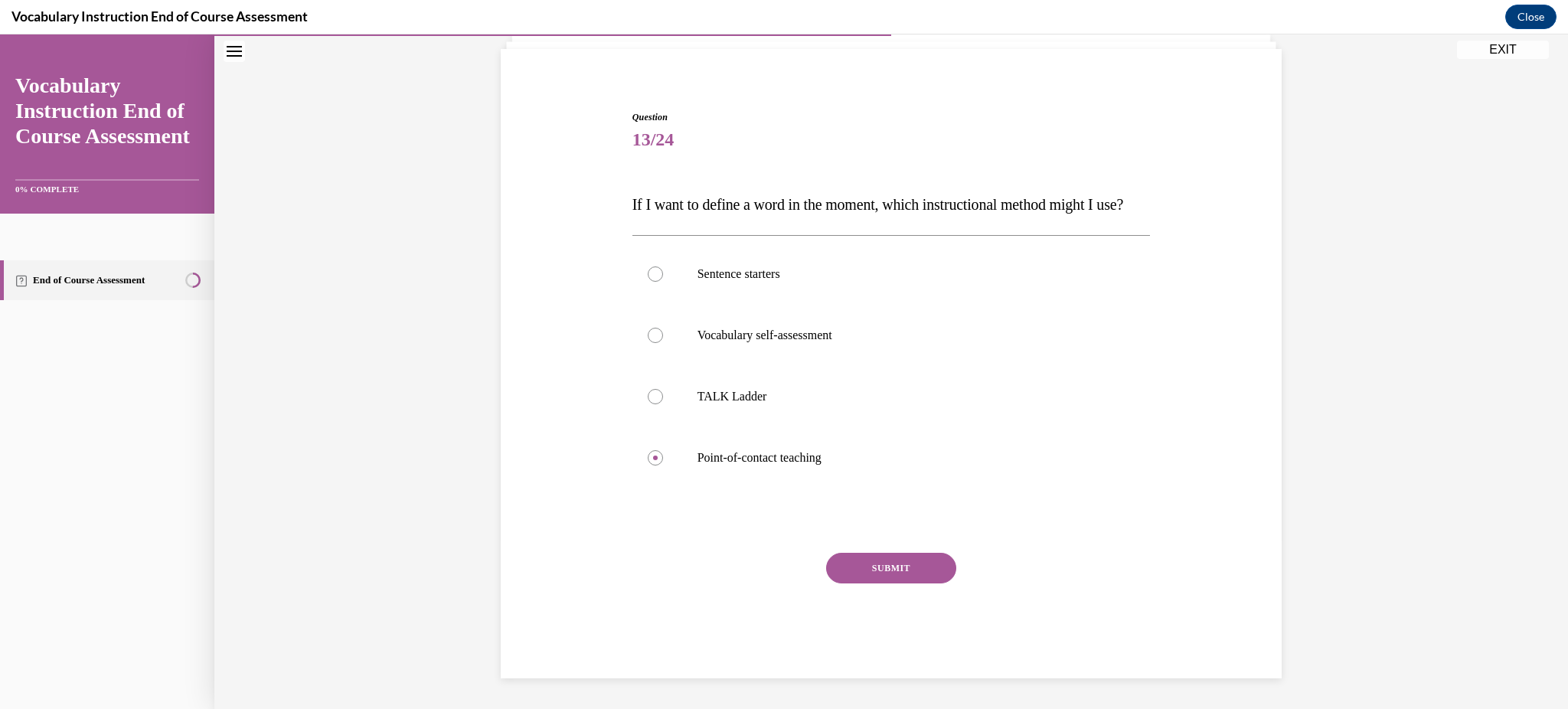
click at [914, 580] on button "SUBMIT" at bounding box center [891, 569] width 130 height 31
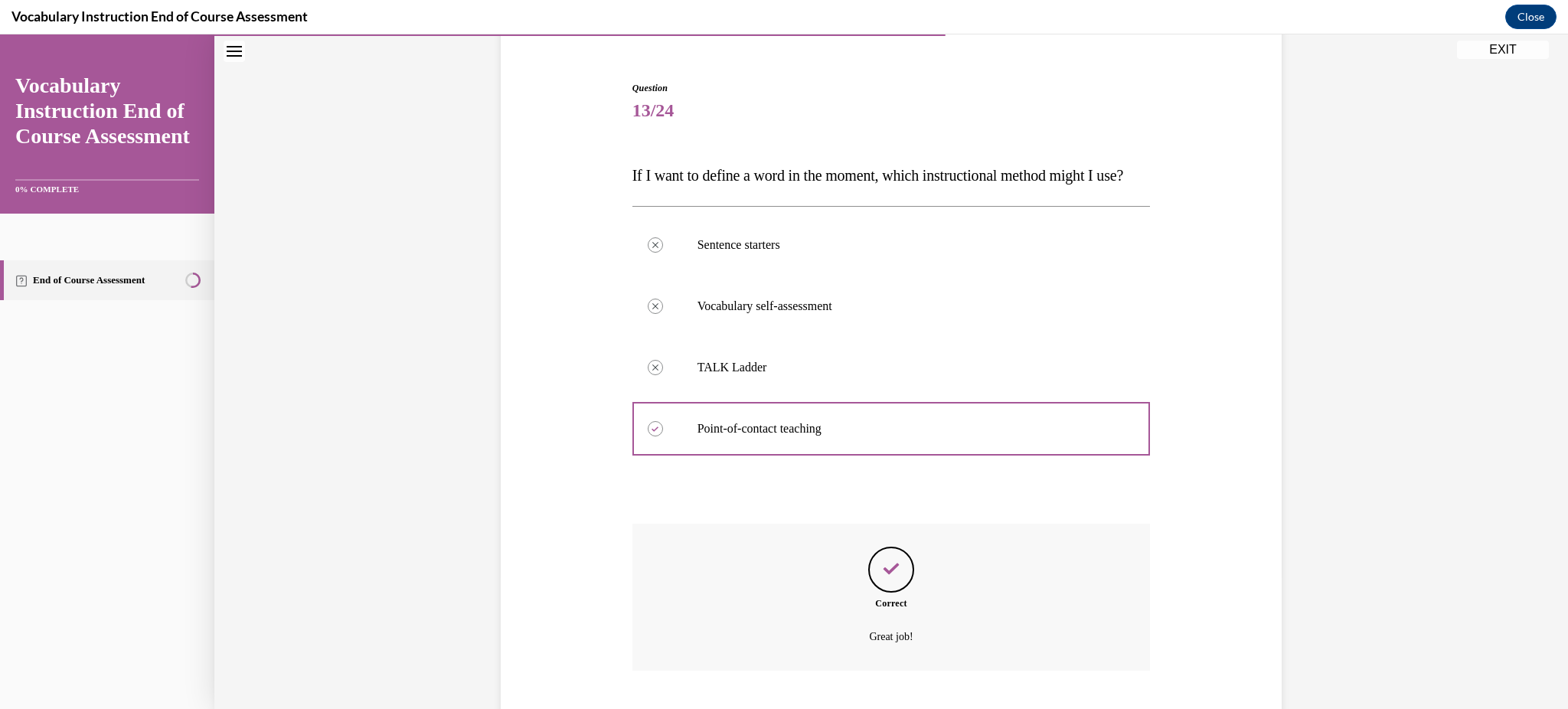
scroll to position [256, 0]
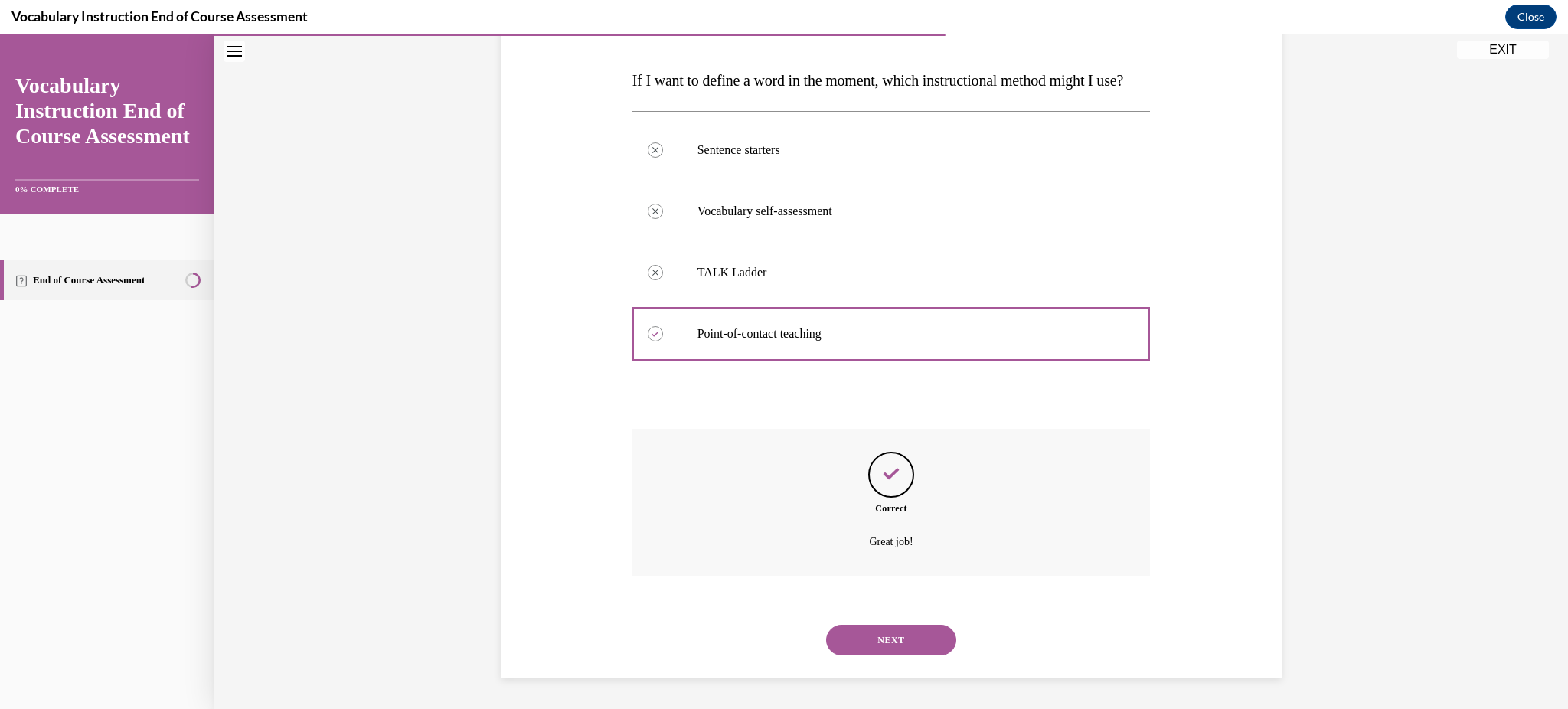
click at [894, 637] on button "NEXT" at bounding box center [891, 640] width 130 height 31
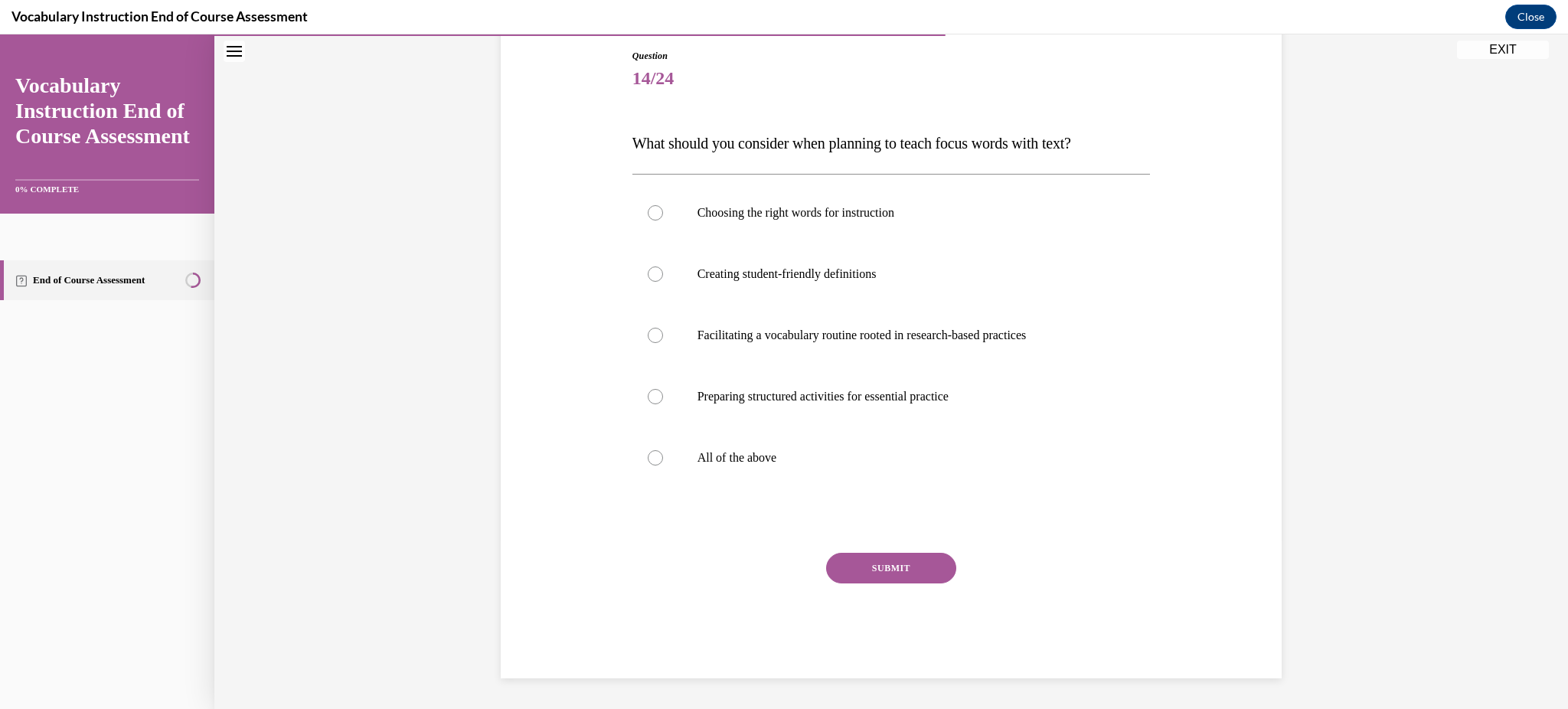
scroll to position [163, 0]
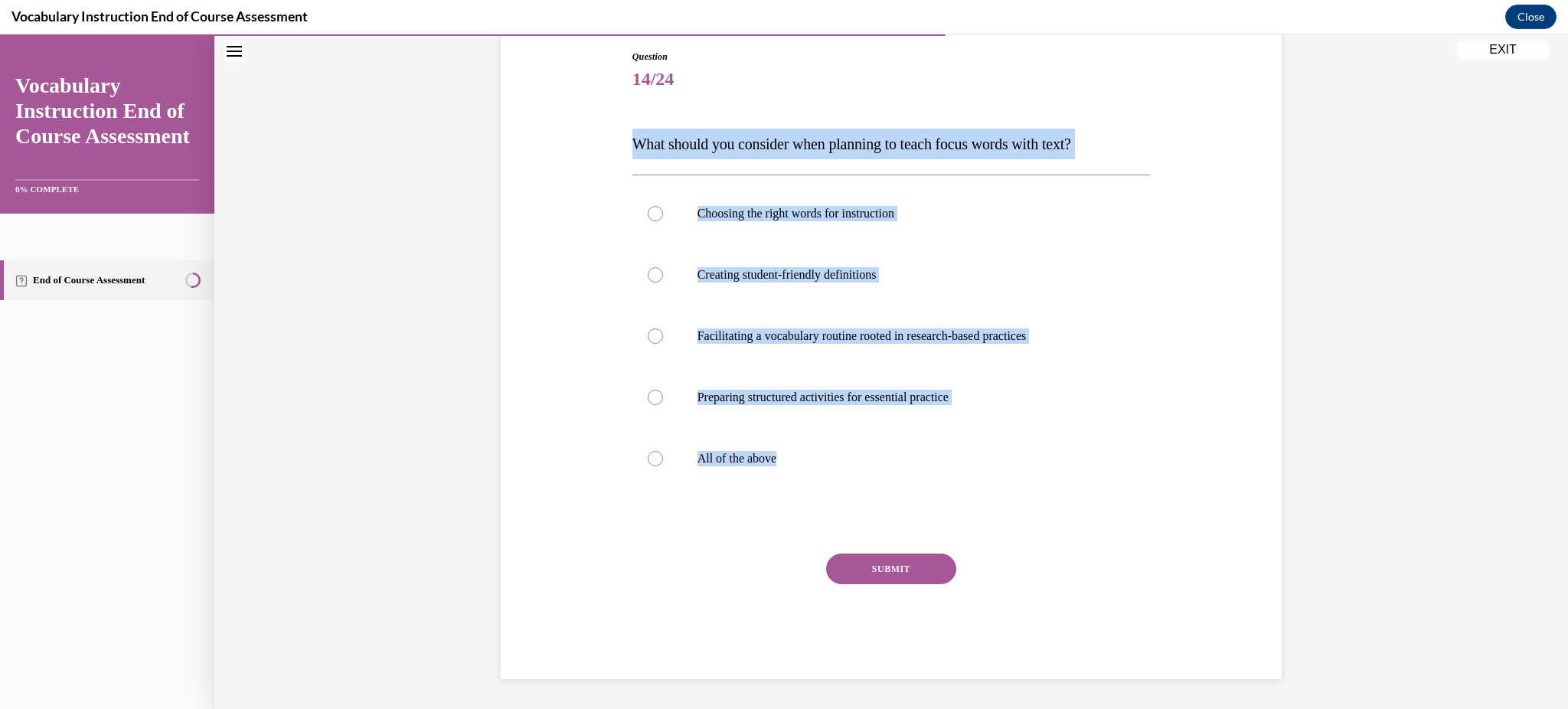
drag, startPoint x: 603, startPoint y: 132, endPoint x: 803, endPoint y: 500, distance: 418.8
click at [803, 500] on div "Question 14/24 What should you consider when planning to teach focus words with…" at bounding box center [891, 342] width 789 height 676
copy div "What should you consider when planning to teach focus words with text? Choosing…"
click at [806, 502] on div "Question 14/24 What should you consider when planning to teach focus words with…" at bounding box center [891, 365] width 518 height 630
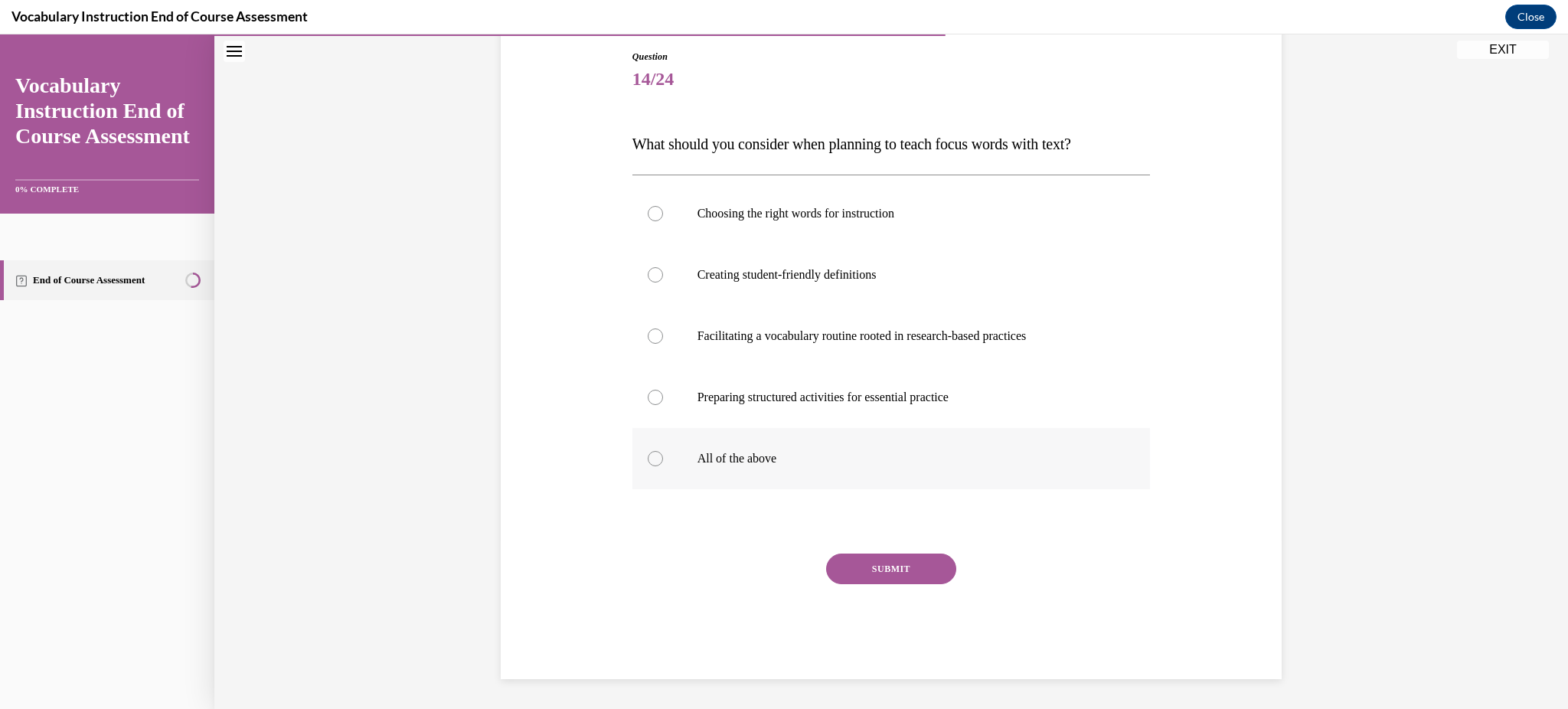
click at [713, 457] on p "All of the above" at bounding box center [905, 459] width 415 height 15
click at [663, 457] on input "All of the above" at bounding box center [655, 459] width 15 height 15
radio input "true"
click at [859, 559] on button "SUBMIT" at bounding box center [891, 569] width 130 height 31
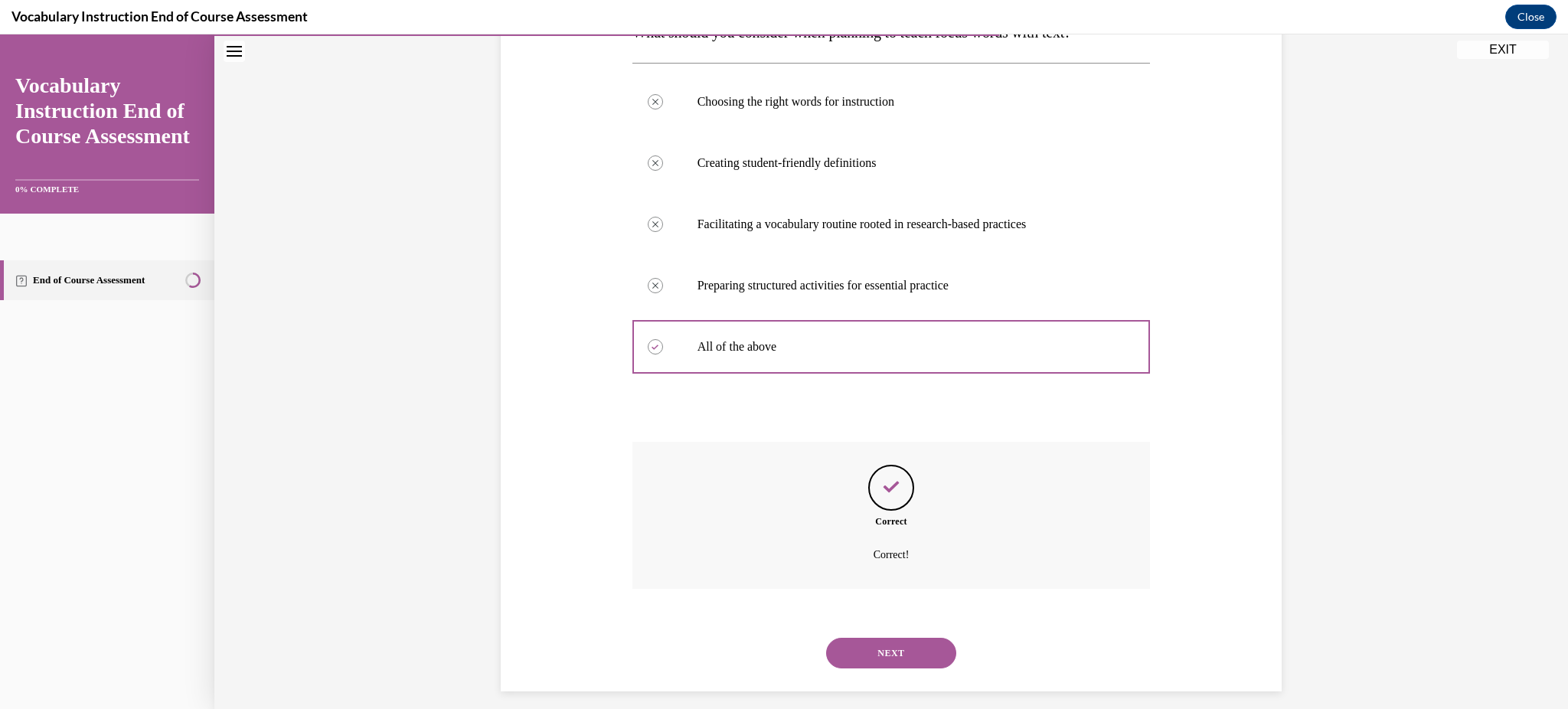
scroll to position [287, 0]
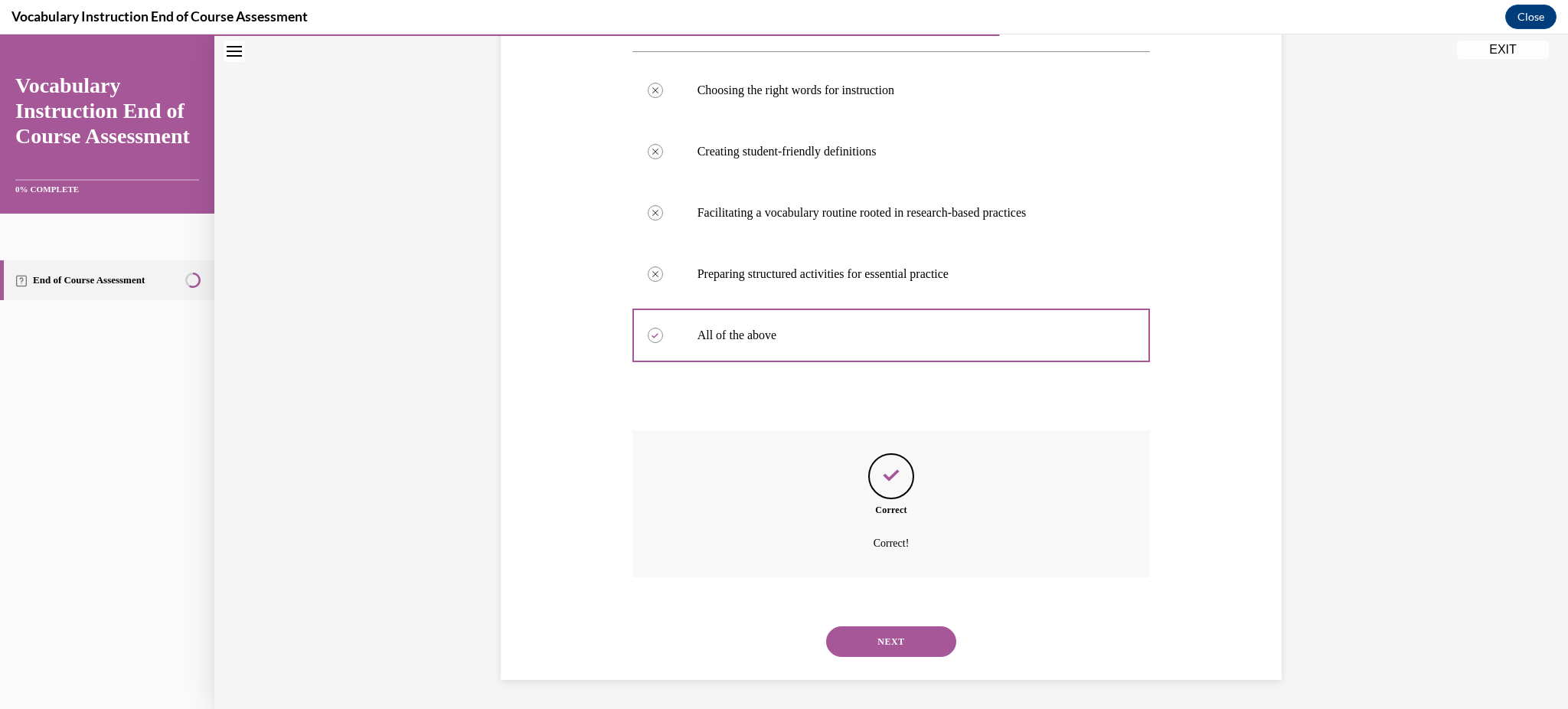
click at [849, 639] on button "NEXT" at bounding box center [891, 642] width 130 height 31
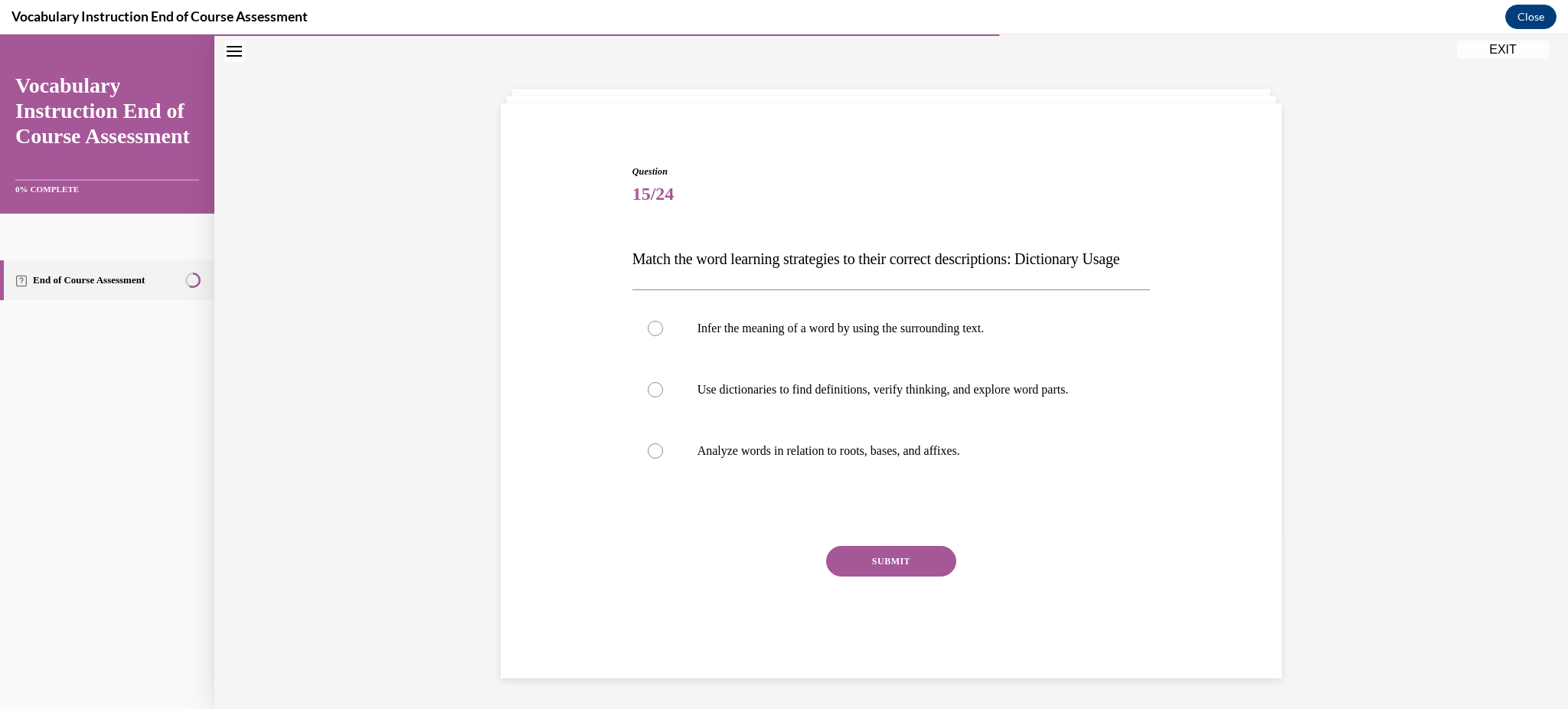
scroll to position [71, 0]
click at [590, 231] on div "Question 15/24 Match the word learning strategies to their correct descriptions…" at bounding box center [891, 396] width 789 height 553
click at [772, 379] on label "Use dictionaries to find definitions, verify thinking, and explore word parts." at bounding box center [891, 390] width 518 height 61
click at [663, 382] on input "Use dictionaries to find definitions, verify thinking, and explore word parts." at bounding box center [655, 390] width 15 height 15
radio input "true"
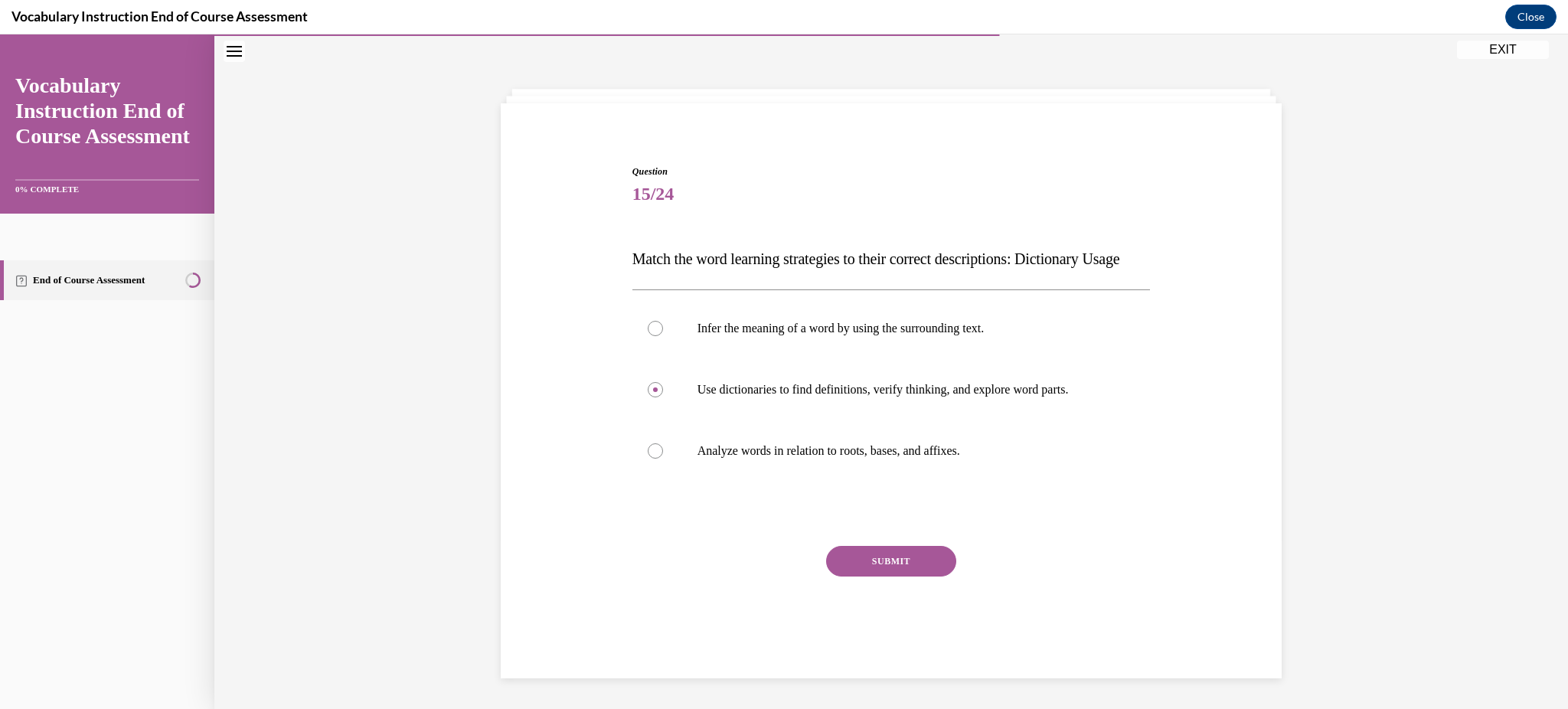
click at [873, 567] on button "SUBMIT" at bounding box center [891, 562] width 130 height 31
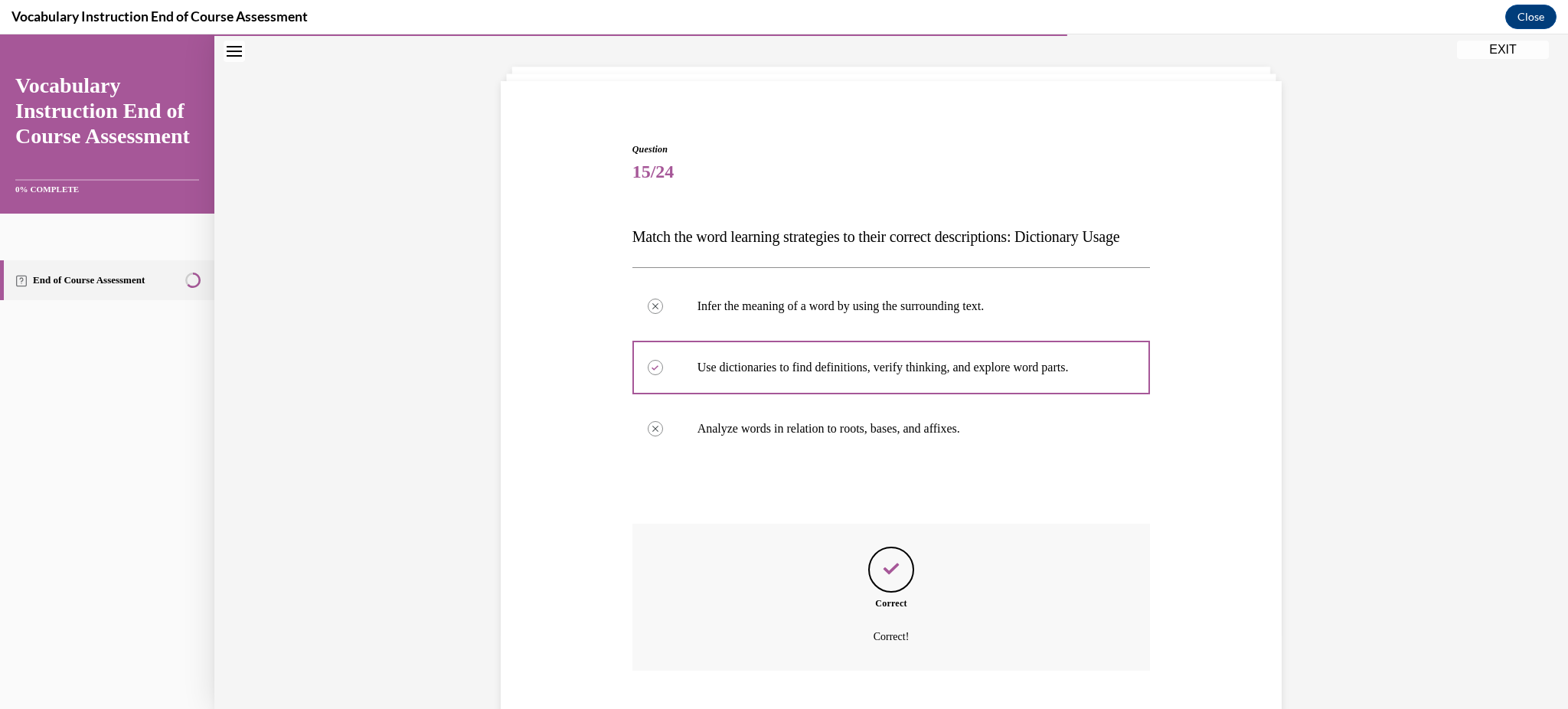
scroll to position [195, 0]
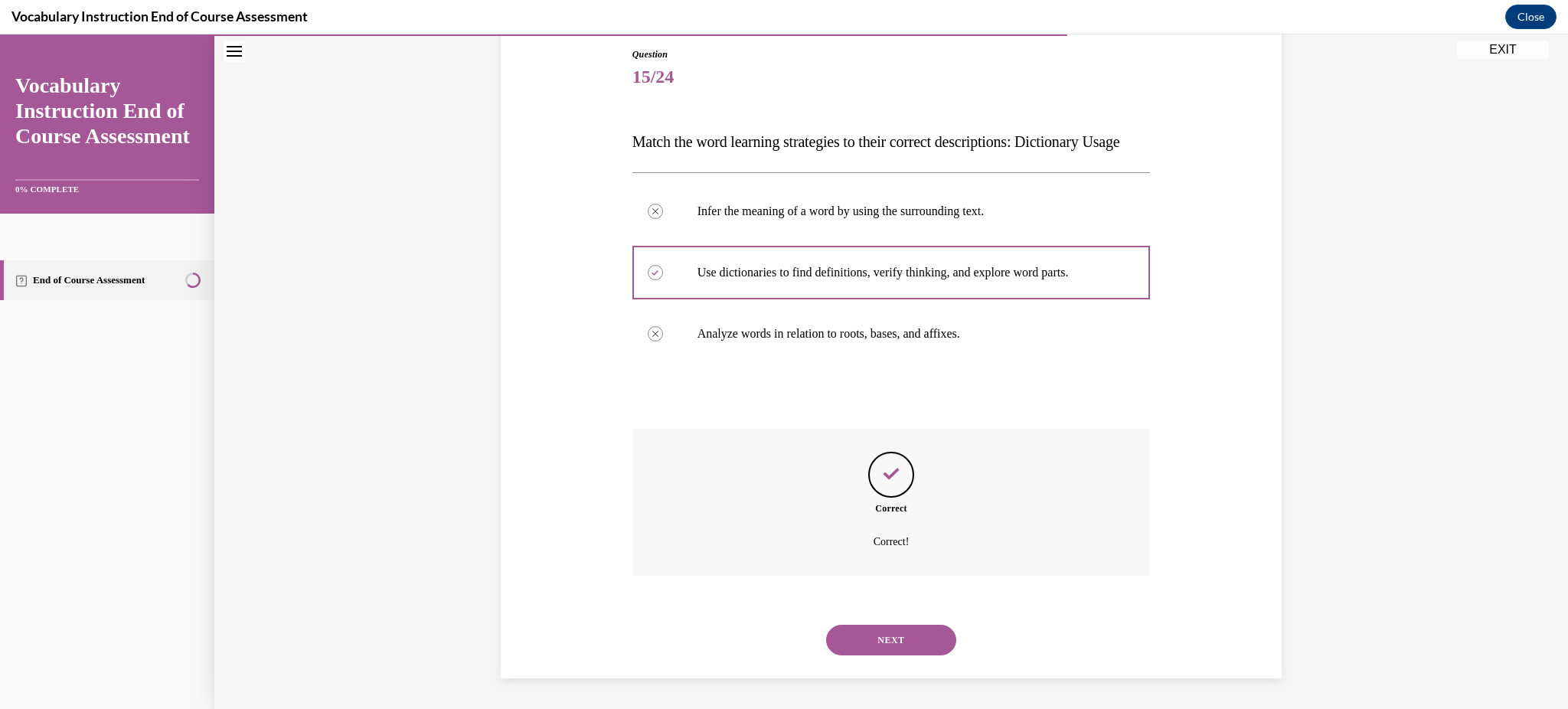
click at [909, 620] on div "NEXT" at bounding box center [891, 640] width 518 height 61
click at [903, 630] on button "NEXT" at bounding box center [891, 640] width 130 height 31
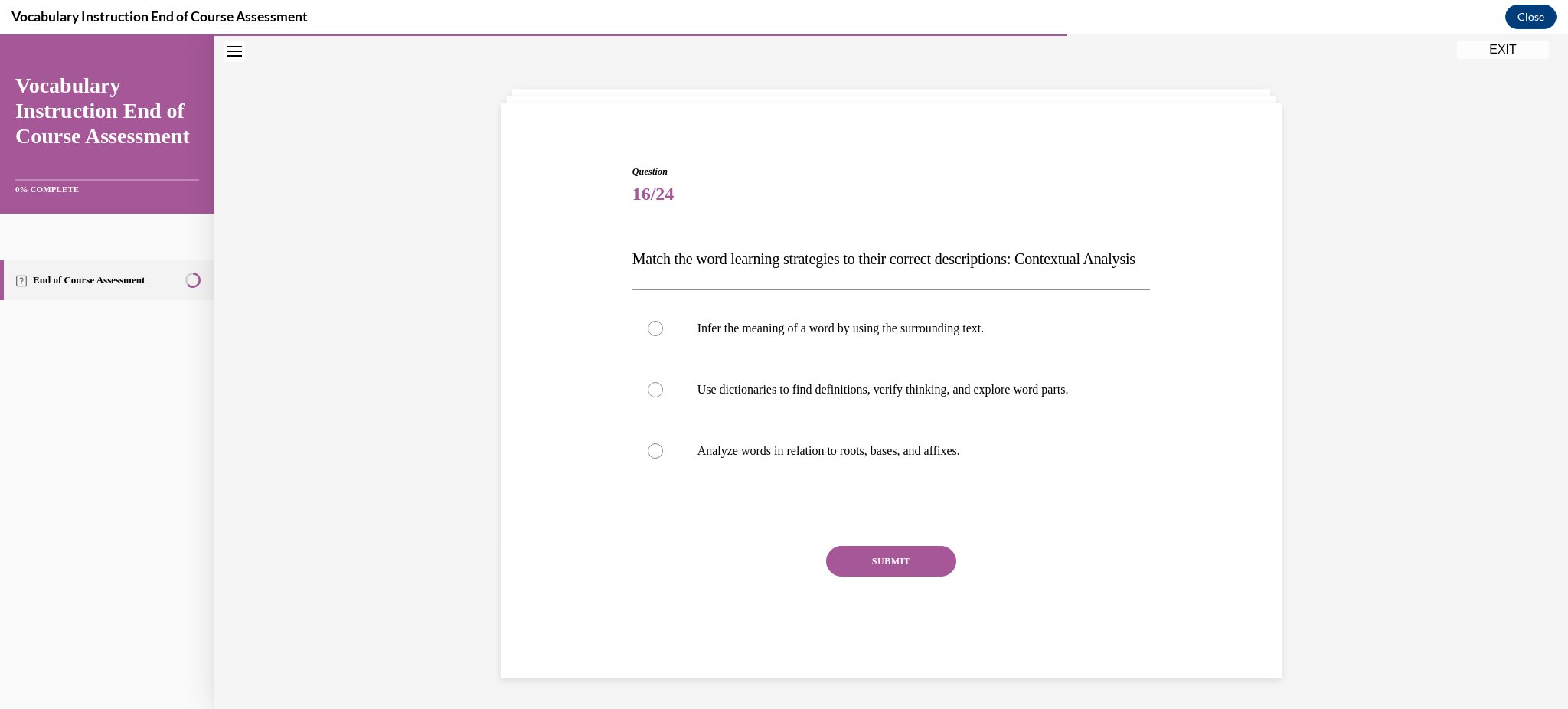
scroll to position [71, 0]
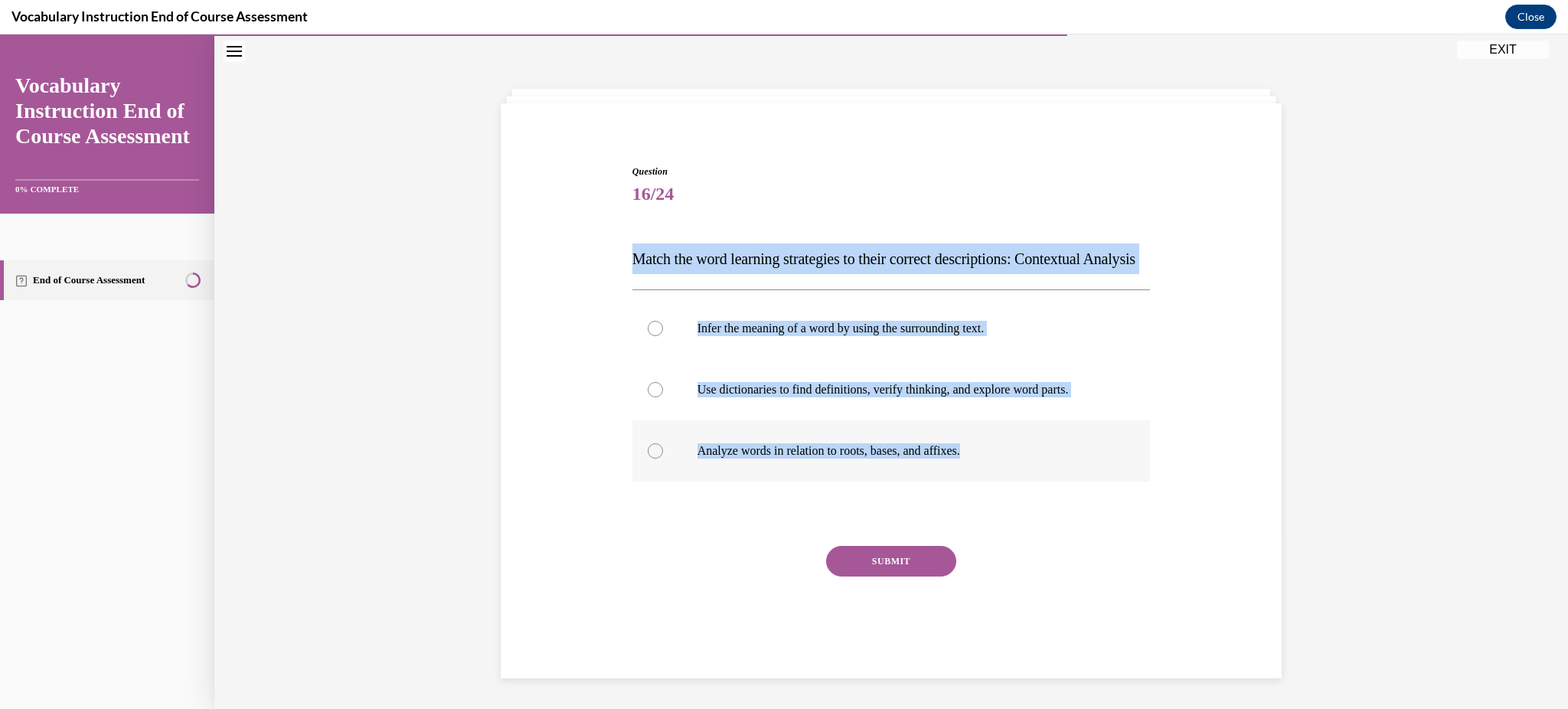
drag, startPoint x: 596, startPoint y: 220, endPoint x: 1024, endPoint y: 477, distance: 499.2
click at [1024, 477] on div "Question 16/24 Match the word learning strategies to their correct descriptions…" at bounding box center [891, 396] width 789 height 553
click at [707, 331] on p "Infer the meaning of a word by using the surrounding text." at bounding box center [905, 329] width 415 height 15
click at [663, 331] on input "Infer the meaning of a word by using the surrounding text." at bounding box center [655, 329] width 15 height 15
radio input "true"
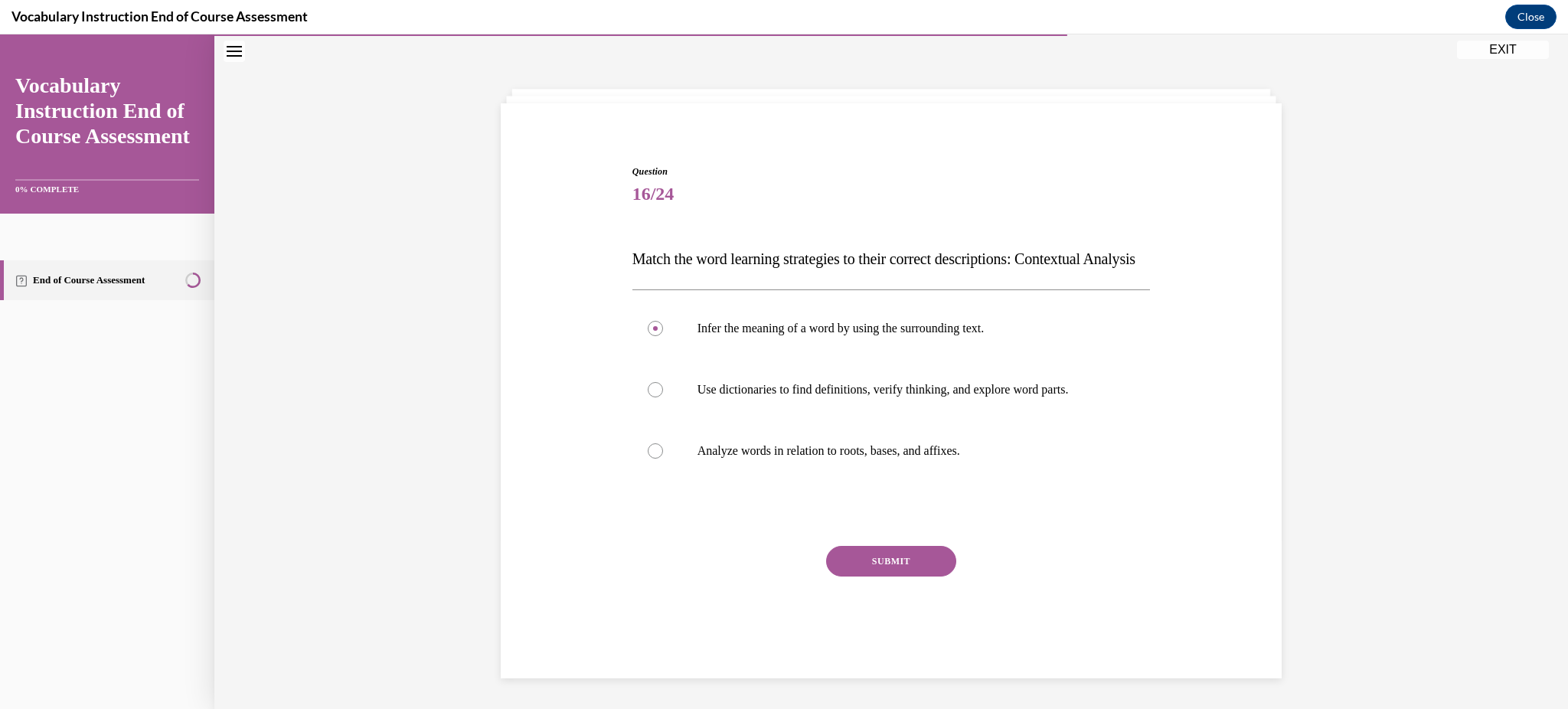
click at [870, 571] on button "SUBMIT" at bounding box center [891, 562] width 130 height 31
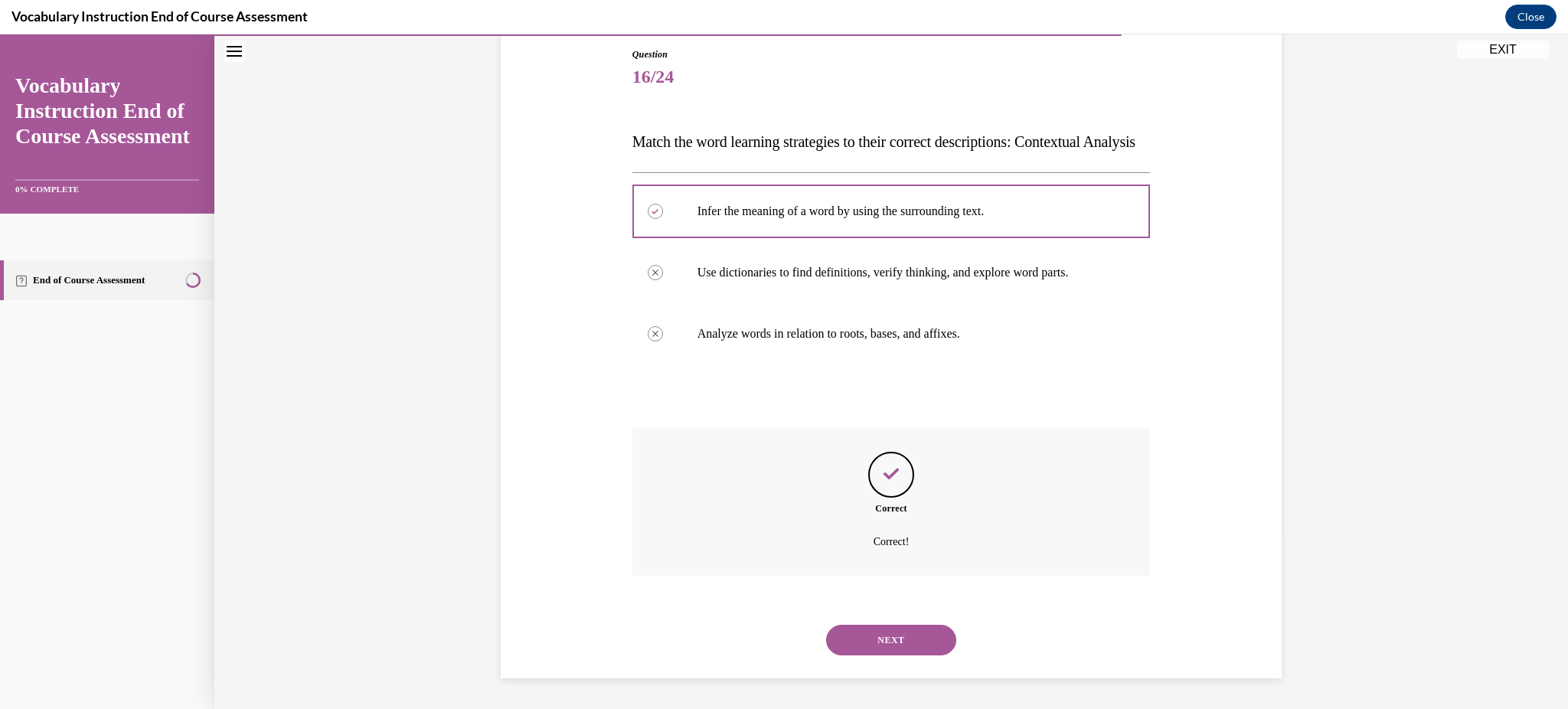
scroll to position [195, 0]
click at [889, 637] on button "NEXT" at bounding box center [891, 640] width 130 height 31
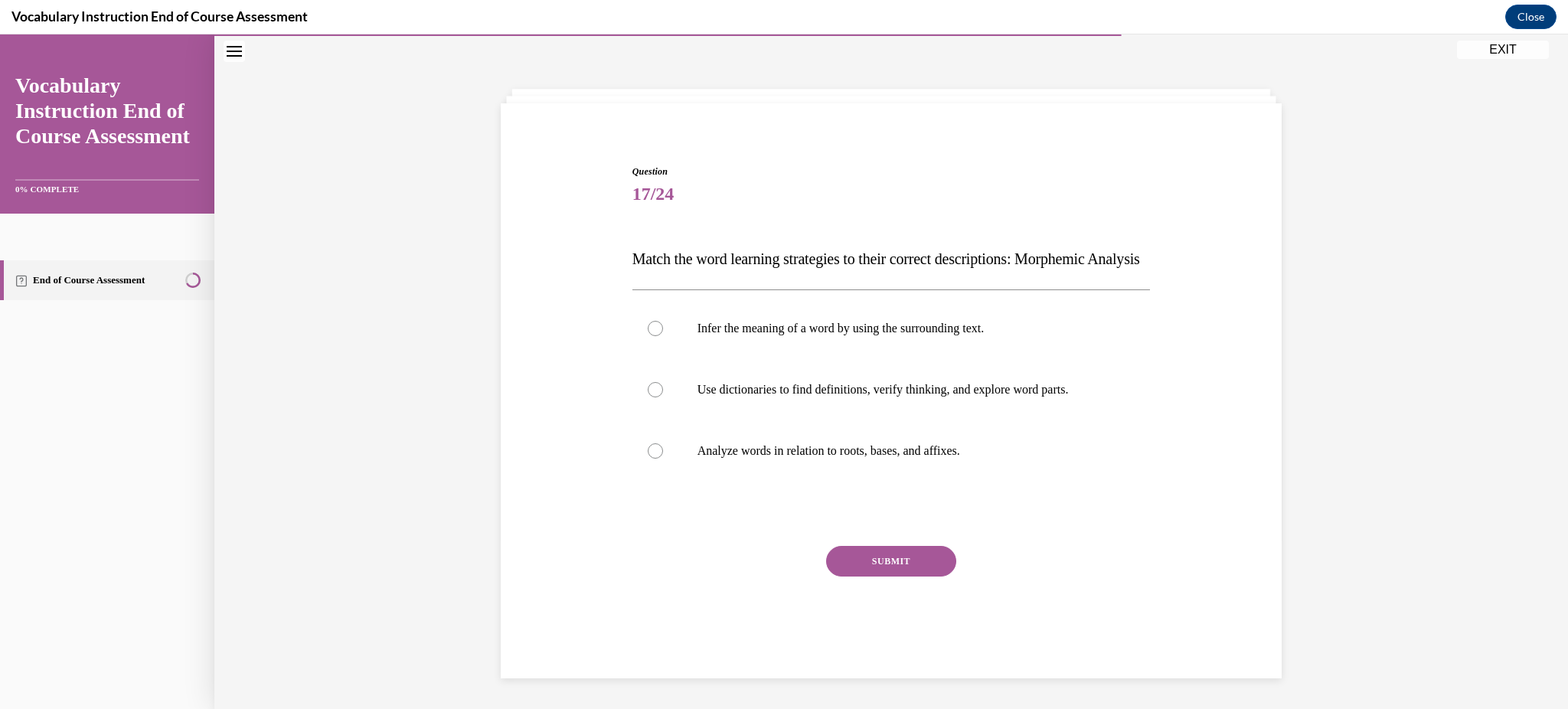
scroll to position [71, 0]
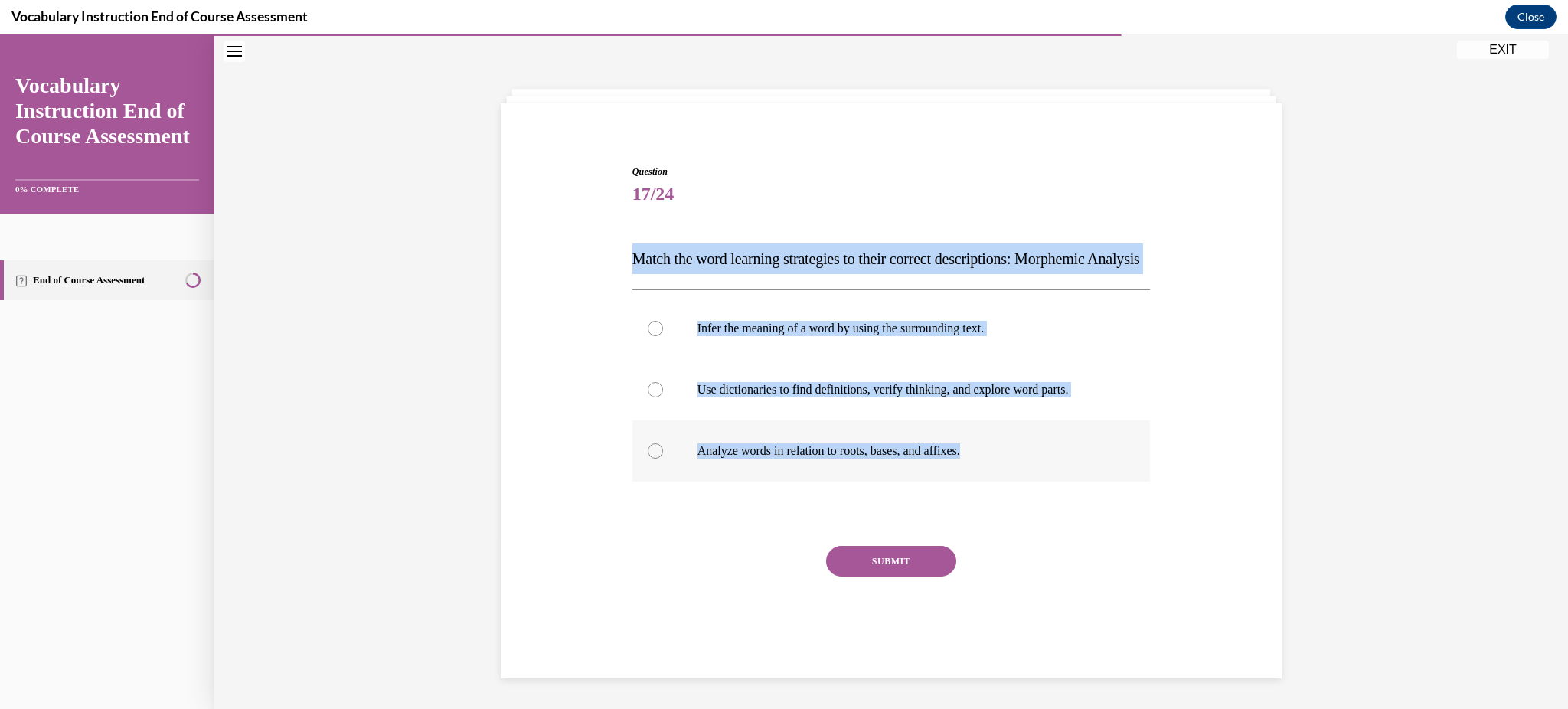
drag, startPoint x: 613, startPoint y: 230, endPoint x: 1012, endPoint y: 469, distance: 465.1
click at [1012, 469] on div "Question 17/24 Match the word learning strategies to their correct descriptions…" at bounding box center [891, 396] width 789 height 553
click at [900, 455] on p "Analyze words in relation to roots, bases, and affixes." at bounding box center [905, 451] width 415 height 15
click at [663, 455] on input "Analyze words in relation to roots, bases, and affixes." at bounding box center [655, 451] width 15 height 15
radio input "true"
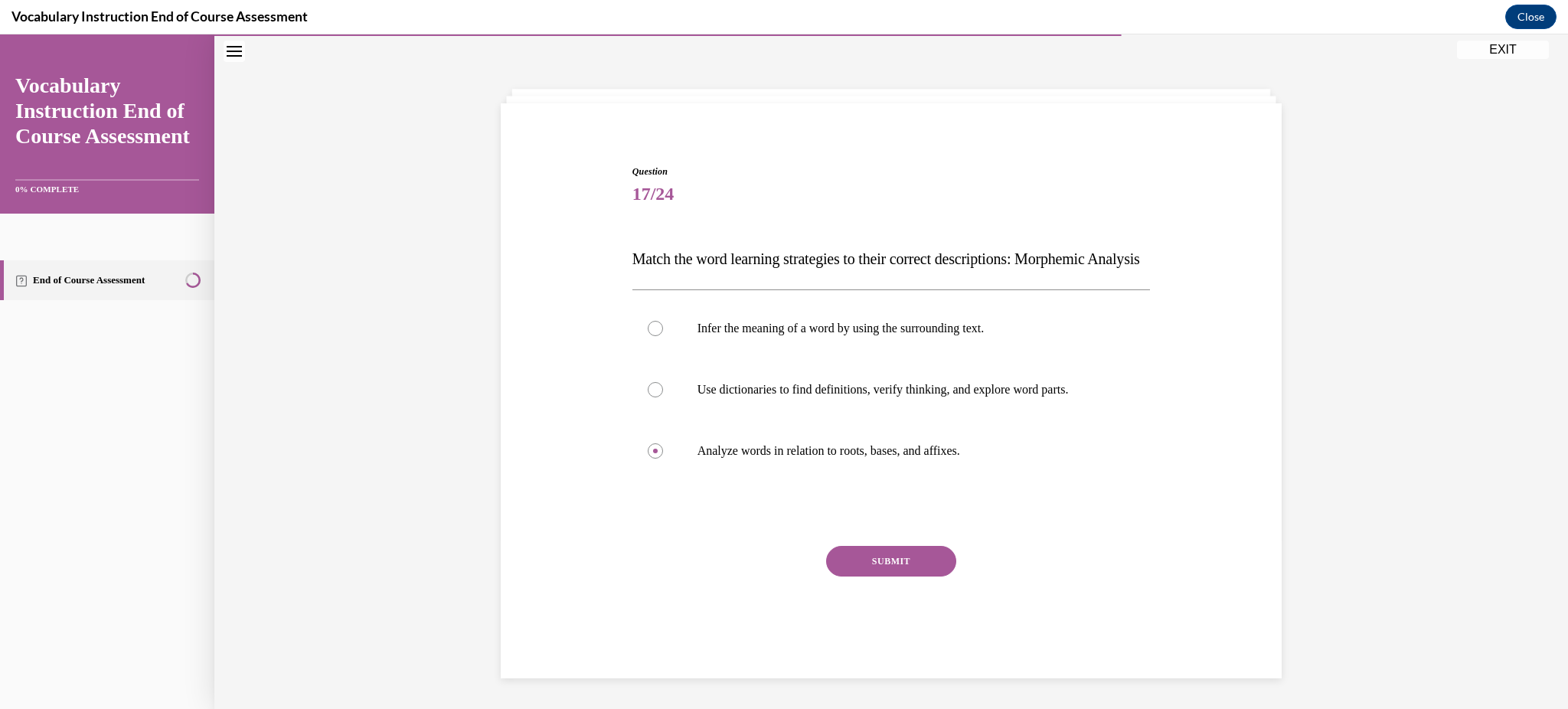
click at [885, 567] on button "SUBMIT" at bounding box center [891, 562] width 130 height 31
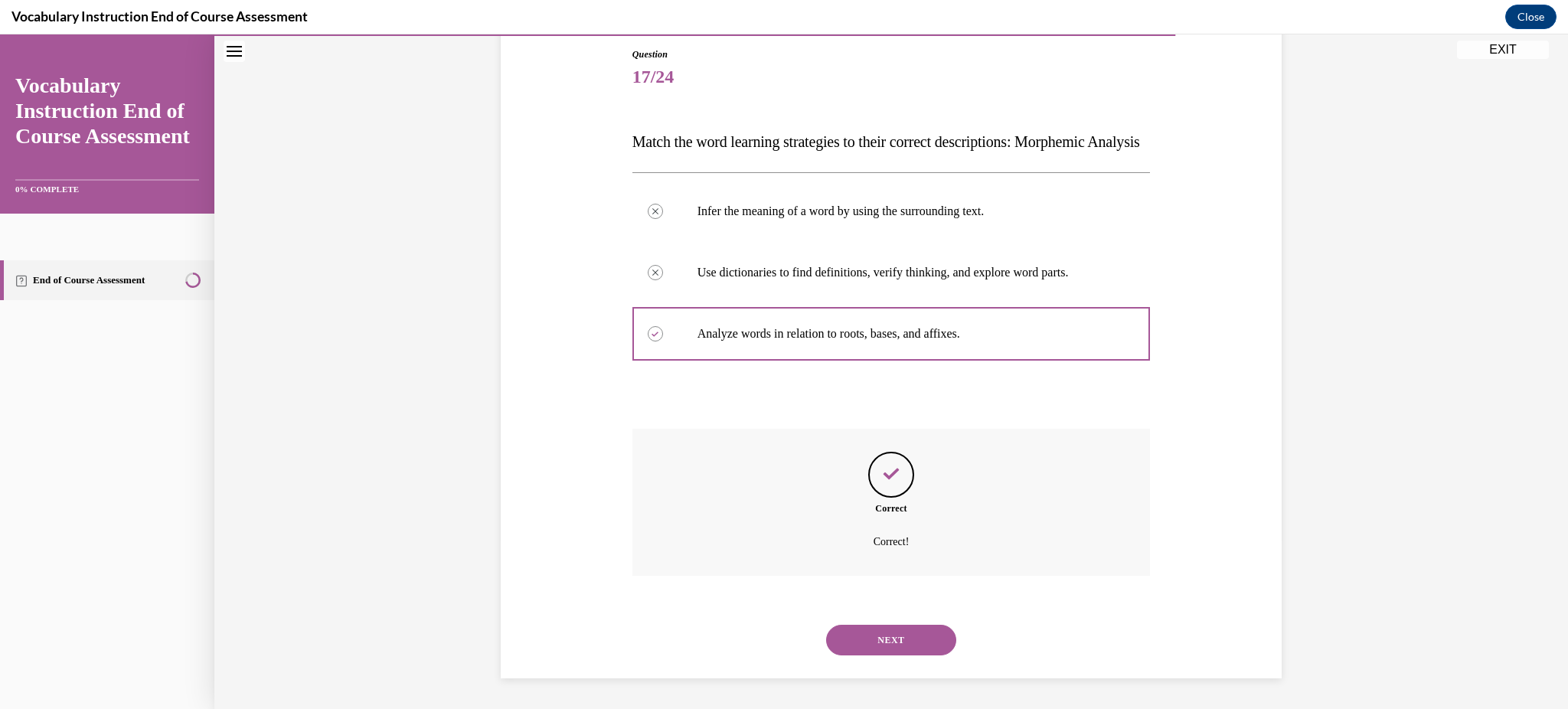
scroll to position [195, 0]
click at [888, 631] on button "NEXT" at bounding box center [891, 640] width 130 height 31
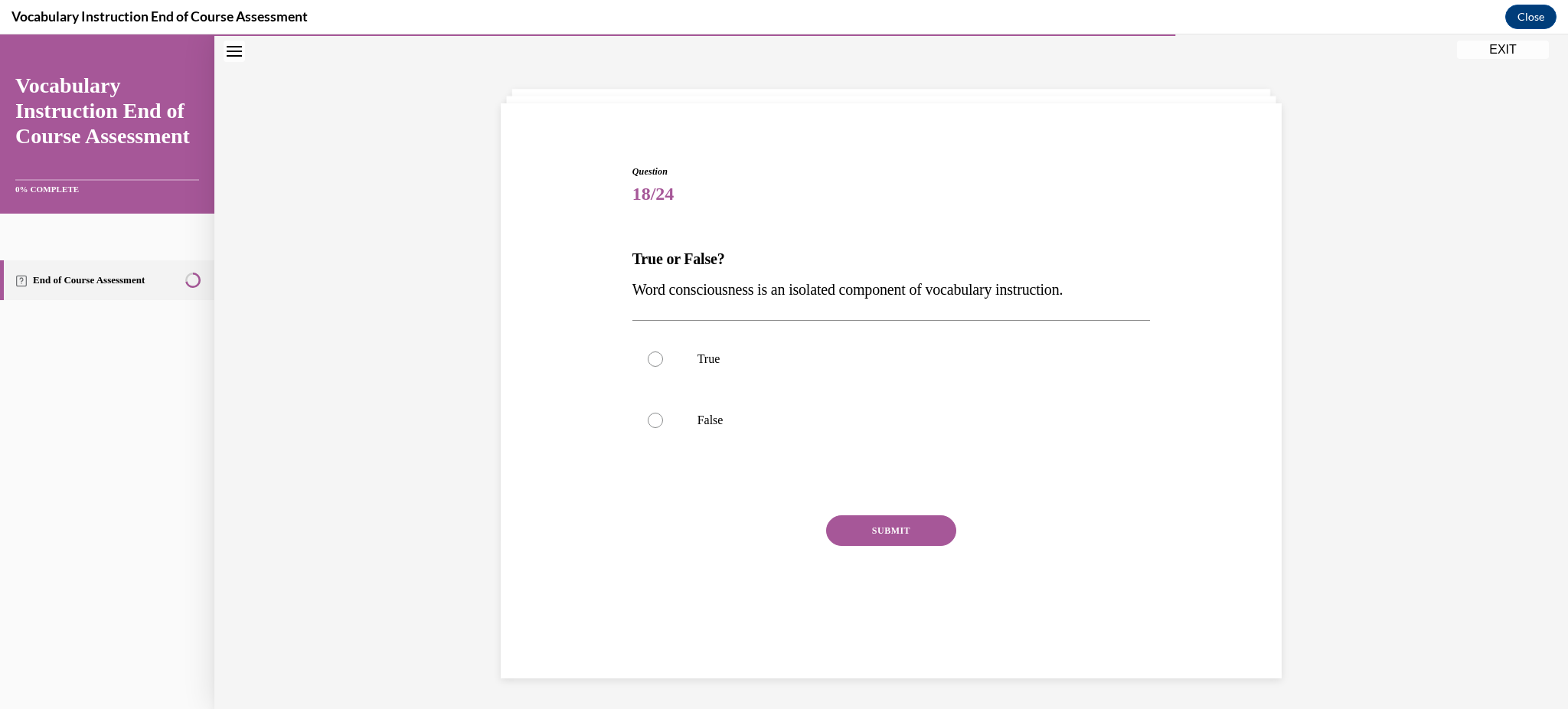
scroll to position [48, 0]
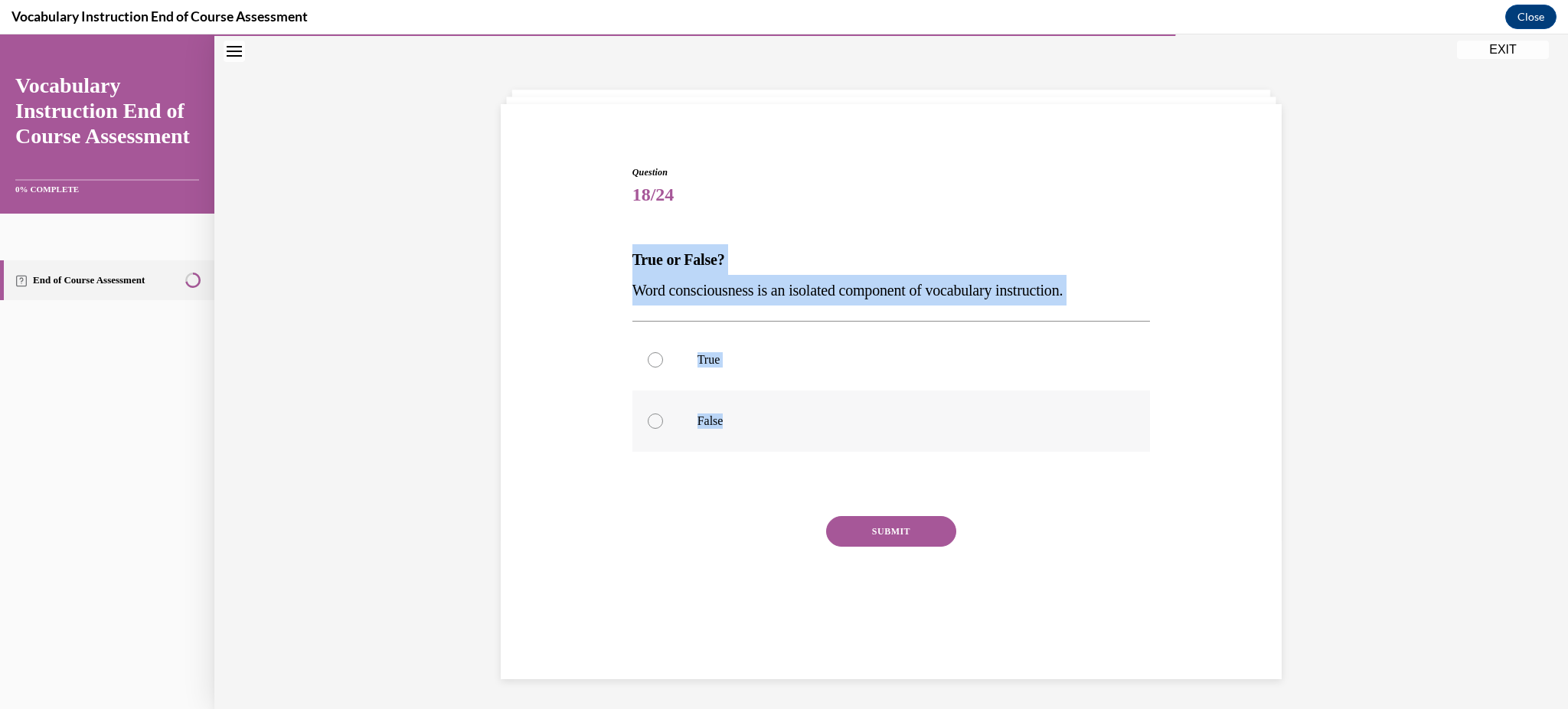
drag, startPoint x: 620, startPoint y: 249, endPoint x: 744, endPoint y: 435, distance: 223.5
click at [744, 435] on div "Question 18/24 True or False? Word consciousness is an isolated component of vo…" at bounding box center [892, 392] width 526 height 500
click at [744, 435] on label "False" at bounding box center [891, 421] width 518 height 61
click at [663, 429] on input "False" at bounding box center [655, 421] width 15 height 15
radio input "true"
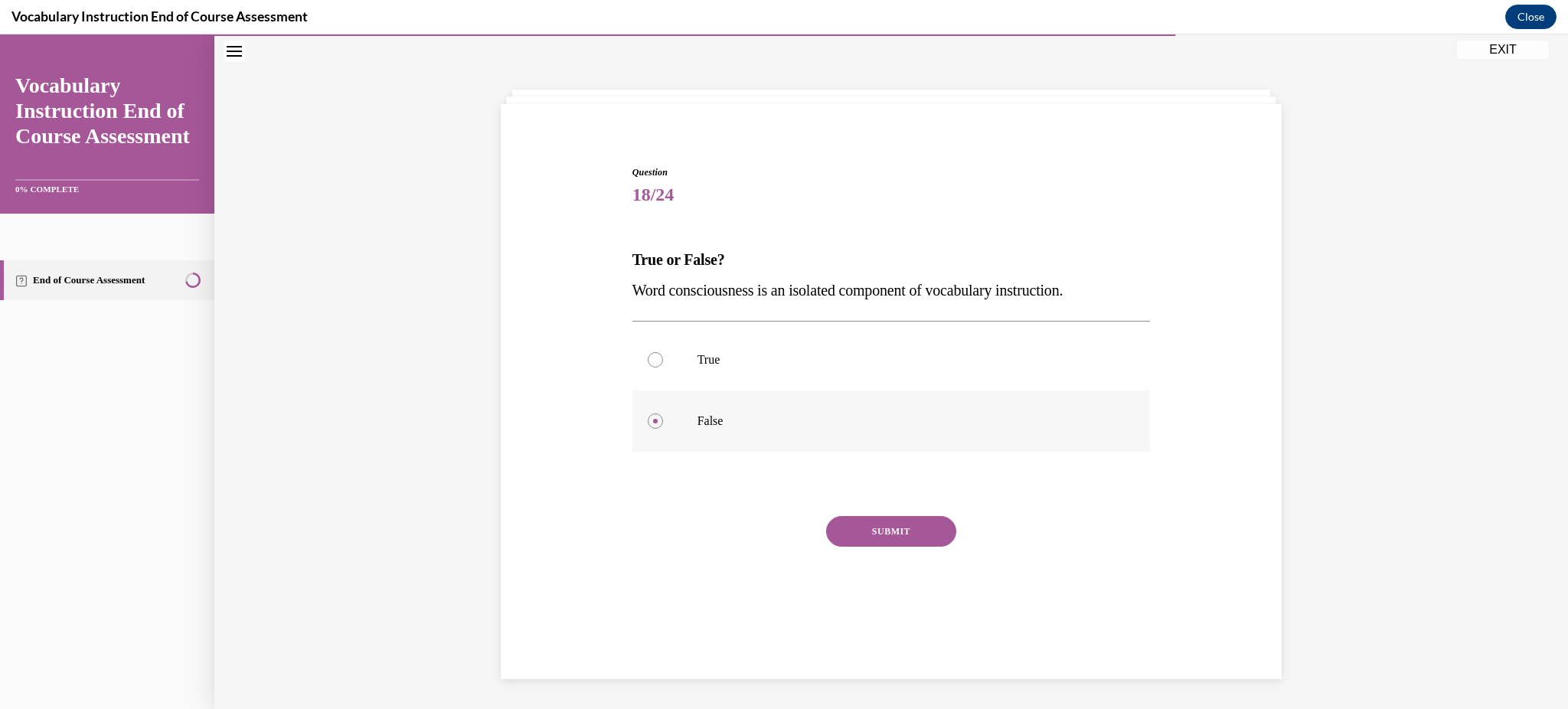
click at [698, 420] on p "False" at bounding box center [905, 421] width 415 height 15
click at [663, 420] on input "False" at bounding box center [655, 421] width 15 height 15
click at [915, 523] on button "SUBMIT" at bounding box center [891, 532] width 130 height 31
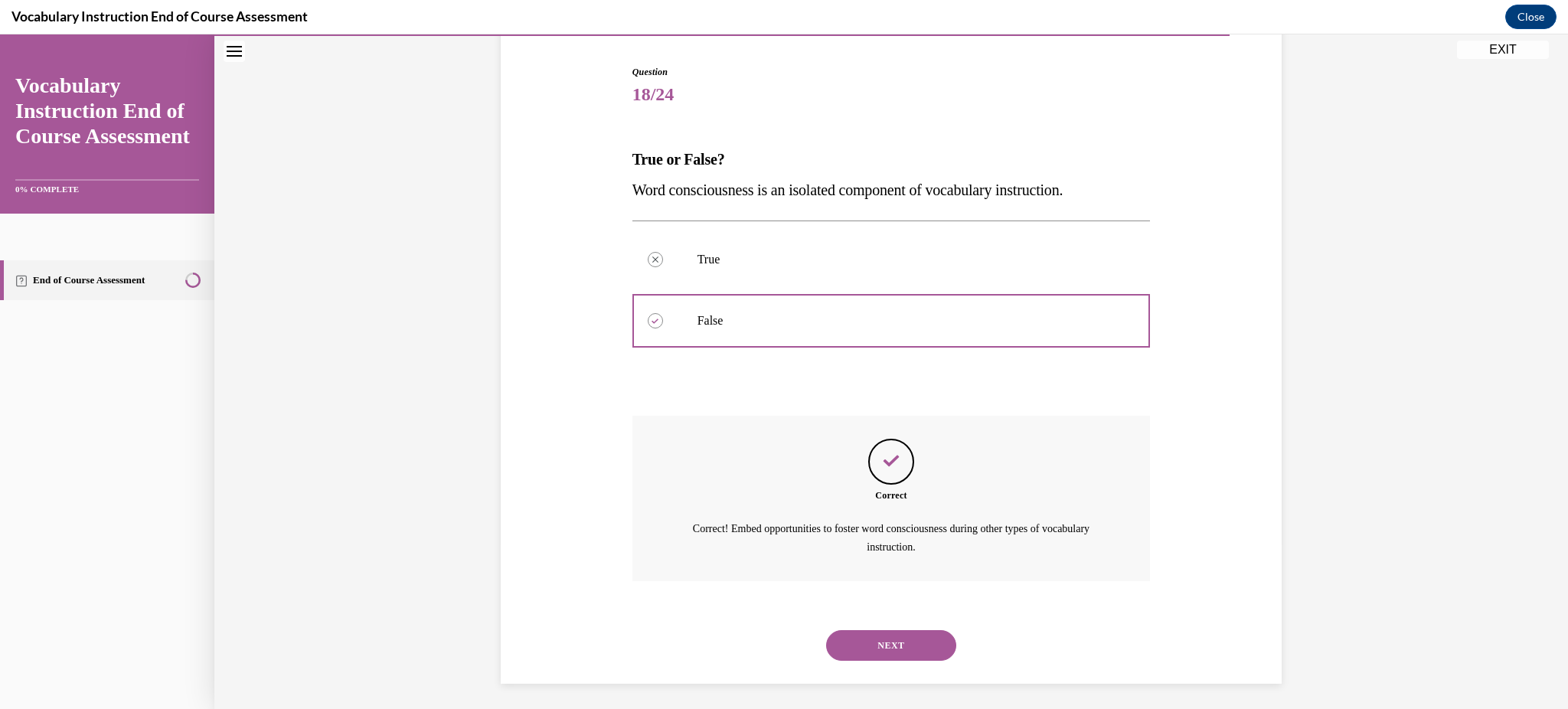
scroll to position [152, 0]
click at [898, 643] on button "NEXT" at bounding box center [891, 642] width 130 height 31
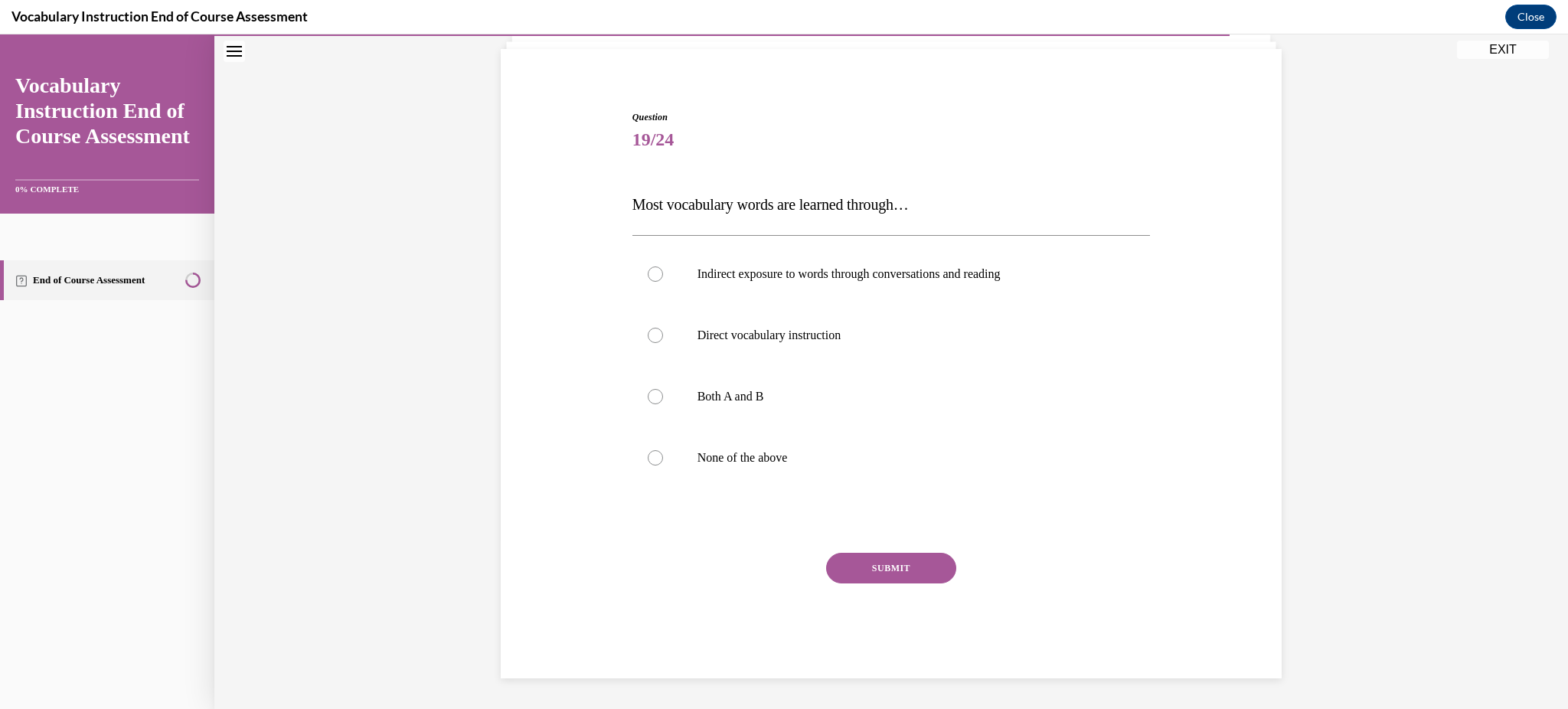
scroll to position [102, 0]
click at [728, 401] on p "Both A and B" at bounding box center [905, 397] width 415 height 15
click at [663, 401] on input "Both A and B" at bounding box center [655, 397] width 15 height 15
radio input "true"
click at [859, 573] on button "SUBMIT" at bounding box center [891, 569] width 130 height 31
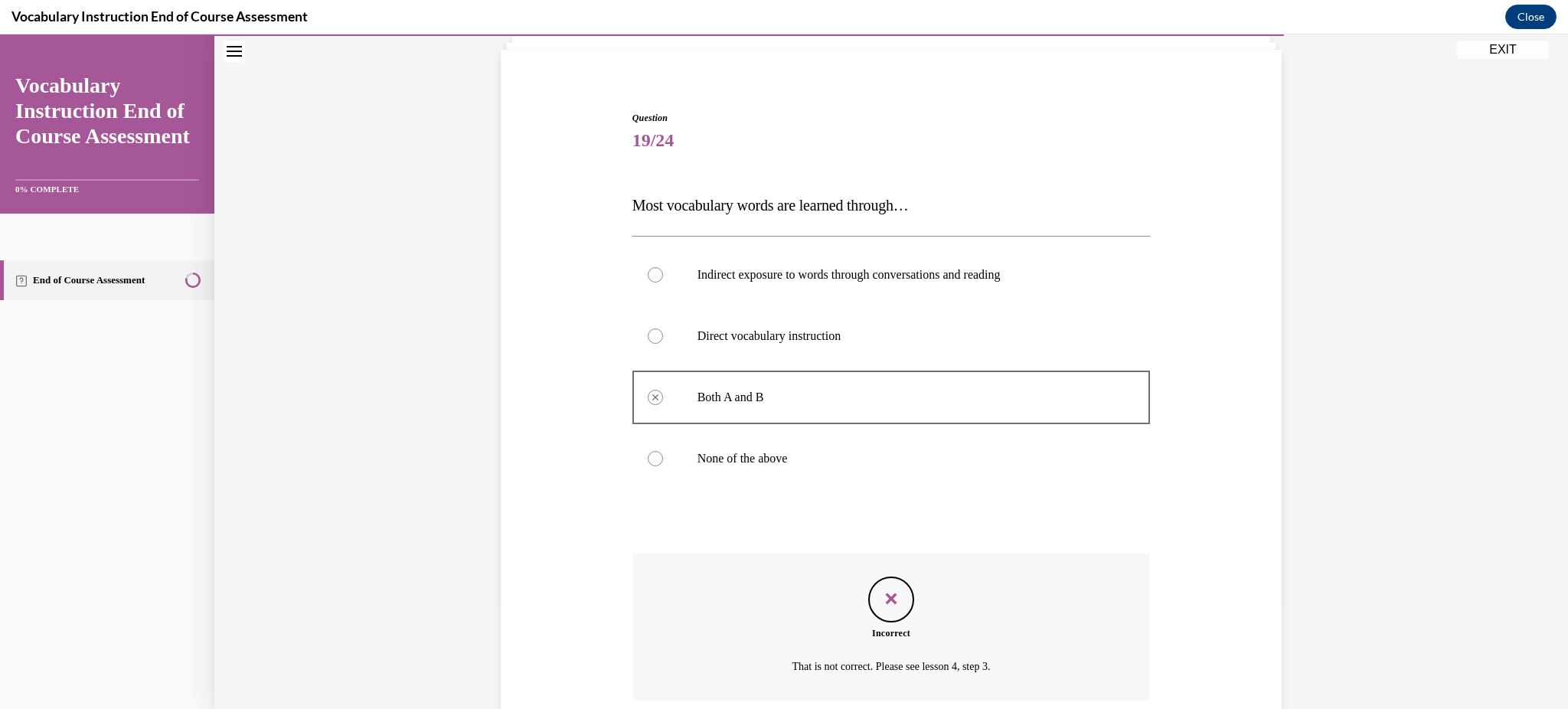
scroll to position [226, 0]
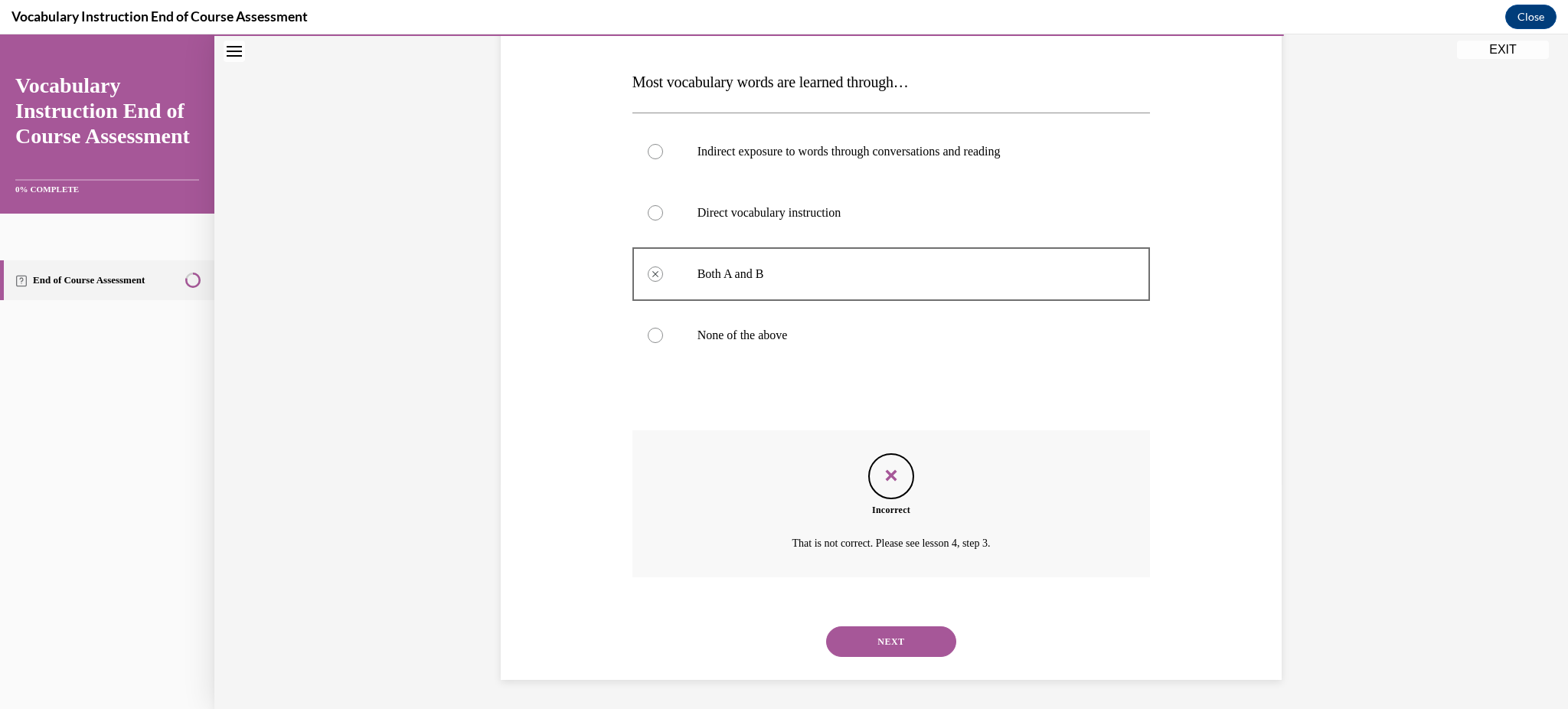
click at [901, 637] on button "NEXT" at bounding box center [891, 642] width 130 height 31
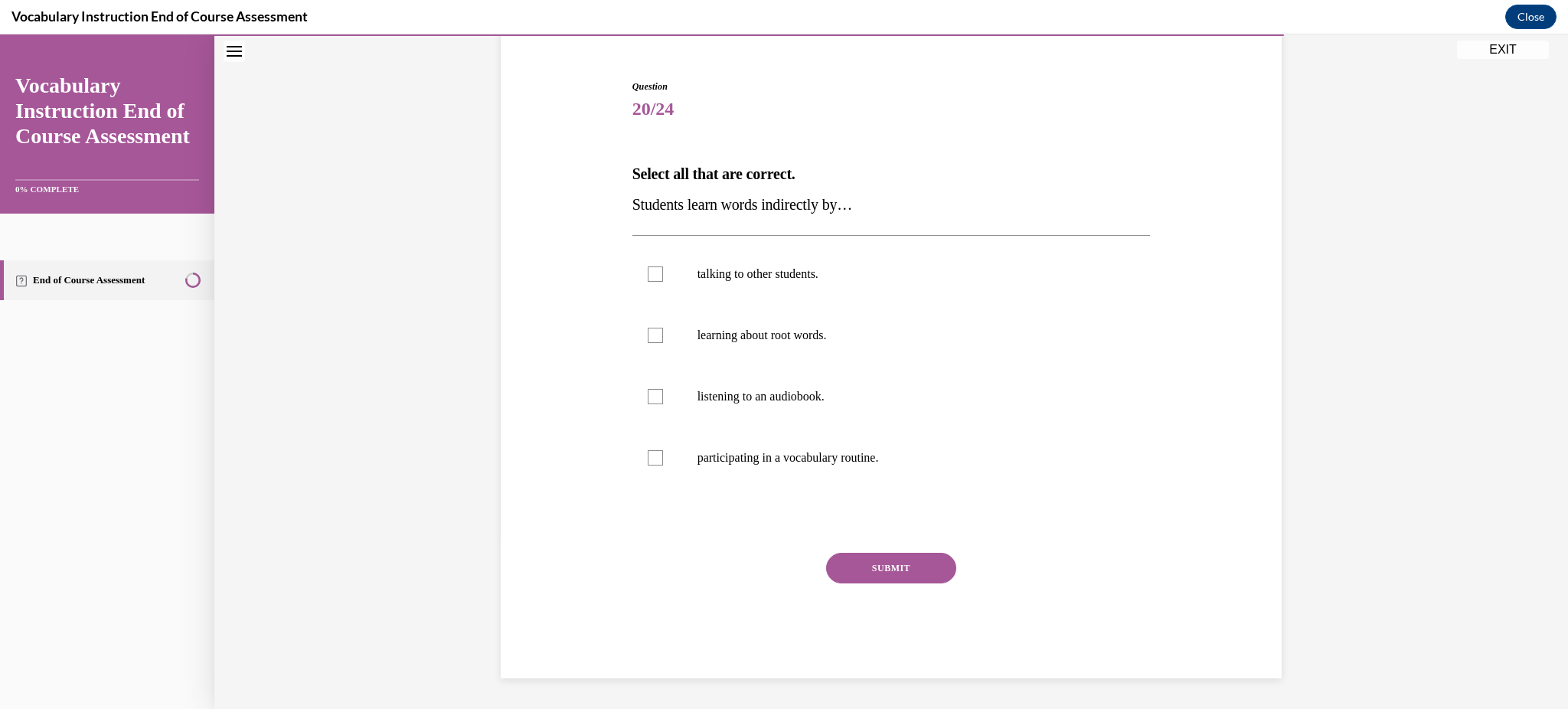
scroll to position [132, 0]
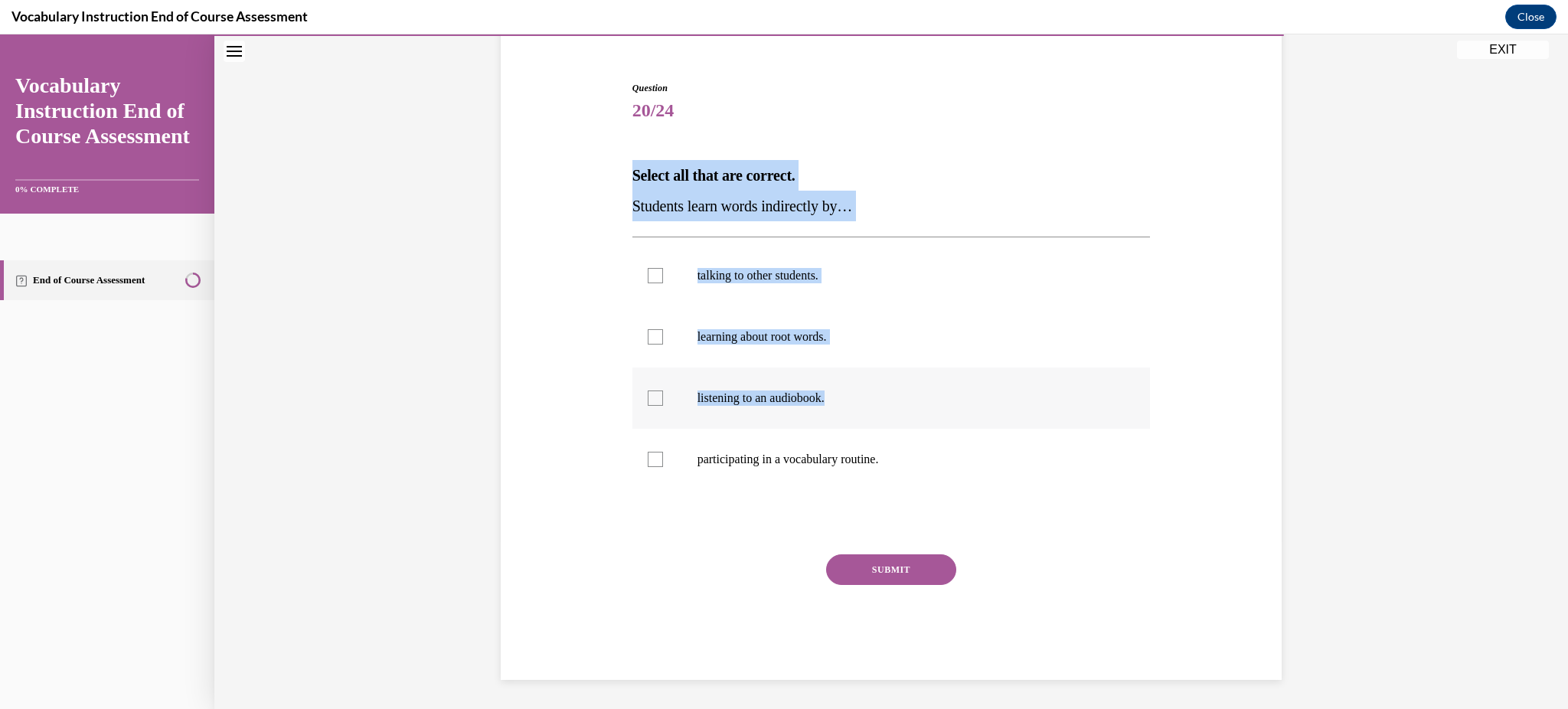
drag, startPoint x: 603, startPoint y: 165, endPoint x: 876, endPoint y: 369, distance: 340.8
click at [876, 369] on div "Question 20/24 Select all that are correct. Students learn words indirectly by……" at bounding box center [891, 357] width 789 height 645
click at [571, 226] on div "Question 20/24 Select all that are correct. Students learn words indirectly by……" at bounding box center [891, 357] width 789 height 645
drag, startPoint x: 602, startPoint y: 196, endPoint x: 921, endPoint y: 464, distance: 416.6
click at [921, 464] on div "Question 20/24 Select all that are correct. Students learn words indirectly by……" at bounding box center [891, 357] width 789 height 645
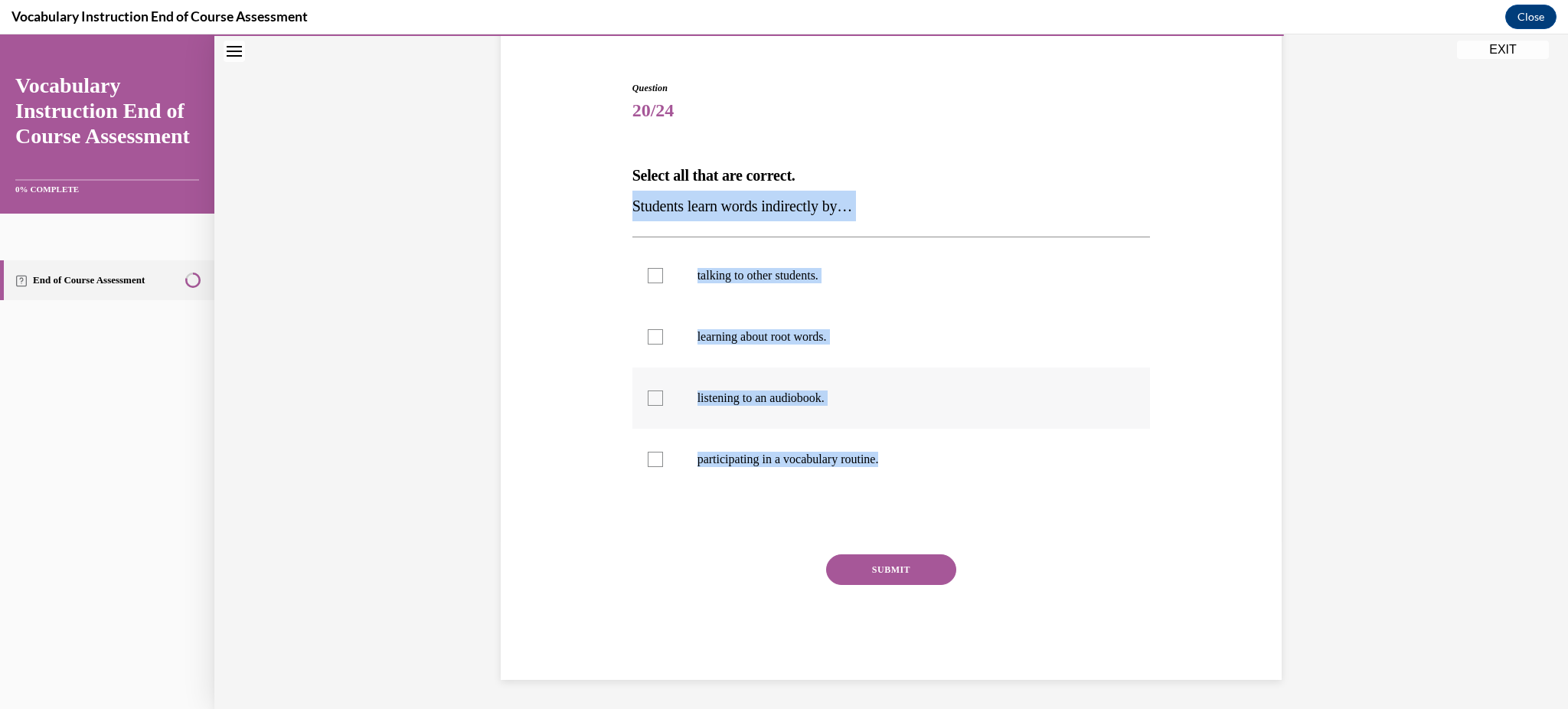
click at [930, 368] on label "listening to an audiobook." at bounding box center [891, 398] width 518 height 61
click at [663, 391] on input "listening to an audiobook." at bounding box center [655, 398] width 15 height 15
checkbox input "true"
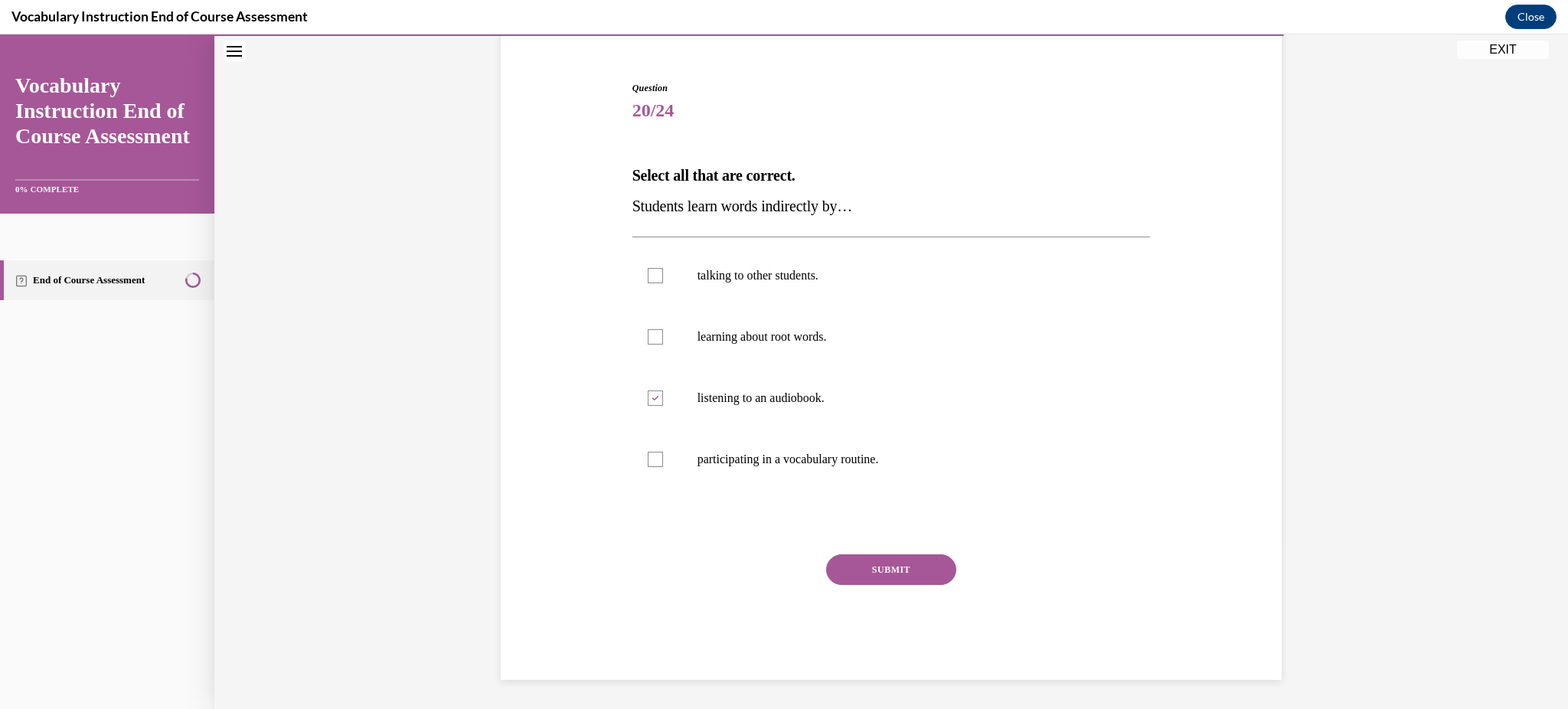
click at [898, 586] on div "SUBMIT" at bounding box center [891, 593] width 518 height 77
click at [887, 556] on button "SUBMIT" at bounding box center [891, 570] width 130 height 31
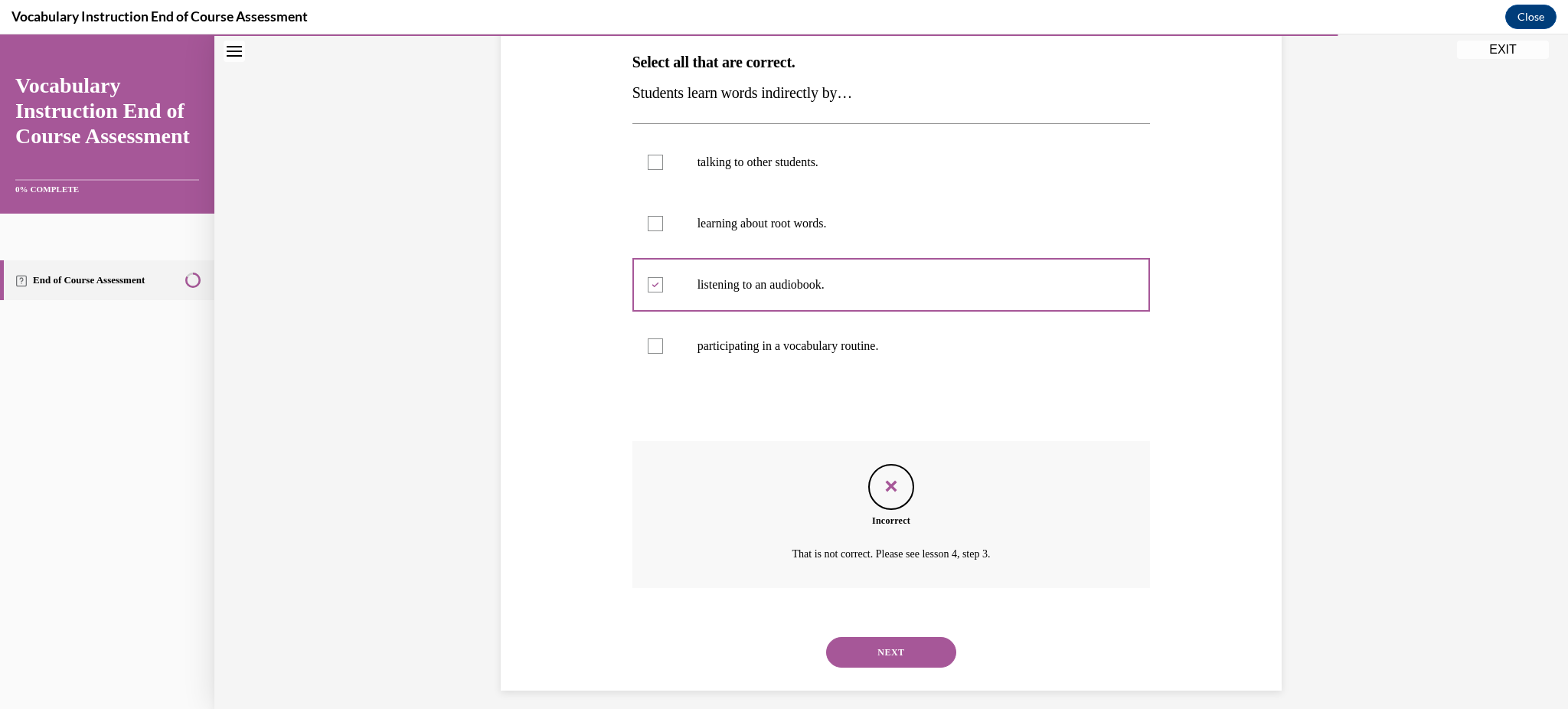
scroll to position [256, 0]
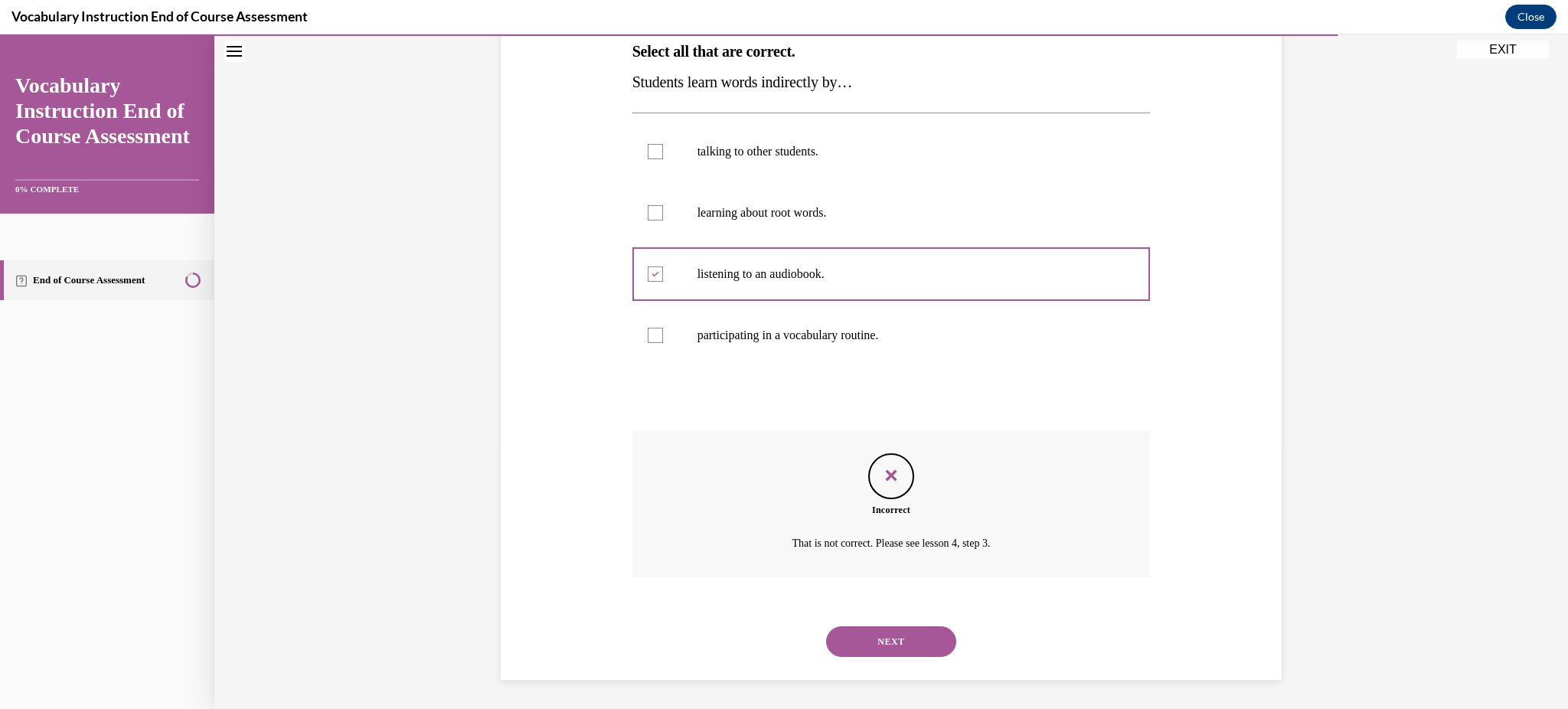
click at [891, 617] on div "NEXT" at bounding box center [891, 642] width 518 height 61
click at [887, 648] on button "NEXT" at bounding box center [891, 642] width 130 height 31
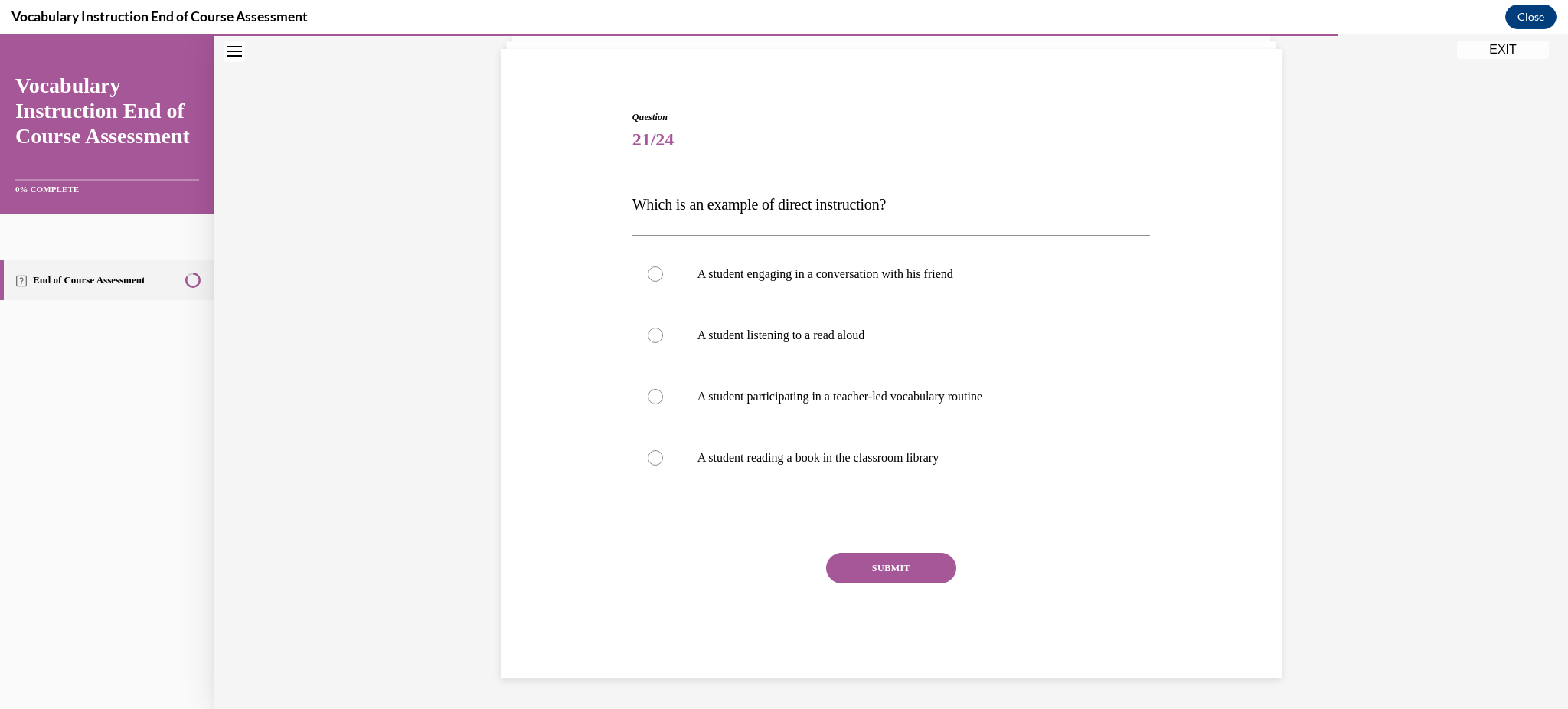
scroll to position [102, 0]
click at [928, 400] on p "A student participating in a teacher-led vocabulary routine" at bounding box center [905, 397] width 415 height 15
click at [663, 400] on input "A student participating in a teacher-led vocabulary routine" at bounding box center [655, 397] width 15 height 15
radio input "true"
click at [890, 563] on button "SUBMIT" at bounding box center [891, 569] width 130 height 31
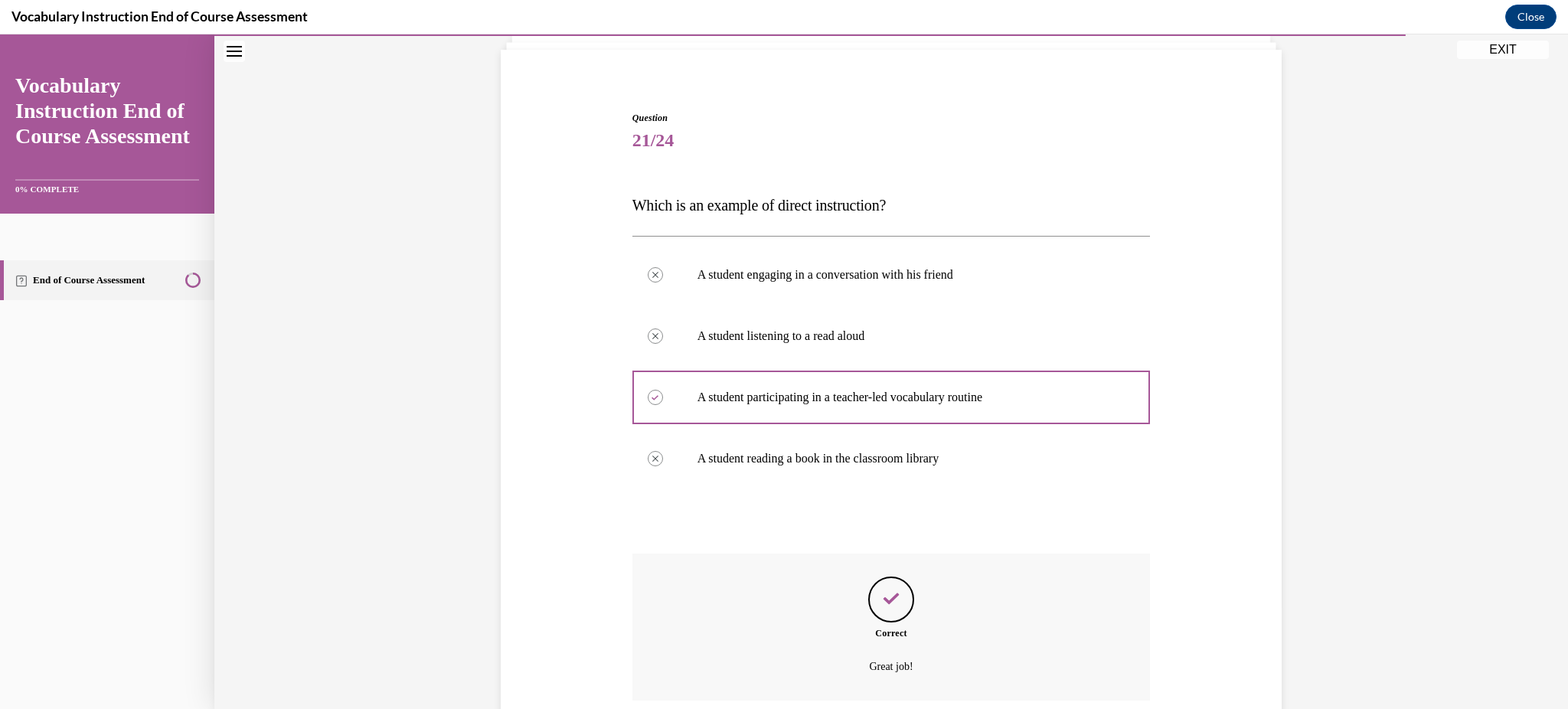
scroll to position [226, 0]
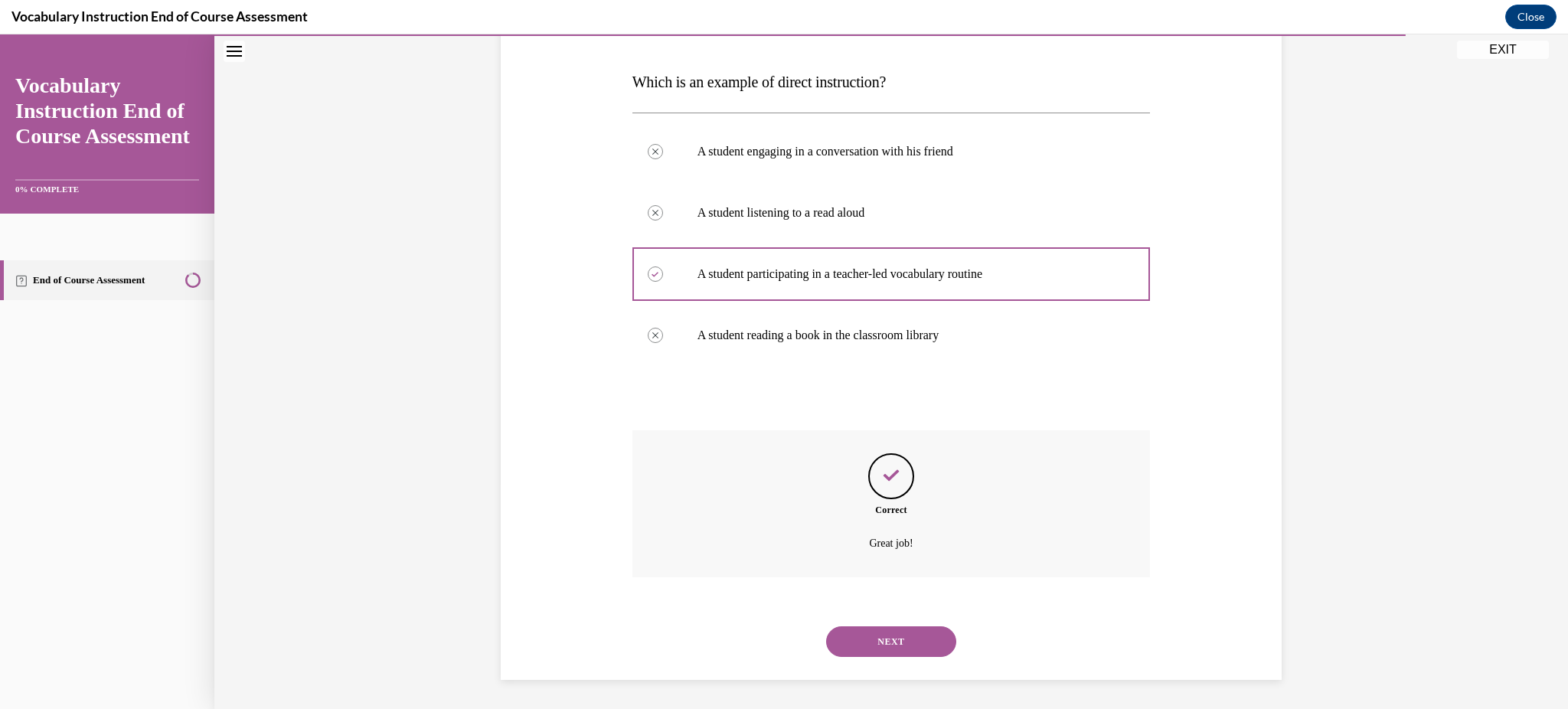
click at [898, 655] on button "NEXT" at bounding box center [891, 642] width 130 height 31
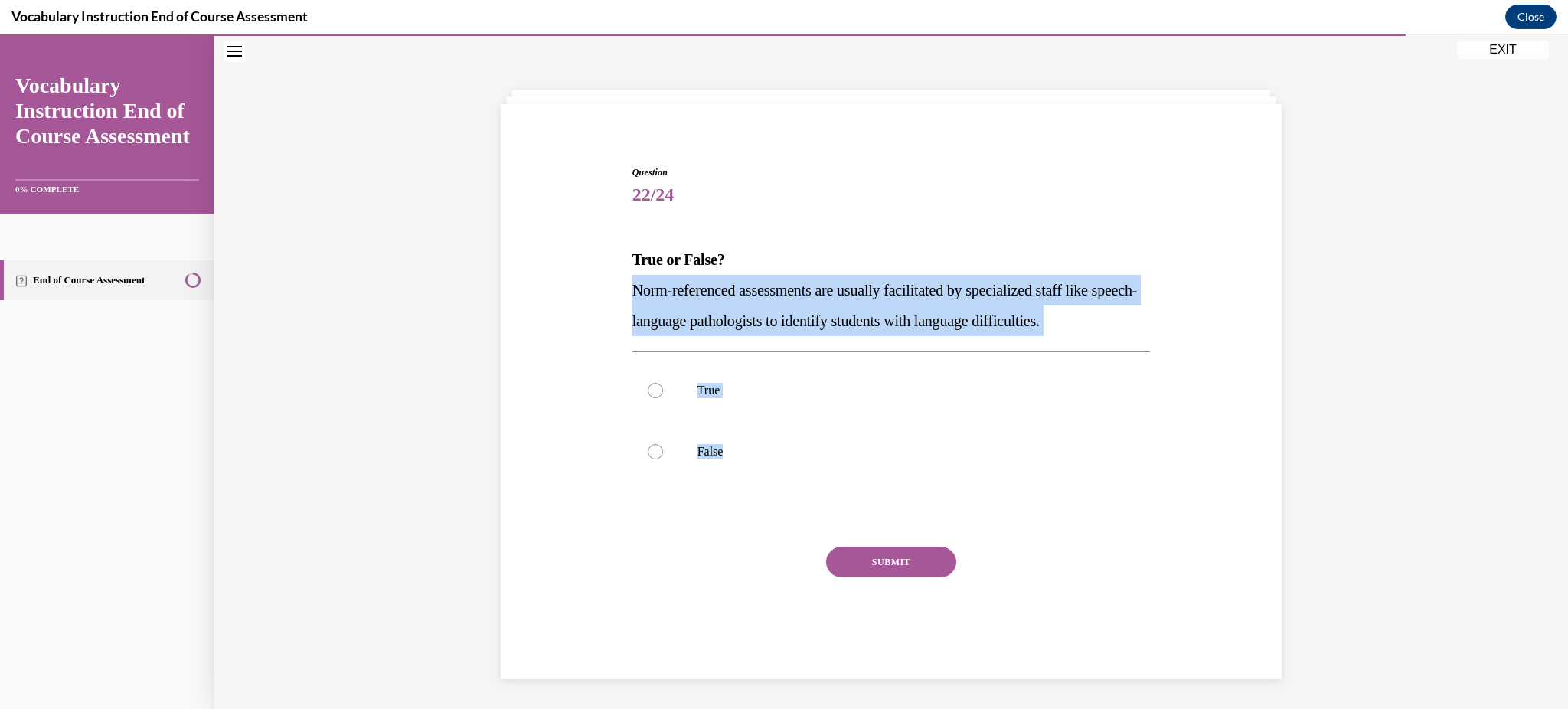
drag, startPoint x: 598, startPoint y: 278, endPoint x: 752, endPoint y: 494, distance: 265.3
click at [752, 494] on div "Question 22/24 True or False? Norm-referenced assessments are usually facilitat…" at bounding box center [891, 396] width 789 height 553
click at [698, 395] on p "True" at bounding box center [905, 391] width 415 height 15
click at [663, 395] on input "True" at bounding box center [655, 391] width 15 height 15
radio input "true"
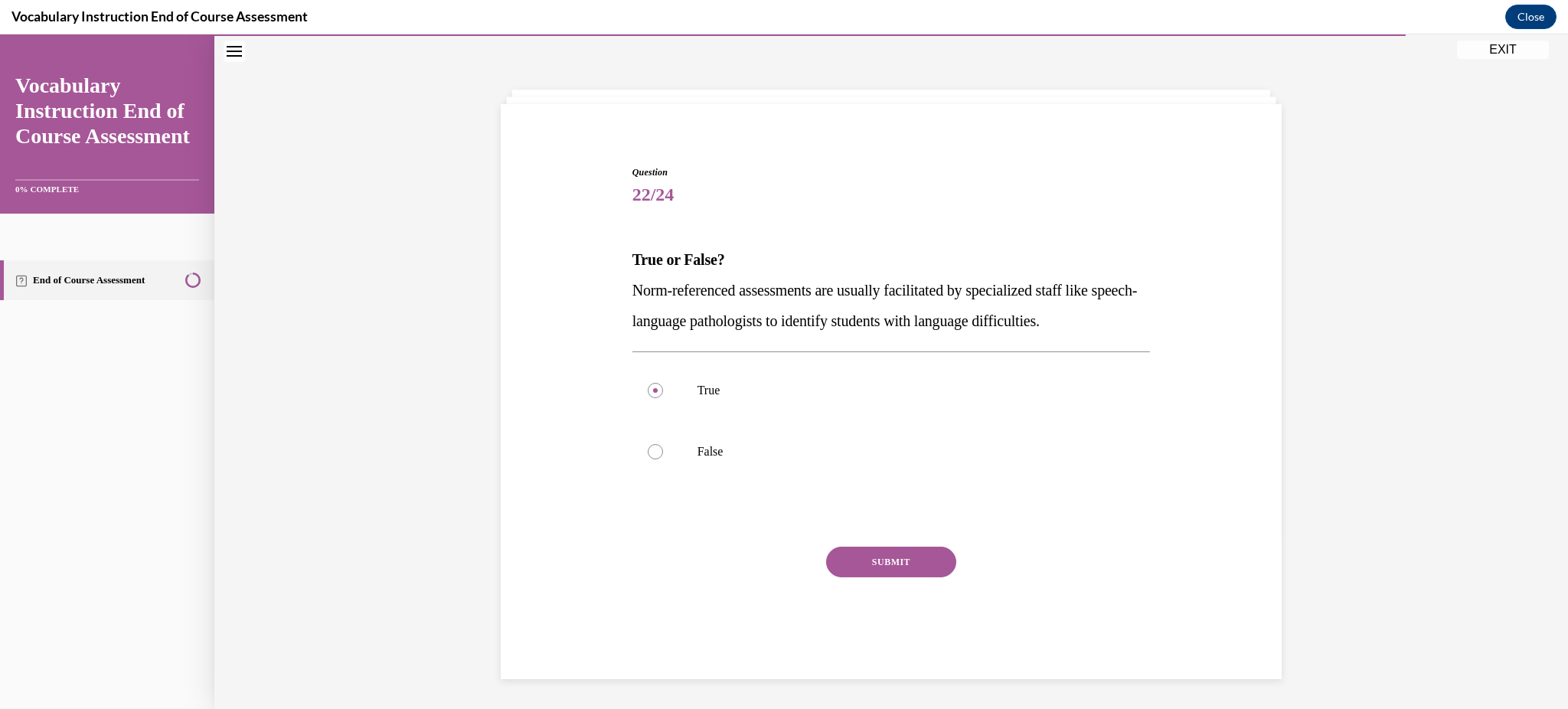
click at [862, 549] on button "SUBMIT" at bounding box center [891, 563] width 130 height 31
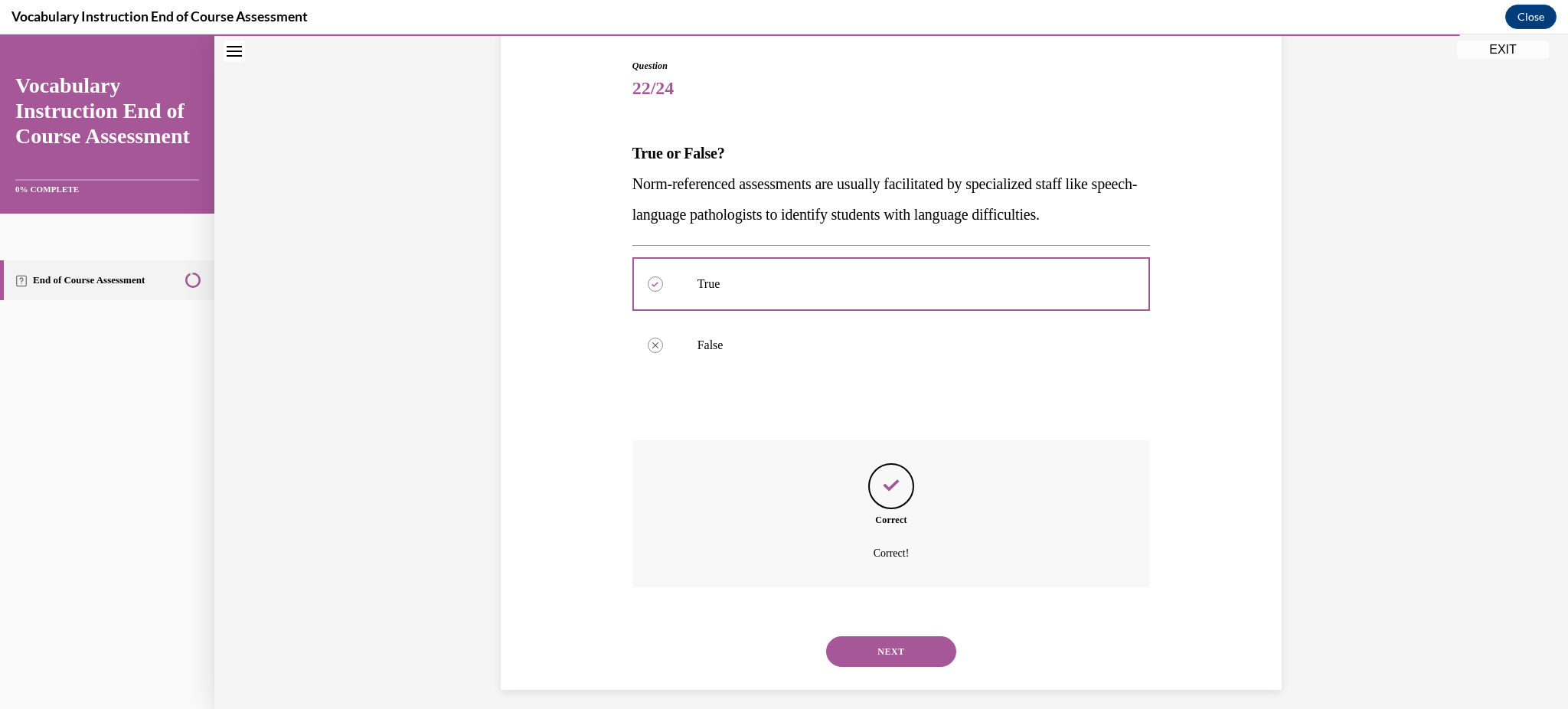
scroll to position [164, 0]
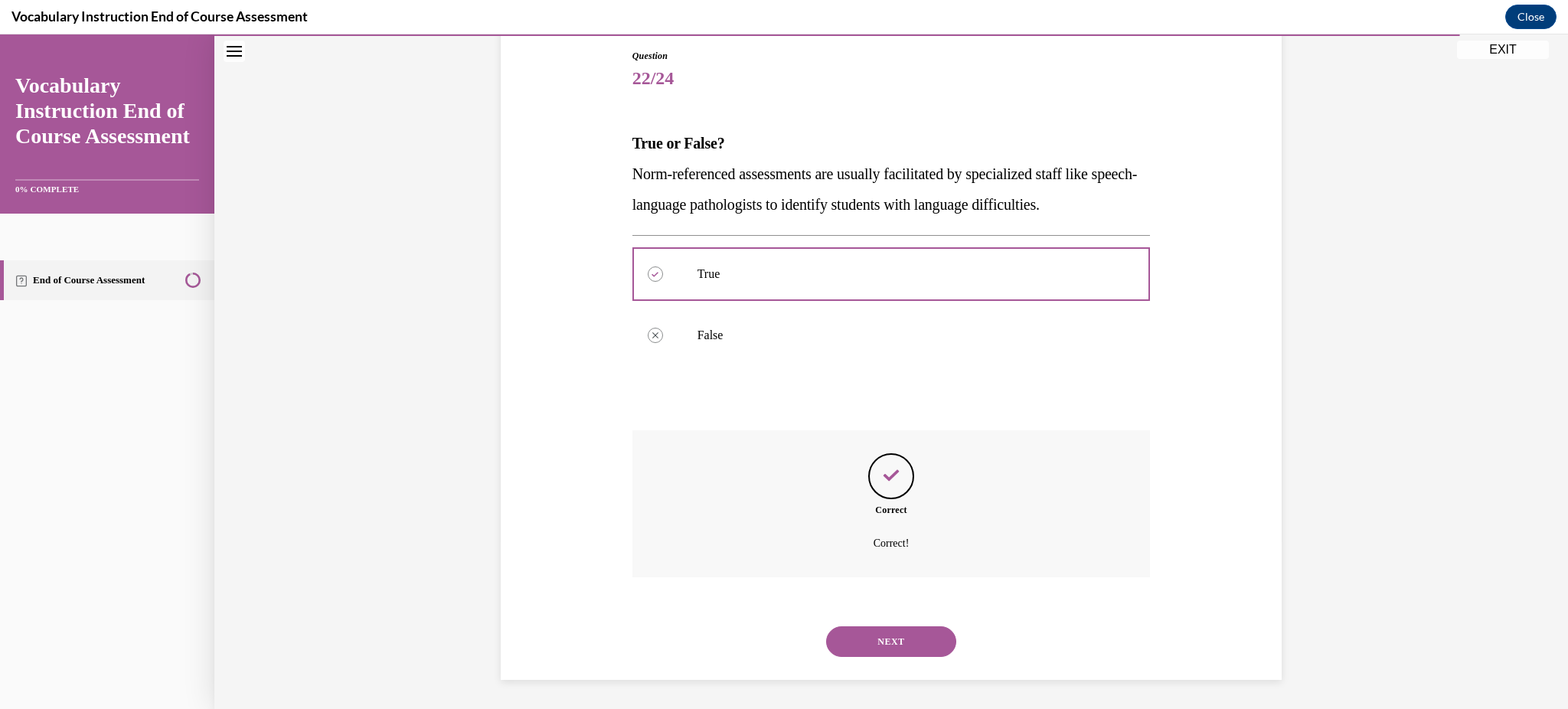
click at [871, 643] on button "NEXT" at bounding box center [891, 642] width 130 height 31
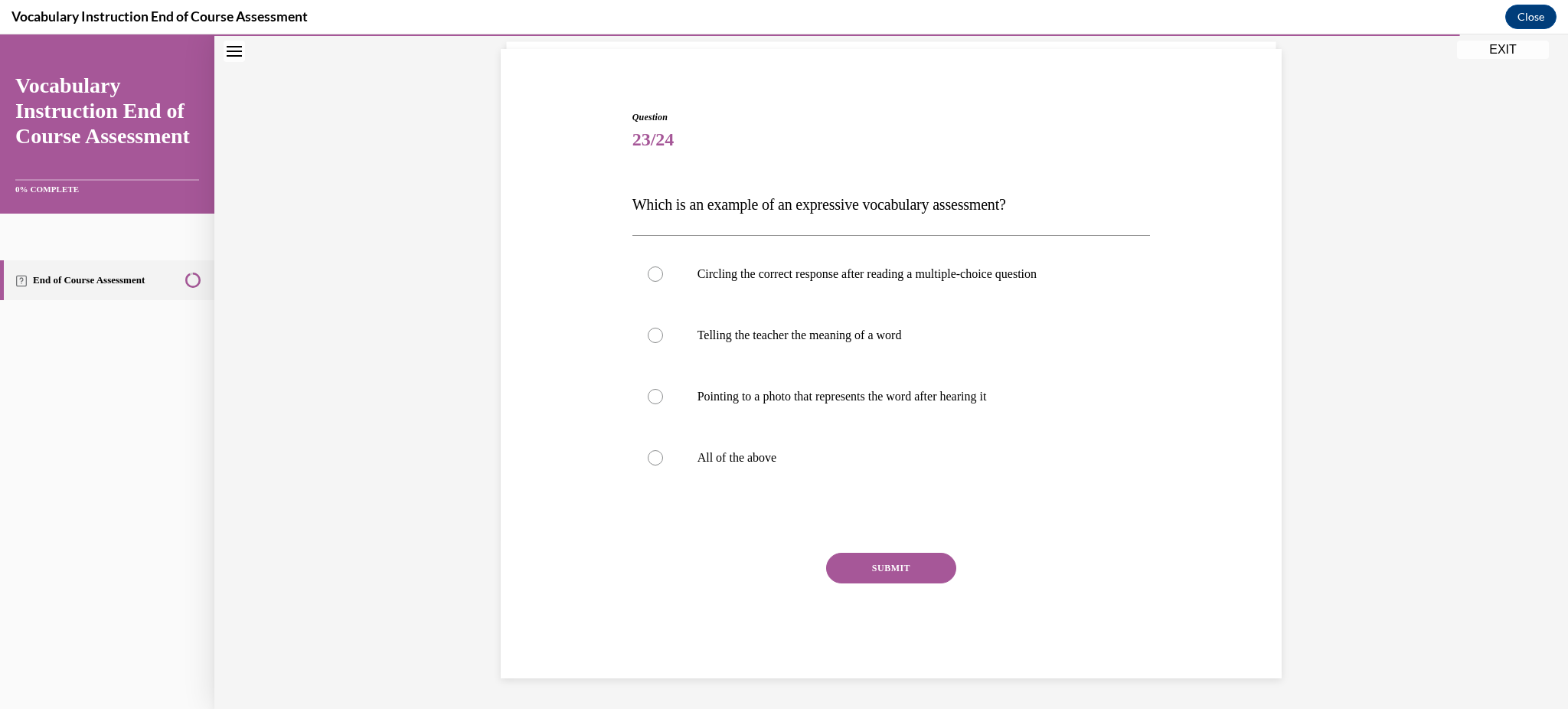
scroll to position [102, 0]
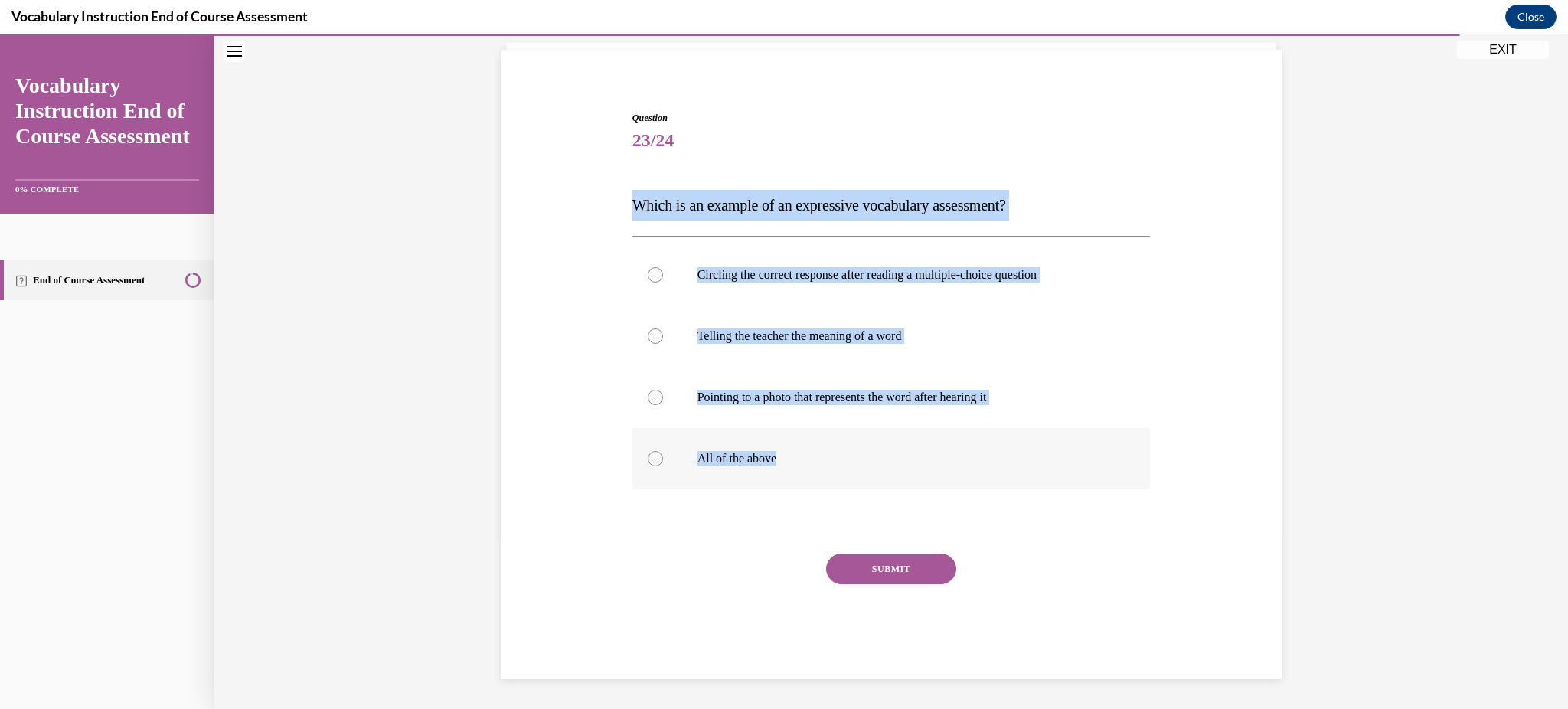
drag, startPoint x: 611, startPoint y: 201, endPoint x: 828, endPoint y: 453, distance: 332.6
click at [828, 453] on div "Question 23/24 Which is an example of an expressive vocabulary assessment? Circ…" at bounding box center [891, 373] width 789 height 615
click at [1192, 420] on div "Question 23/24 Which is an example of an expressive vocabulary assessment? Circ…" at bounding box center [891, 373] width 789 height 615
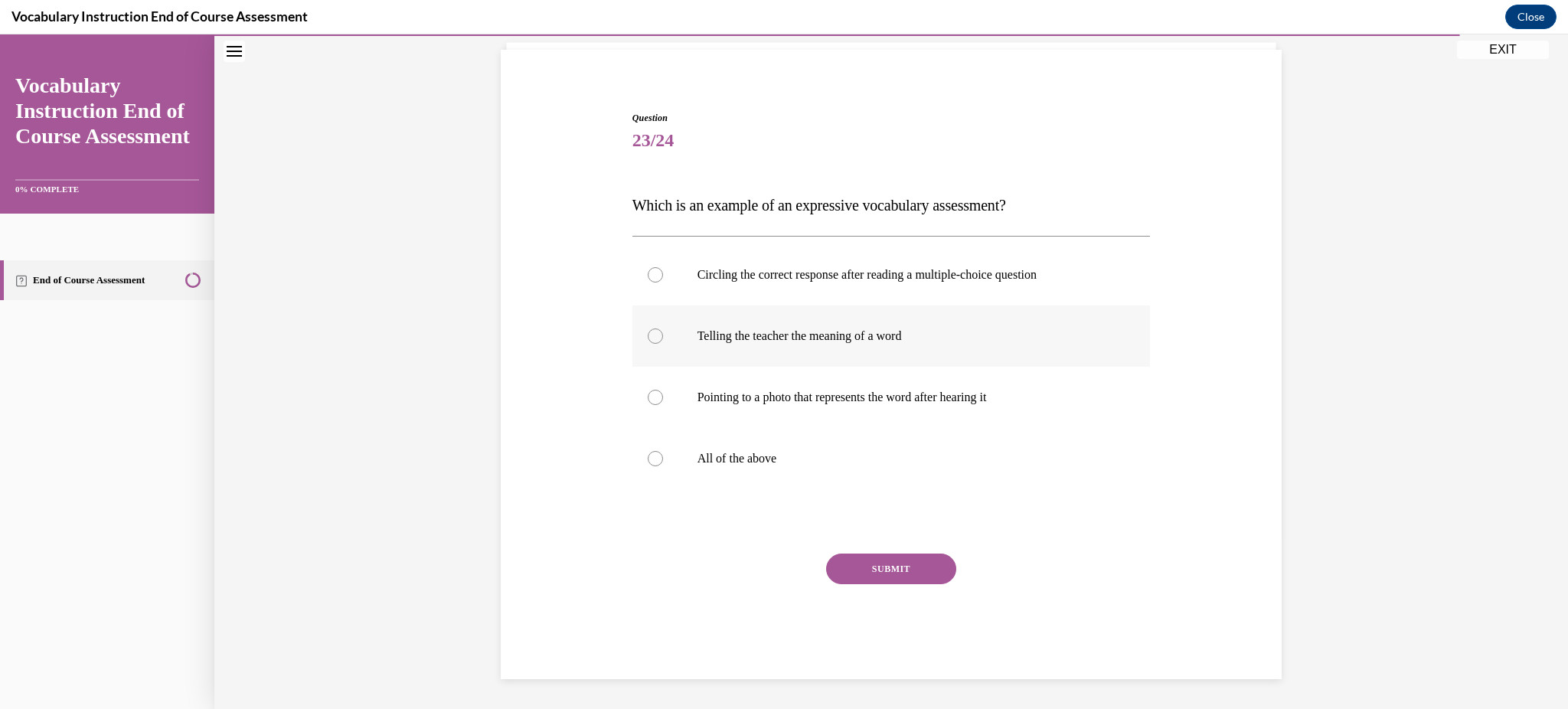
click at [913, 329] on p "Telling the teacher the meaning of a word" at bounding box center [905, 336] width 415 height 15
click at [663, 329] on input "Telling the teacher the meaning of a word" at bounding box center [655, 336] width 15 height 15
radio input "true"
click at [871, 334] on p "Telling the teacher the meaning of a word" at bounding box center [905, 336] width 415 height 15
click at [663, 334] on input "Telling the teacher the meaning of a word" at bounding box center [655, 336] width 15 height 15
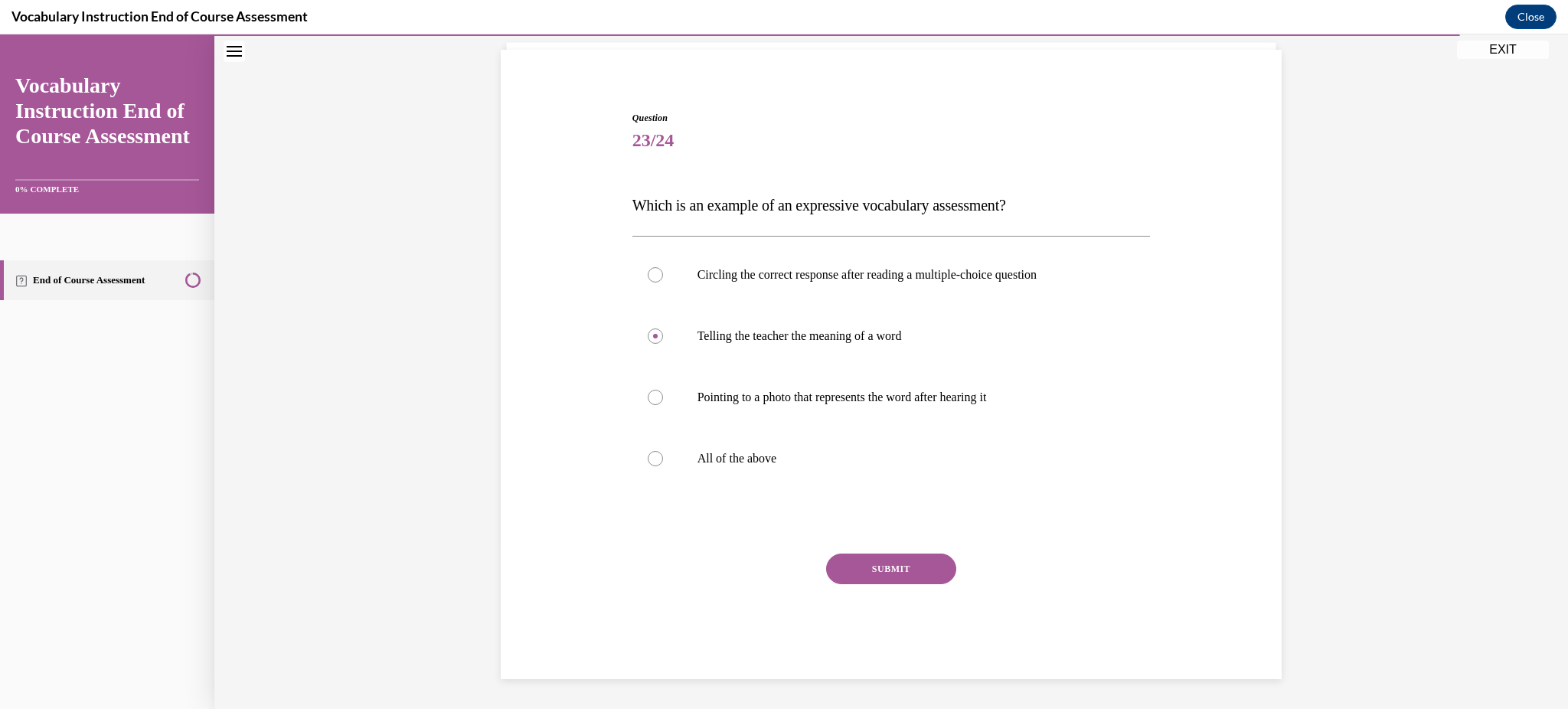
click at [888, 562] on button "SUBMIT" at bounding box center [891, 569] width 130 height 31
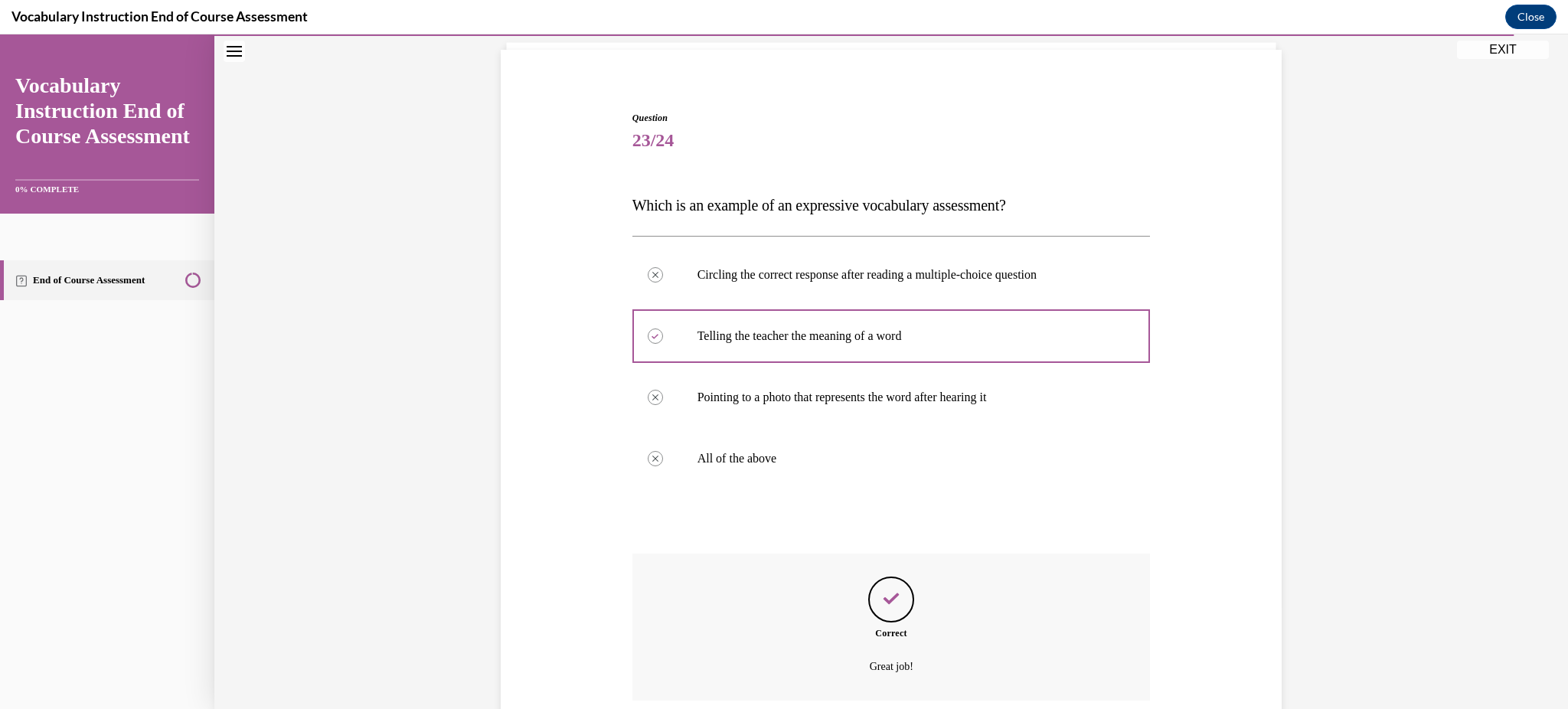
scroll to position [226, 0]
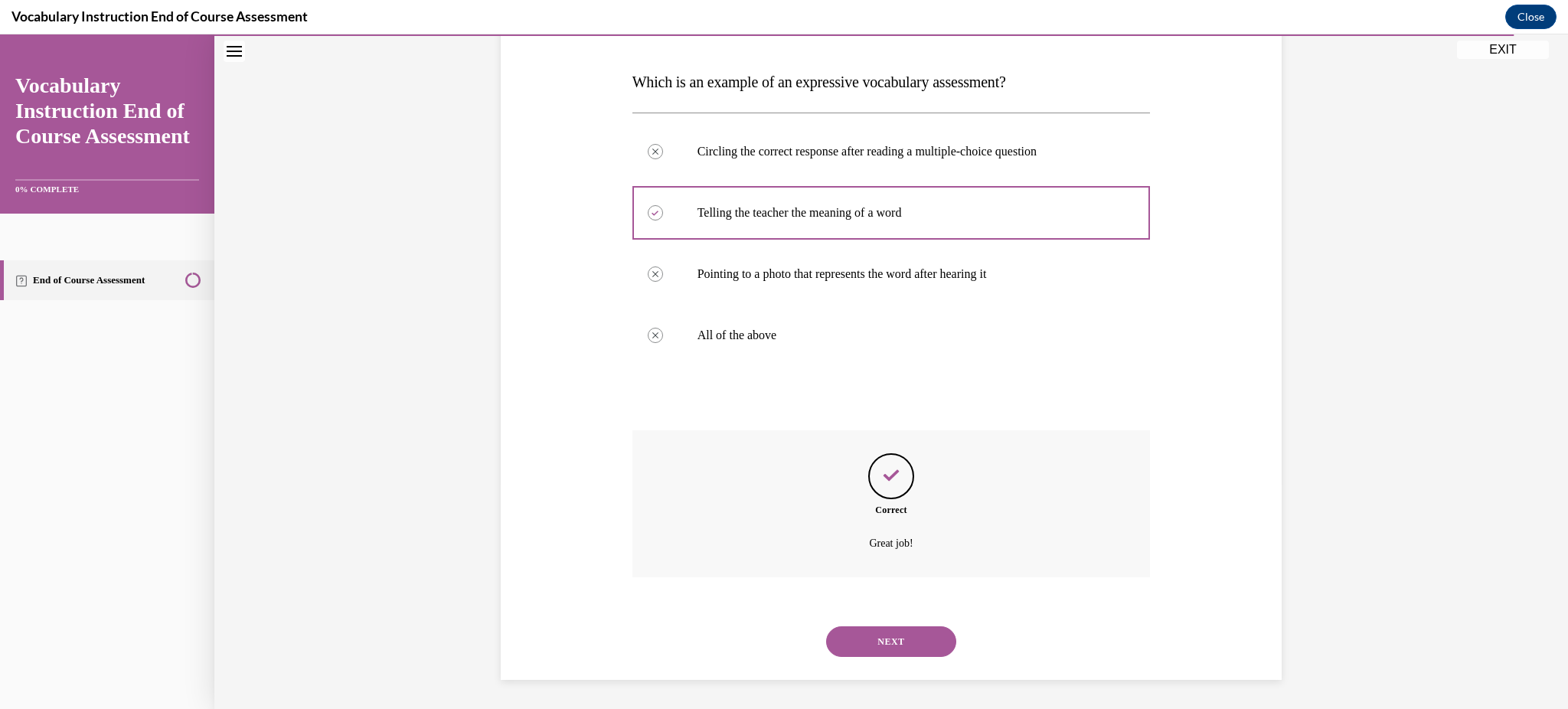
click at [899, 629] on button "NEXT" at bounding box center [891, 642] width 130 height 31
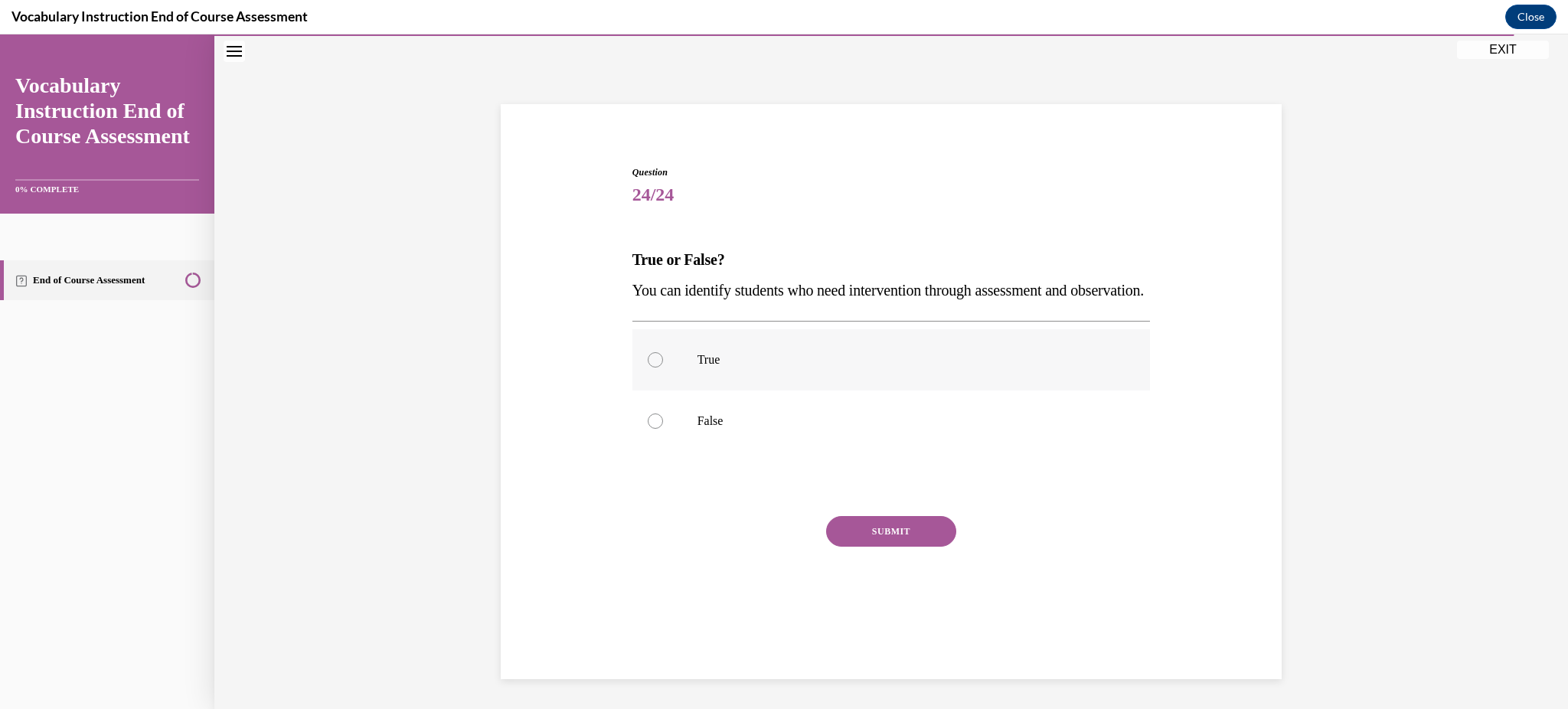
click at [690, 379] on label "True" at bounding box center [891, 360] width 518 height 61
click at [663, 368] on input "True" at bounding box center [655, 360] width 15 height 15
radio input "true"
click at [860, 547] on button "SUBMIT" at bounding box center [891, 532] width 130 height 31
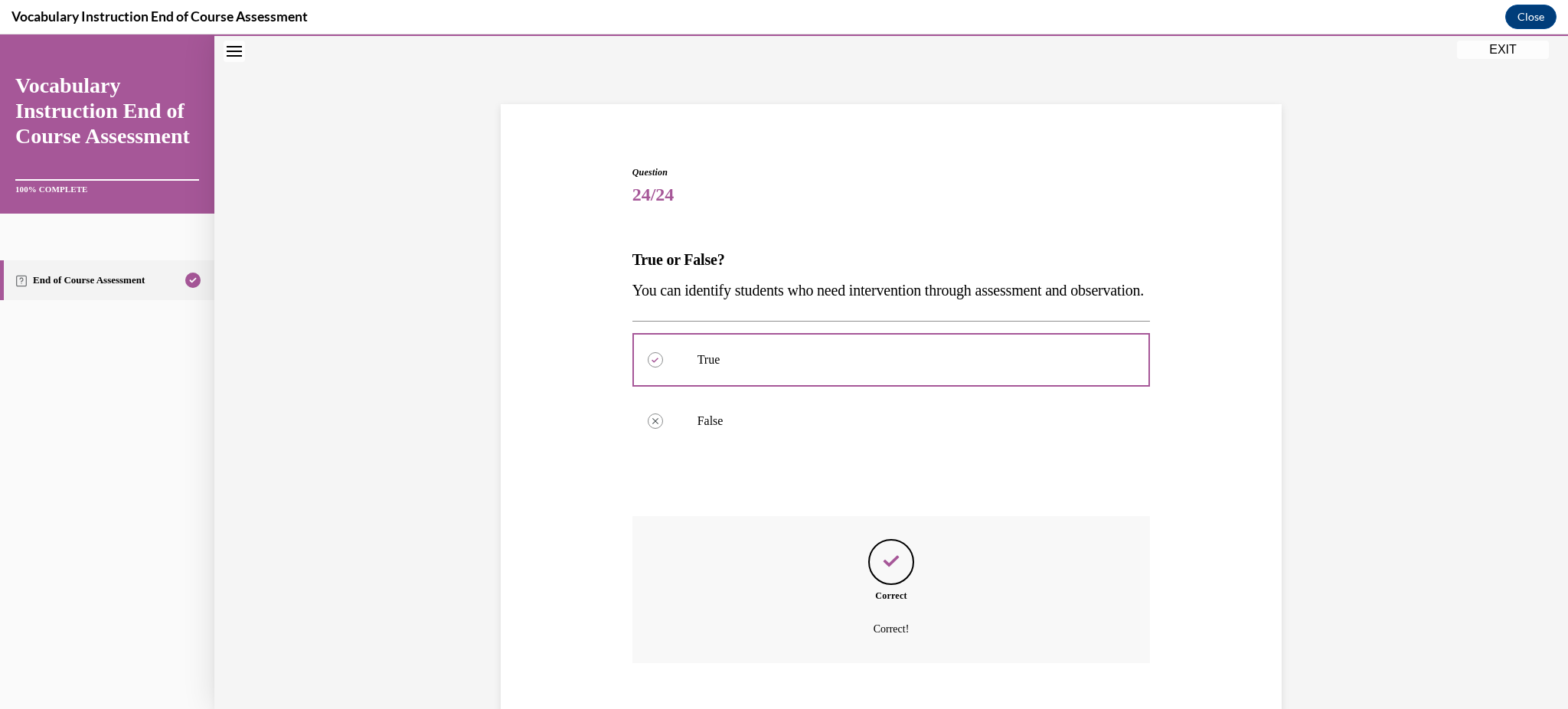
scroll to position [164, 0]
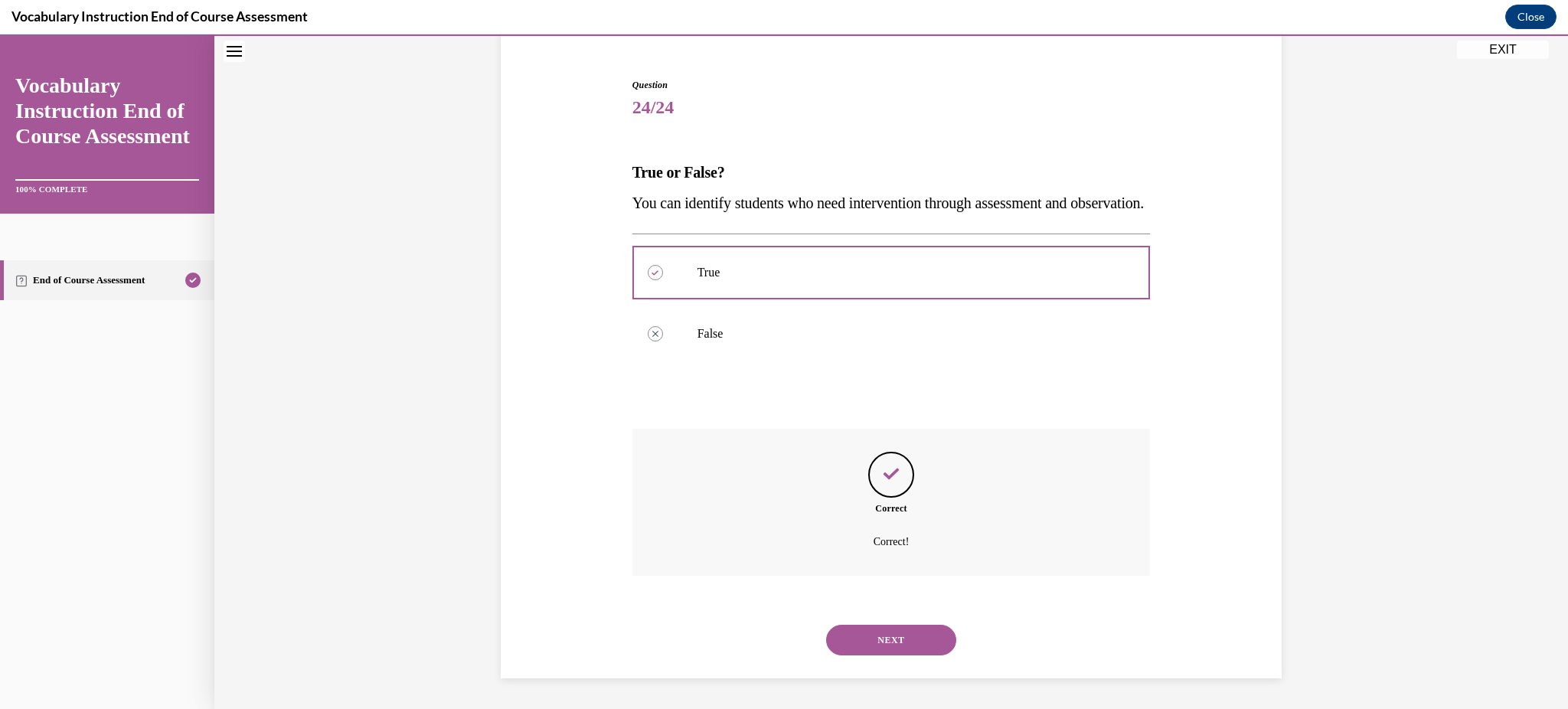
click at [894, 647] on button "NEXT" at bounding box center [891, 640] width 130 height 31
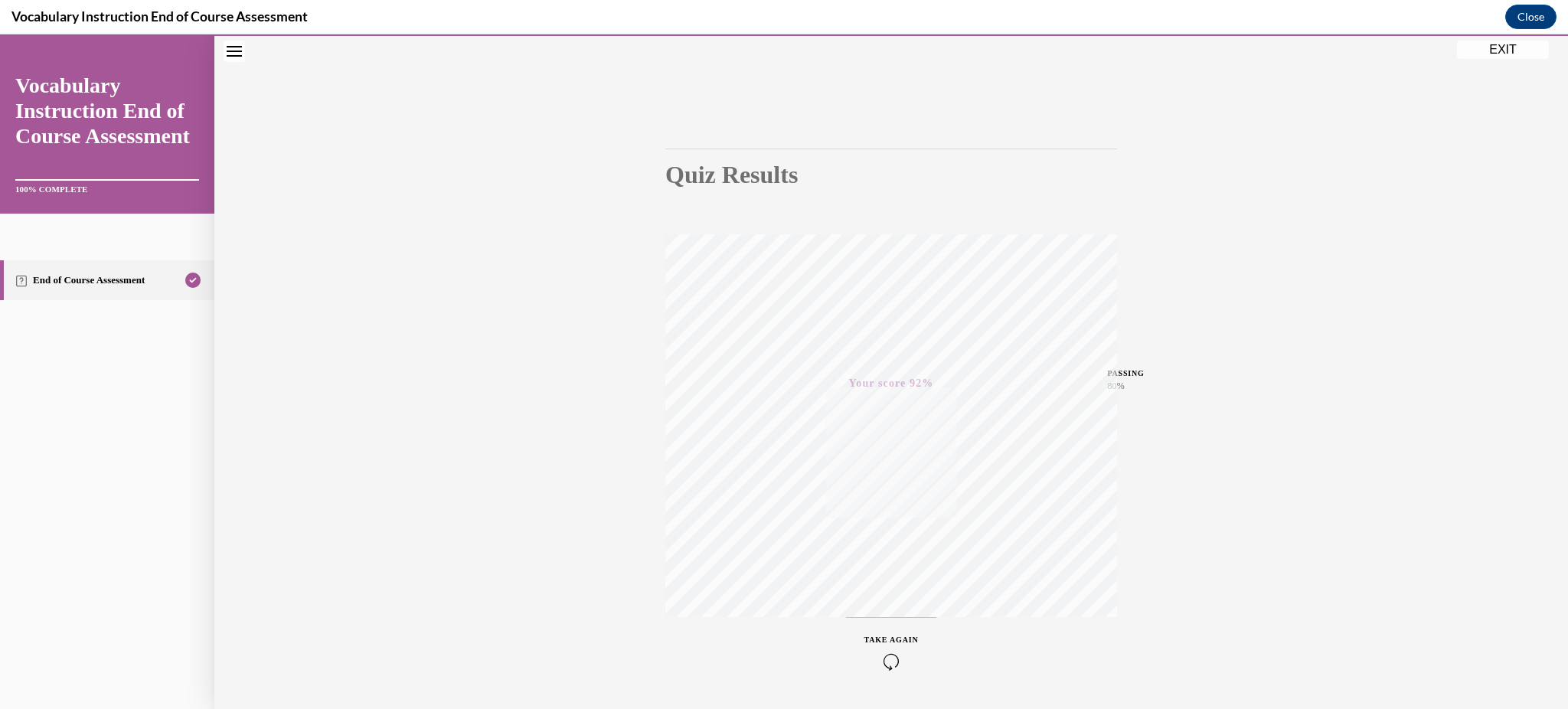
scroll to position [65, 0]
